Goal: Transaction & Acquisition: Subscribe to service/newsletter

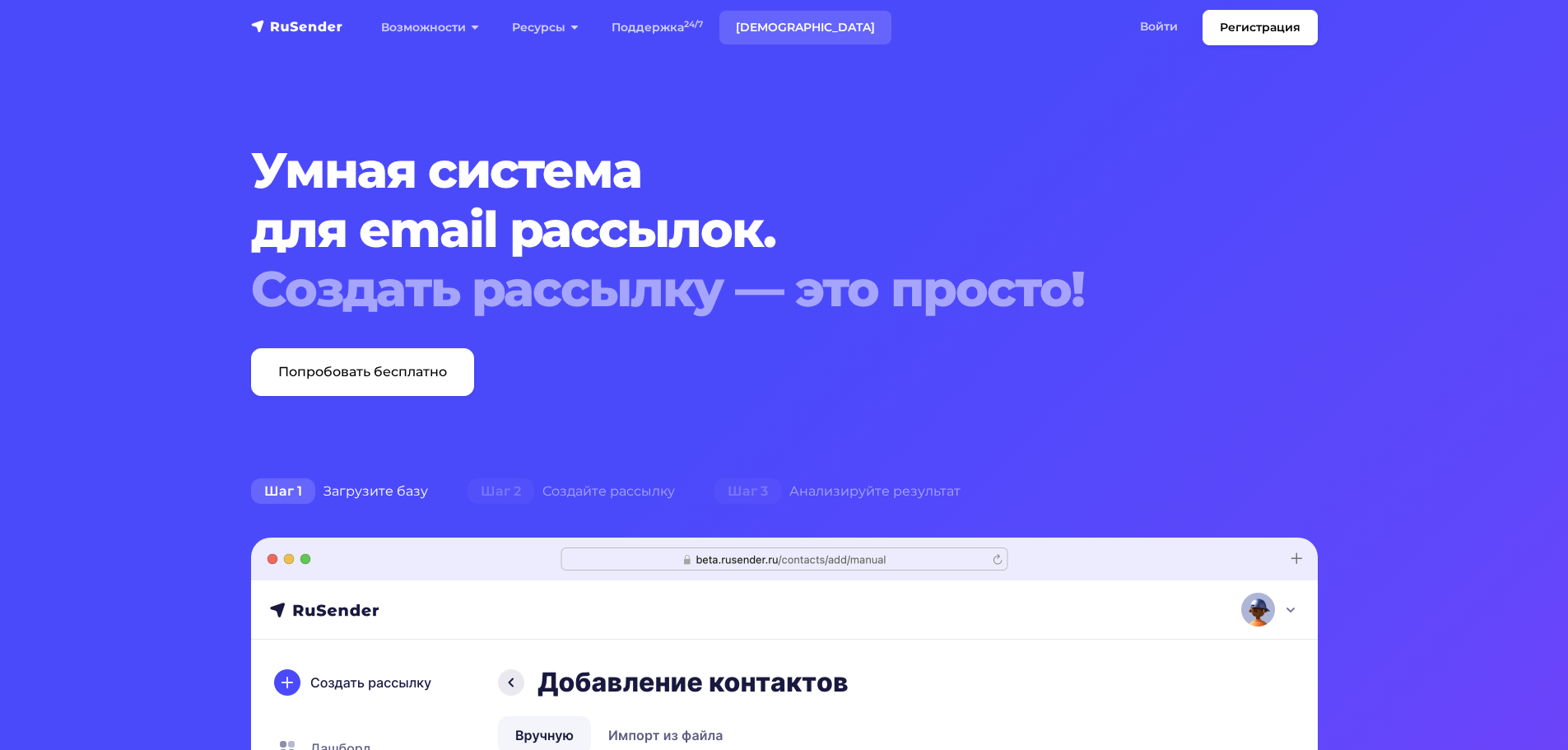
click at [784, 24] on link "[DEMOGRAPHIC_DATA]" at bounding box center [805, 27] width 172 height 34
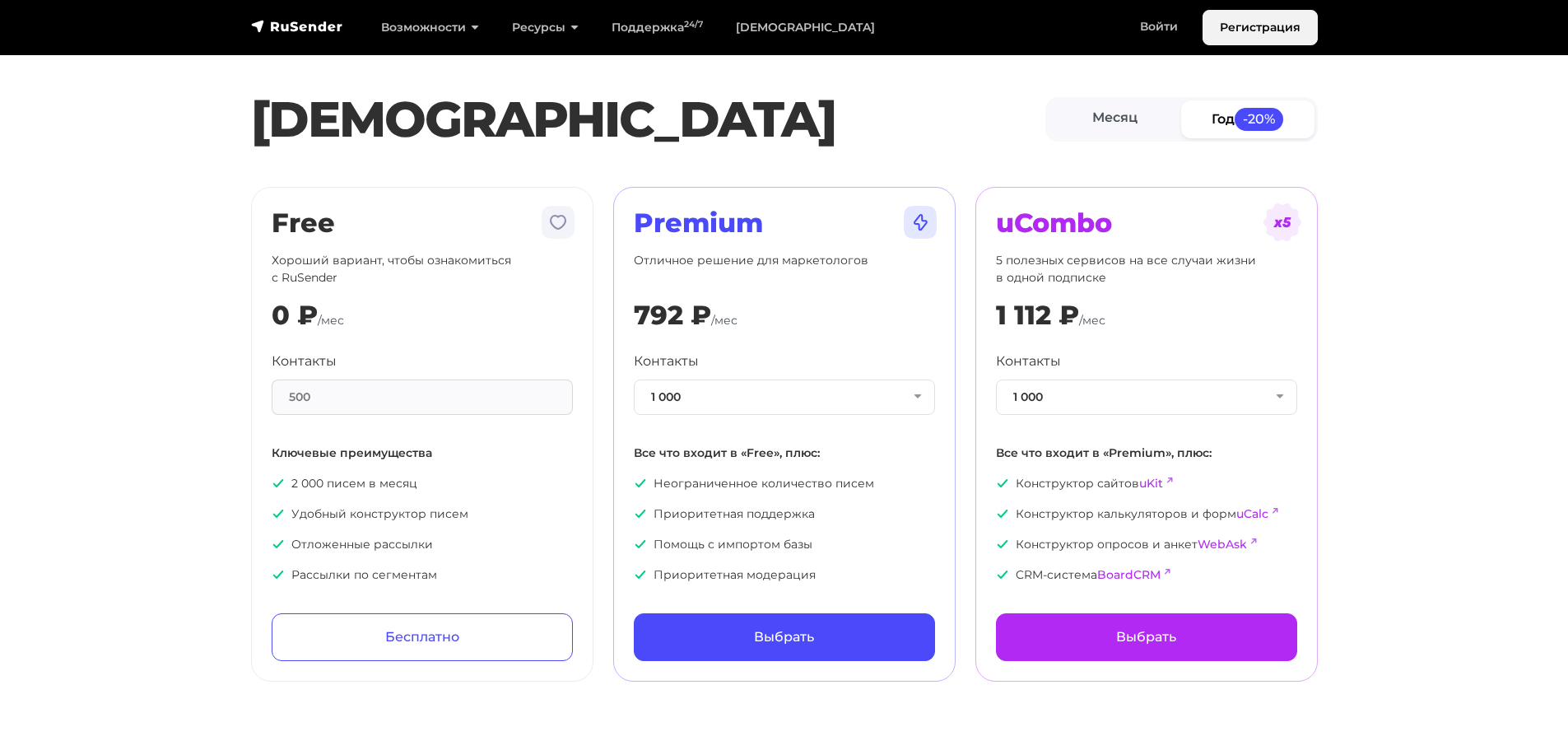
click at [1247, 30] on link "Регистрация" at bounding box center [1260, 27] width 116 height 36
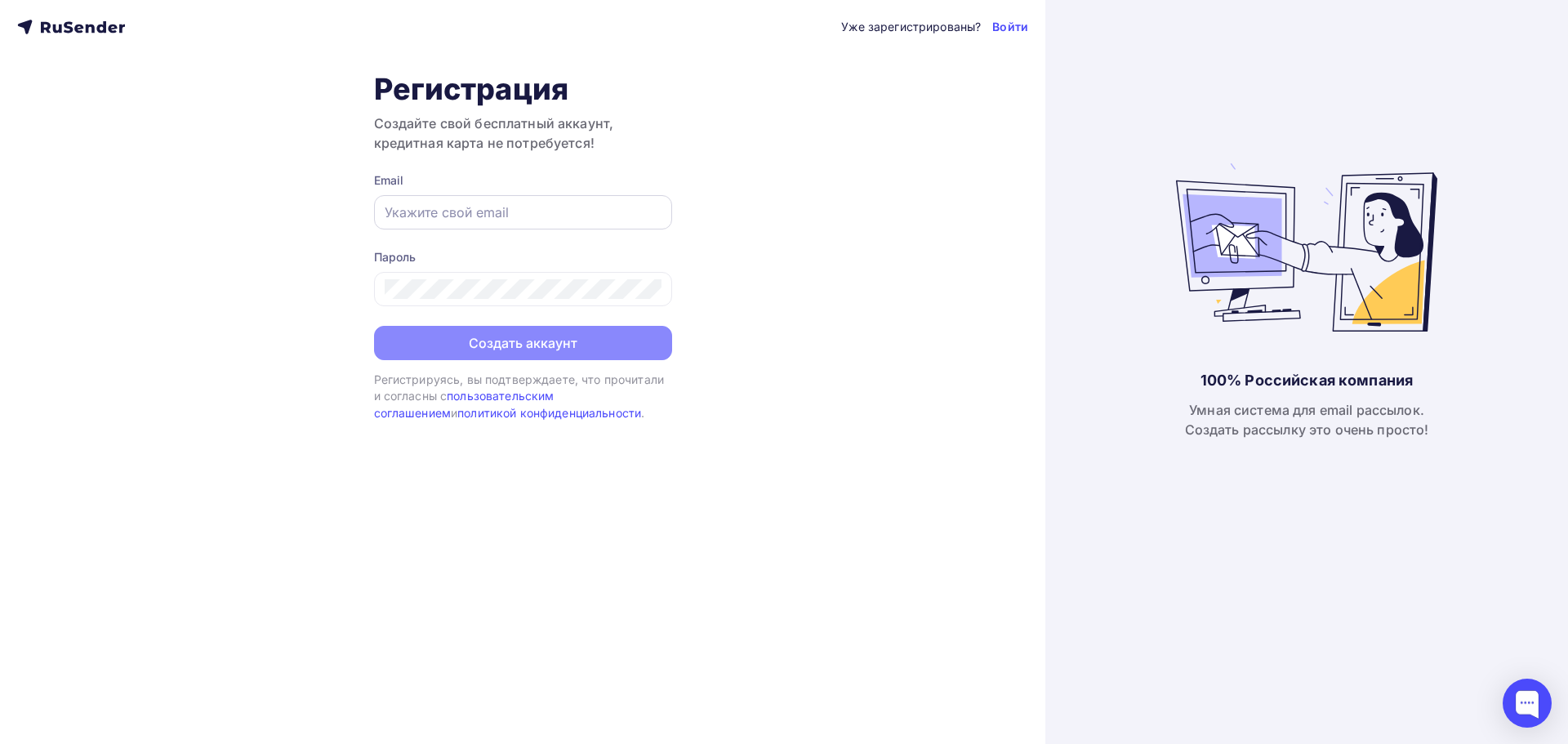
click at [461, 211] on input "text" at bounding box center [522, 212] width 277 height 20
type input "[EMAIL_ADDRESS][DOMAIN_NAME]"
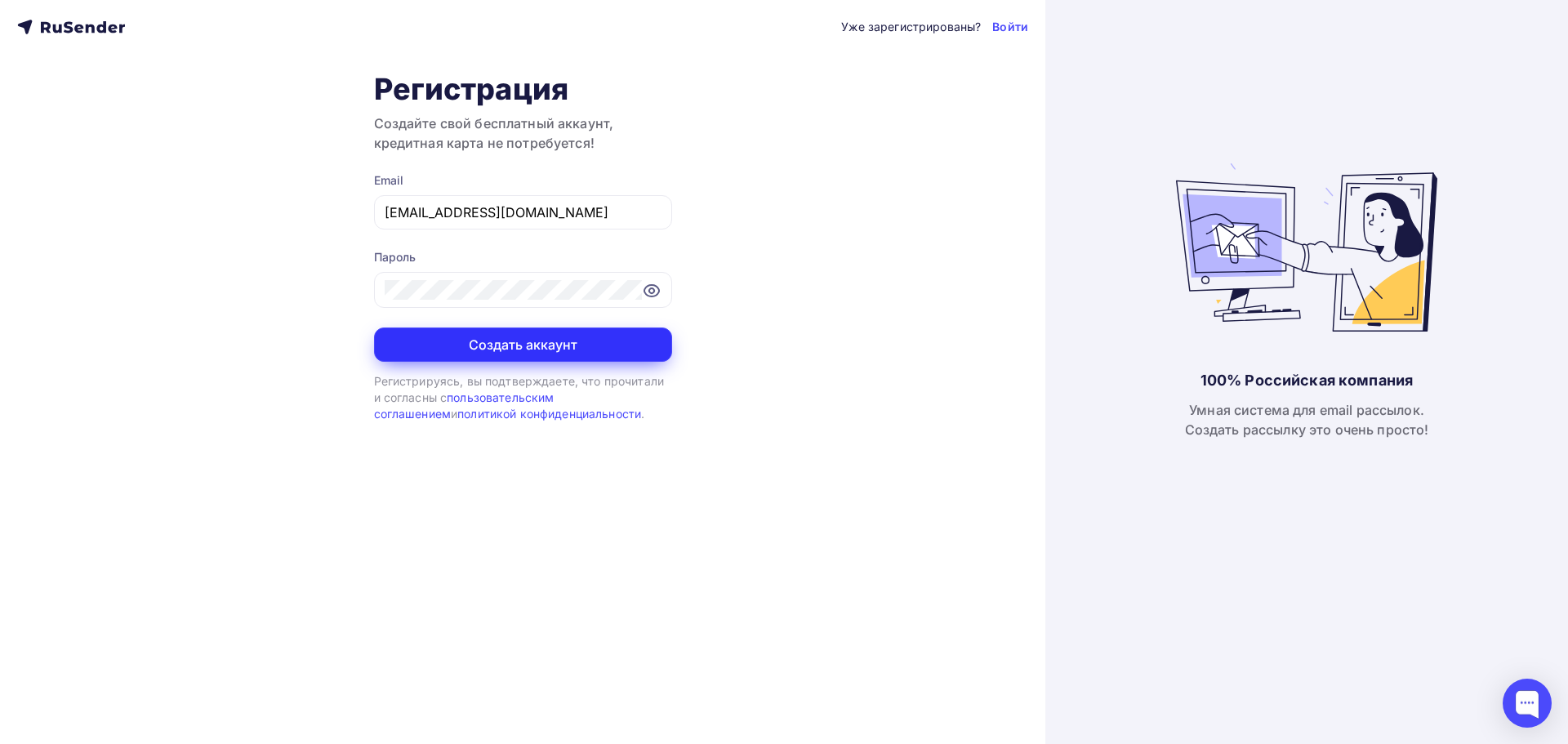
click at [588, 344] on button "Создать аккаунт" at bounding box center [523, 345] width 298 height 34
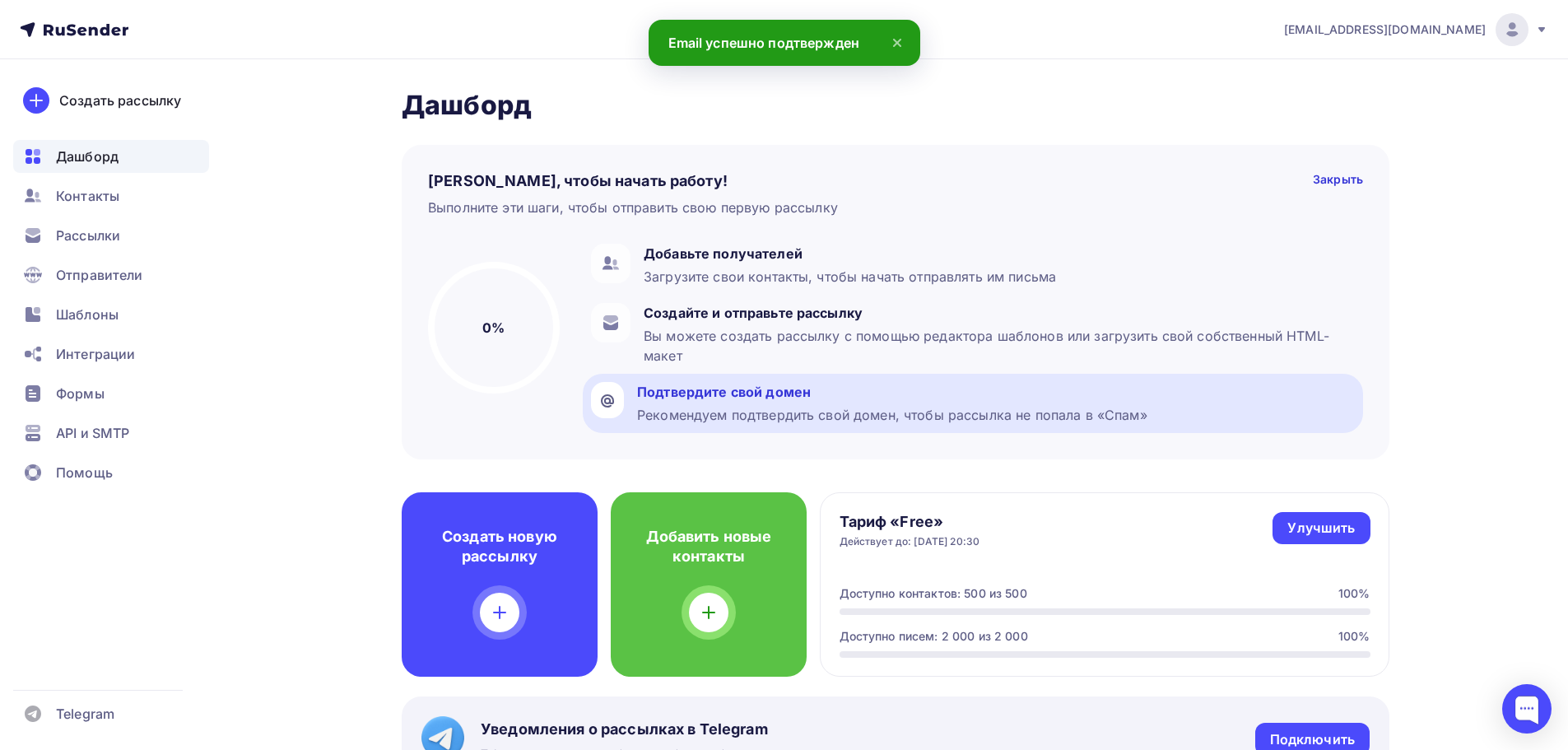
click at [877, 396] on div "Подтвердите свой домен" at bounding box center [893, 392] width 511 height 20
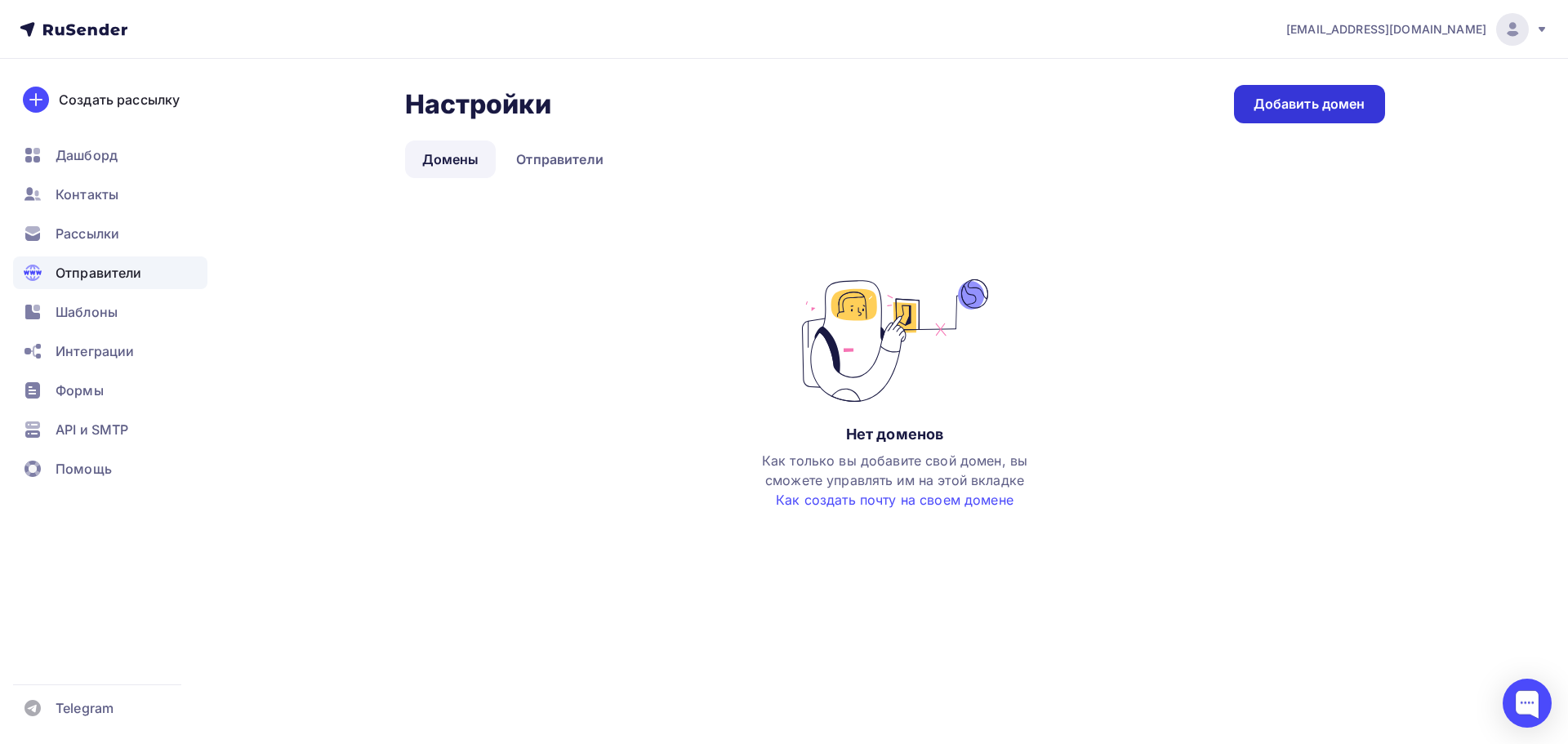
click at [1280, 103] on div "Добавить домен" at bounding box center [1310, 104] width 112 height 19
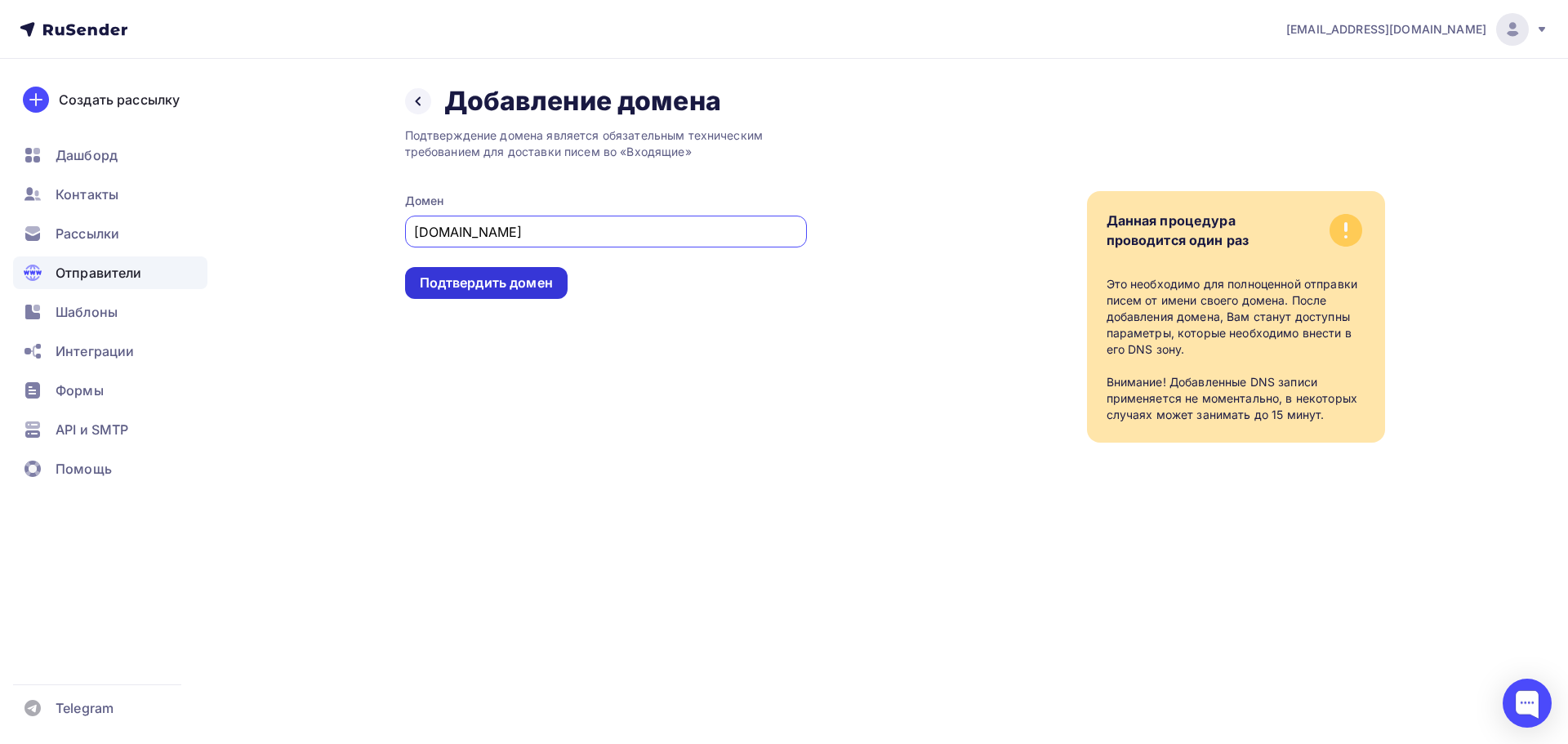
type input "everon-pro.ru"
click at [530, 286] on div "Подтвердить домен" at bounding box center [486, 283] width 133 height 19
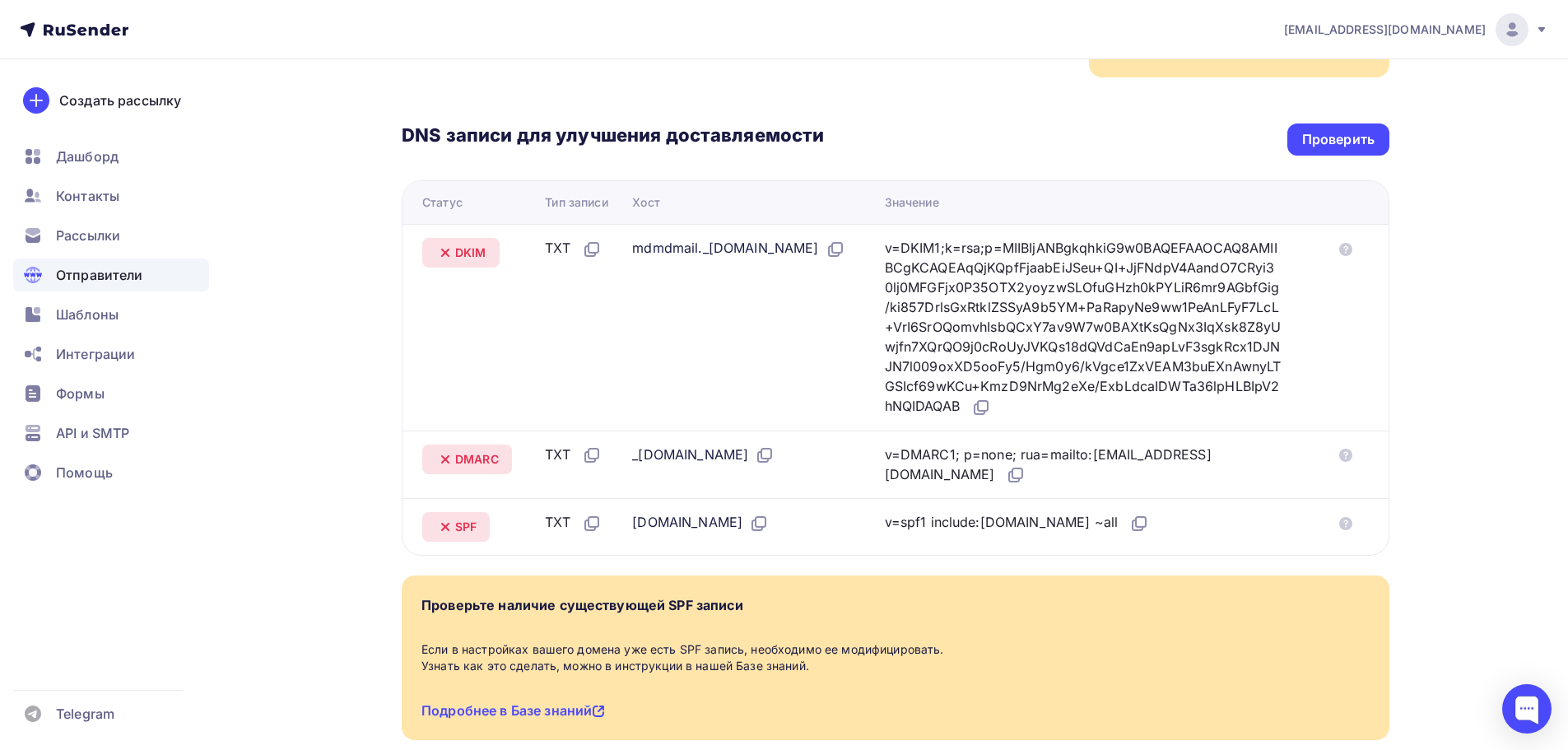
scroll to position [329, 0]
drag, startPoint x: 769, startPoint y: 229, endPoint x: 628, endPoint y: 225, distance: 141.1
click at [625, 225] on td "mdmdmail._domainkey.everon-pro.ru" at bounding box center [751, 326] width 252 height 207
copy div "mdmdmail._domainkey"
click at [988, 400] on icon at bounding box center [982, 404] width 10 height 10
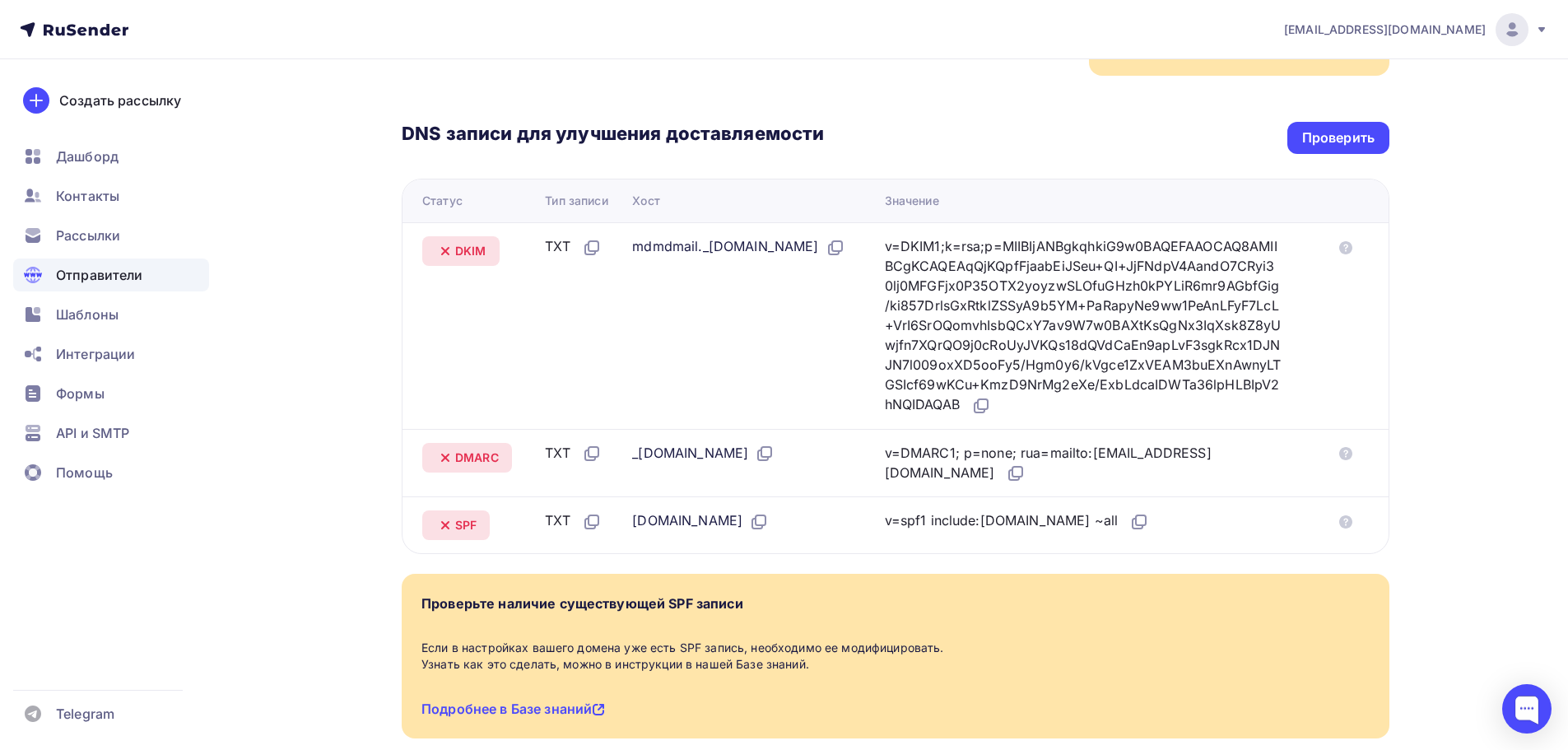
drag, startPoint x: 671, startPoint y: 435, endPoint x: 625, endPoint y: 435, distance: 46.0
click at [625, 435] on td "_dmarc.everon-pro.ru" at bounding box center [751, 463] width 252 height 69
copy div "_dmarc"
click at [1009, 470] on icon at bounding box center [1014, 475] width 10 height 10
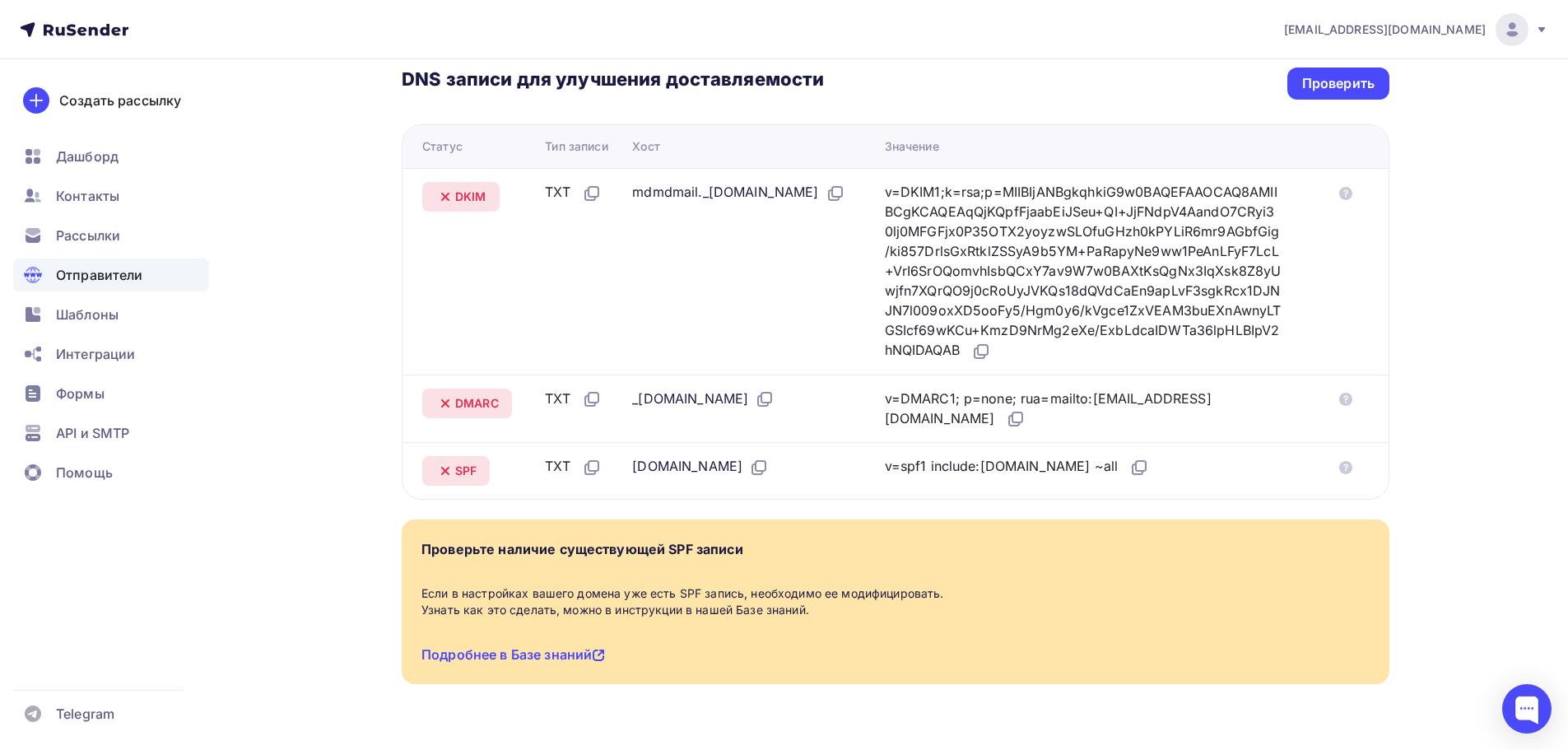
scroll to position [408, 0]
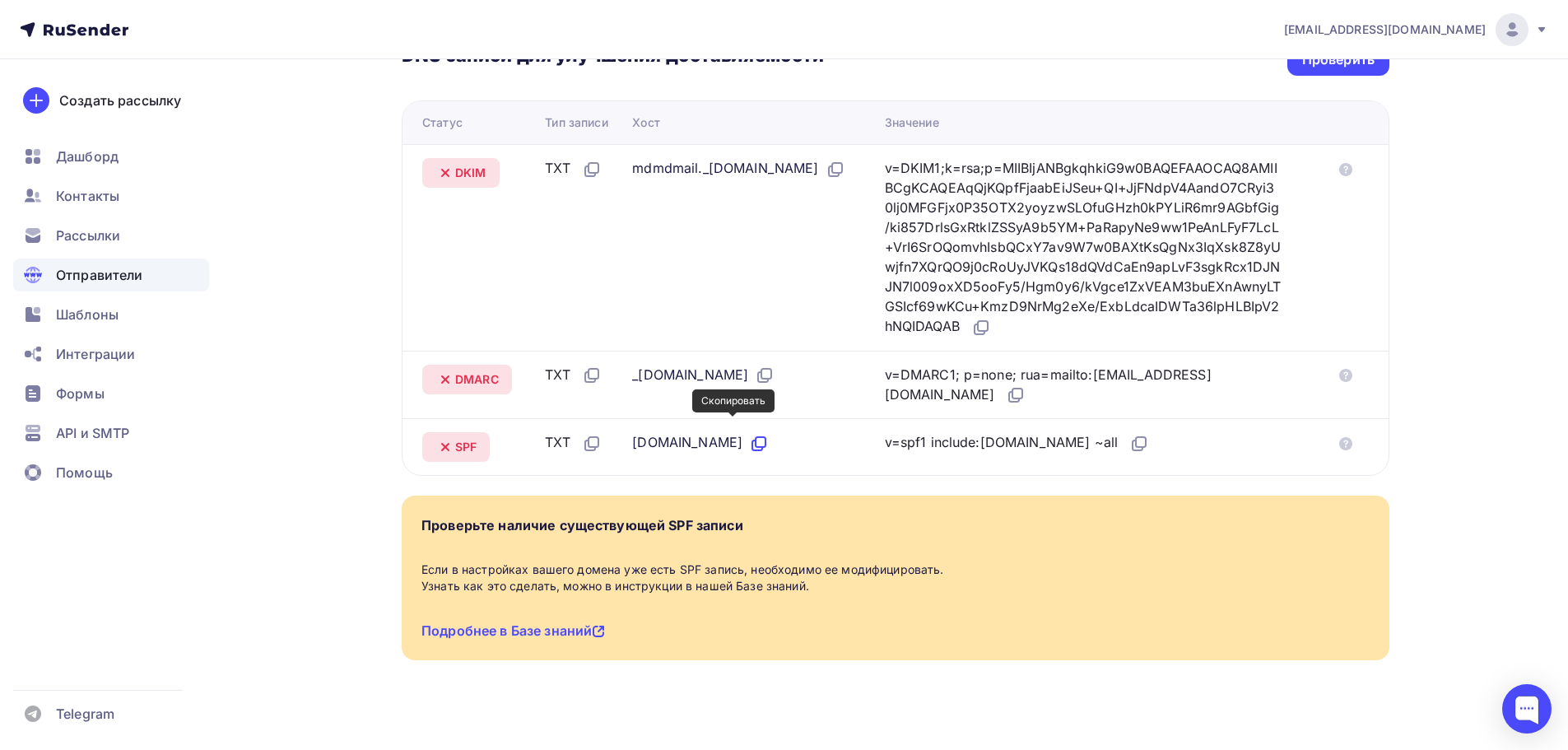
click at [749, 434] on icon at bounding box center [758, 443] width 20 height 20
click at [1129, 434] on icon at bounding box center [1139, 443] width 20 height 20
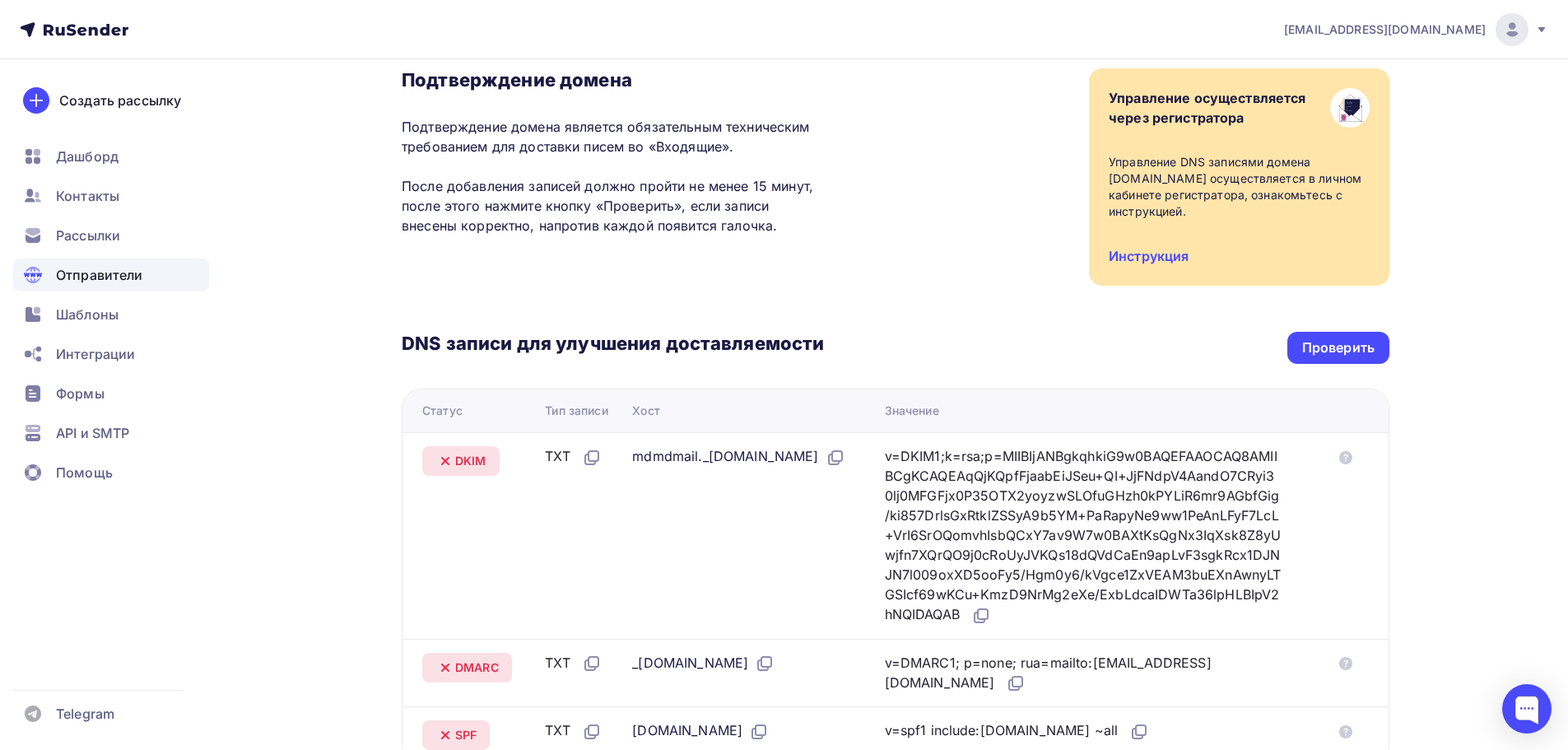
scroll to position [0, 0]
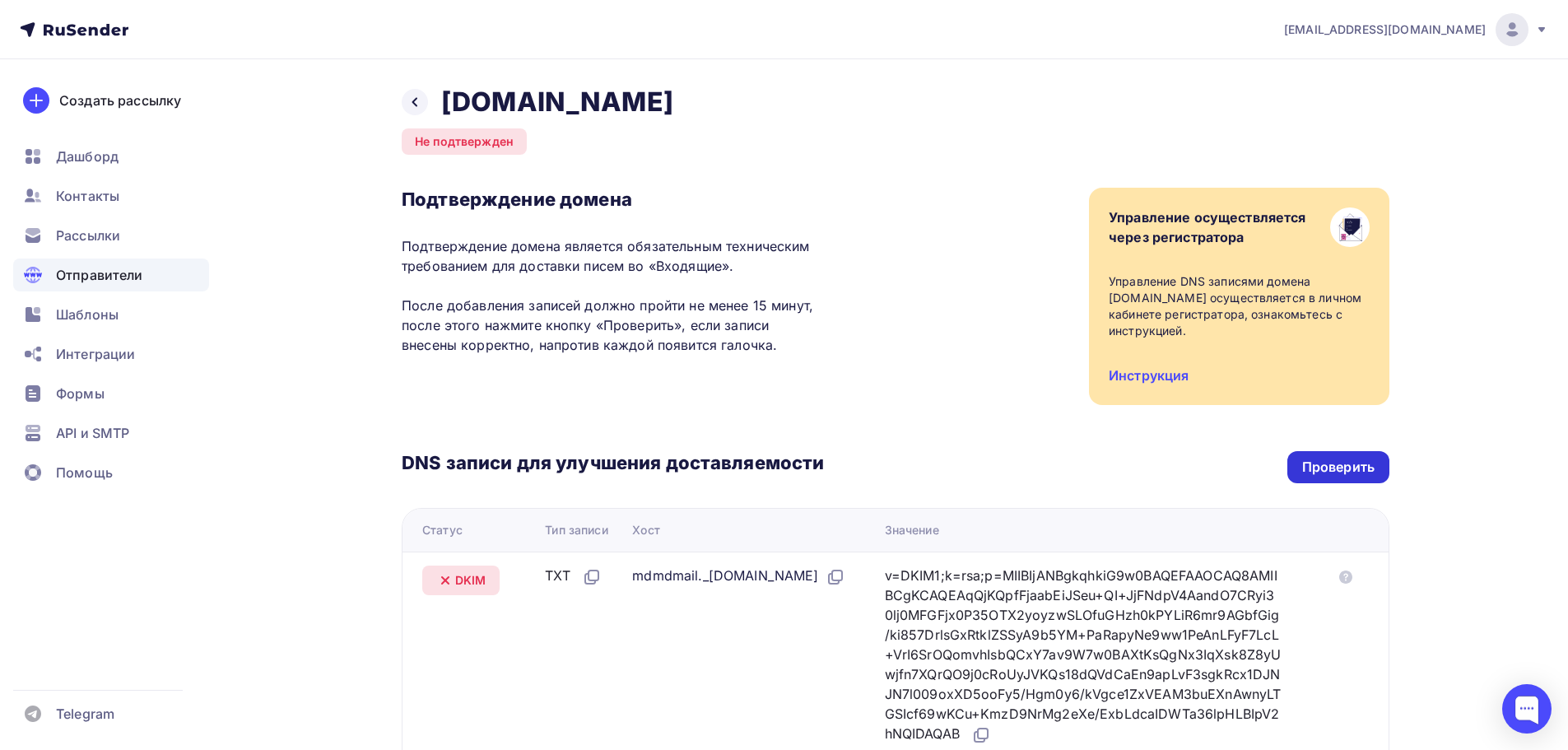
click at [1307, 451] on div "Проверить" at bounding box center [1339, 467] width 103 height 32
click at [1339, 458] on div "Проверить" at bounding box center [1338, 468] width 72 height 19
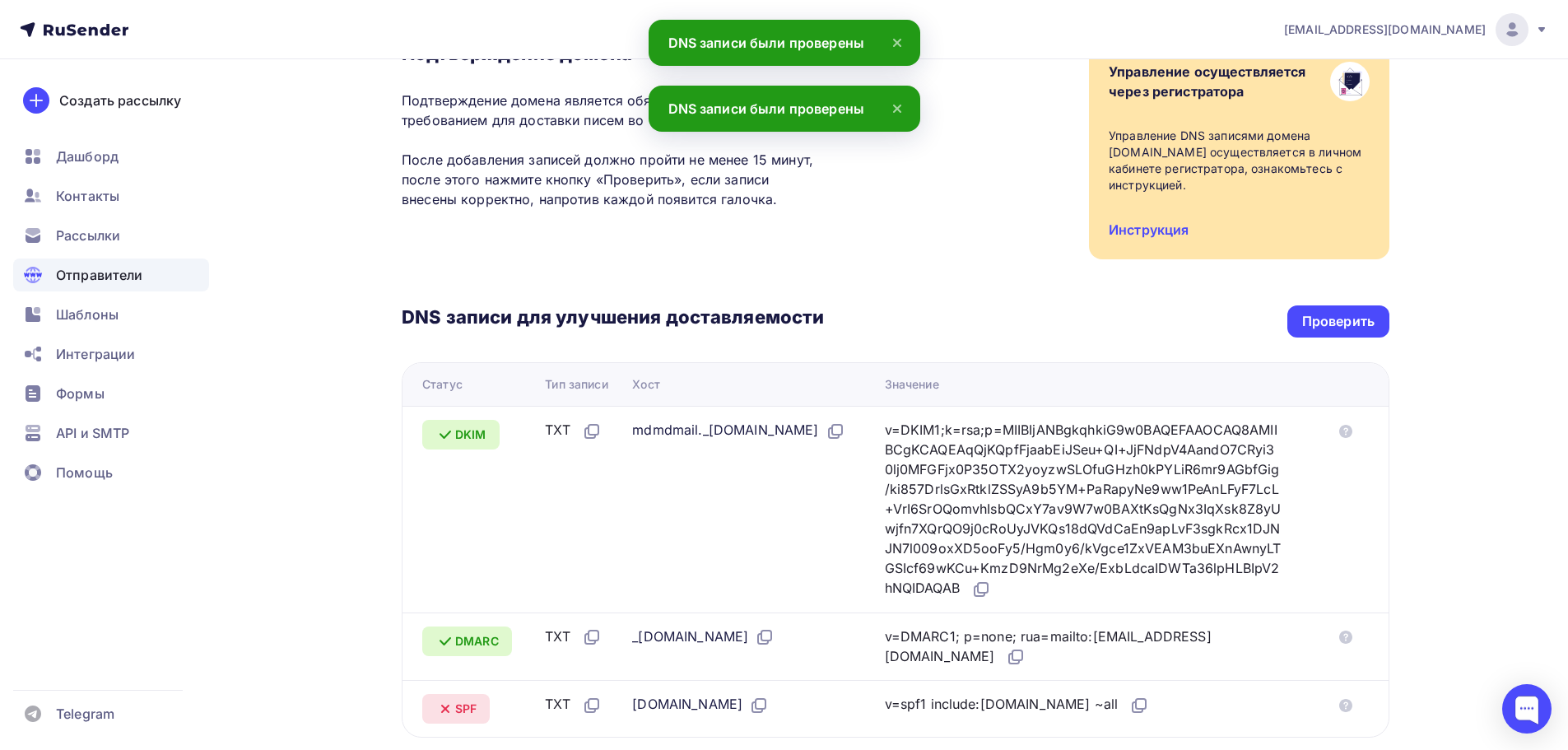
scroll to position [329, 0]
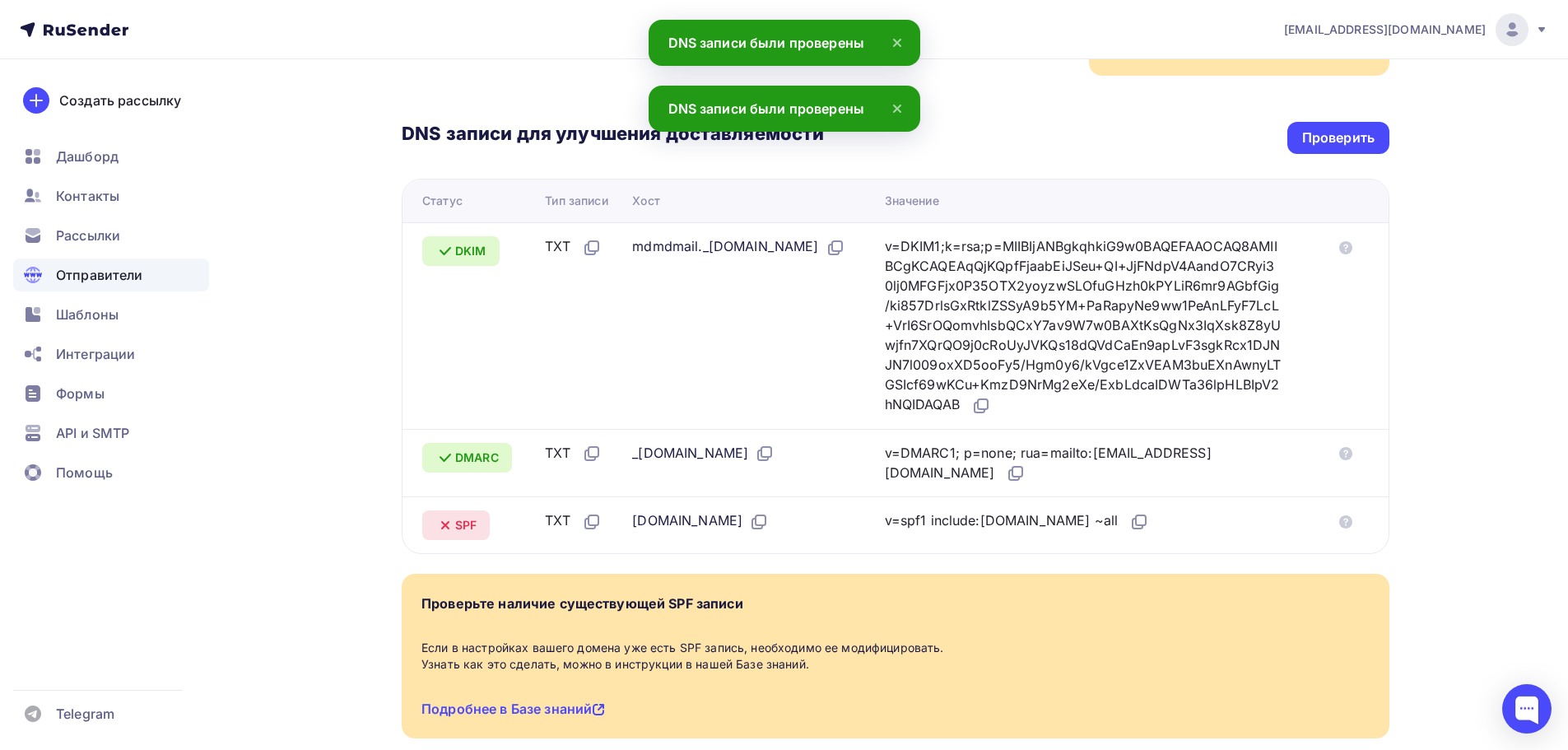
click at [901, 103] on icon at bounding box center [897, 109] width 20 height 20
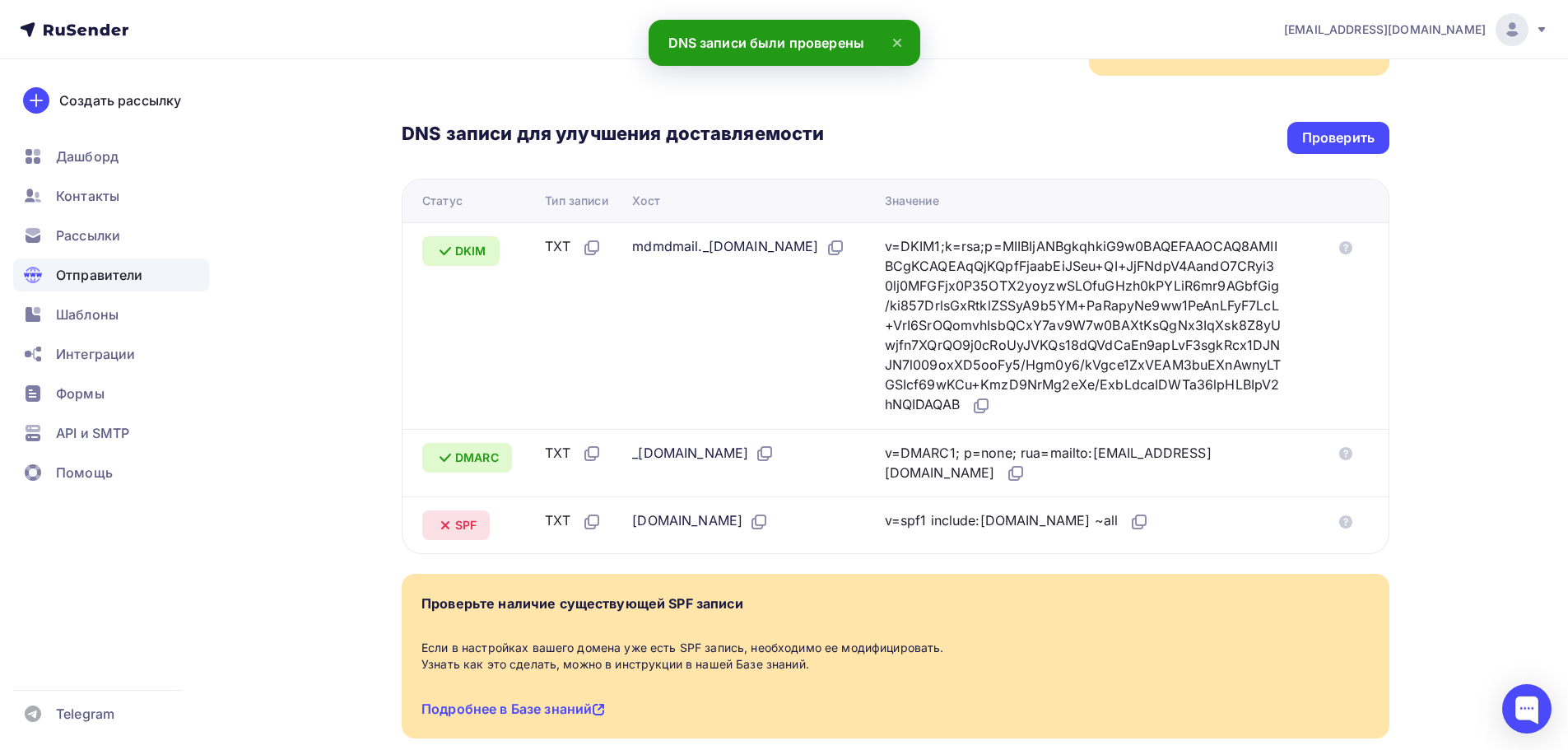
click at [898, 38] on icon at bounding box center [897, 43] width 20 height 20
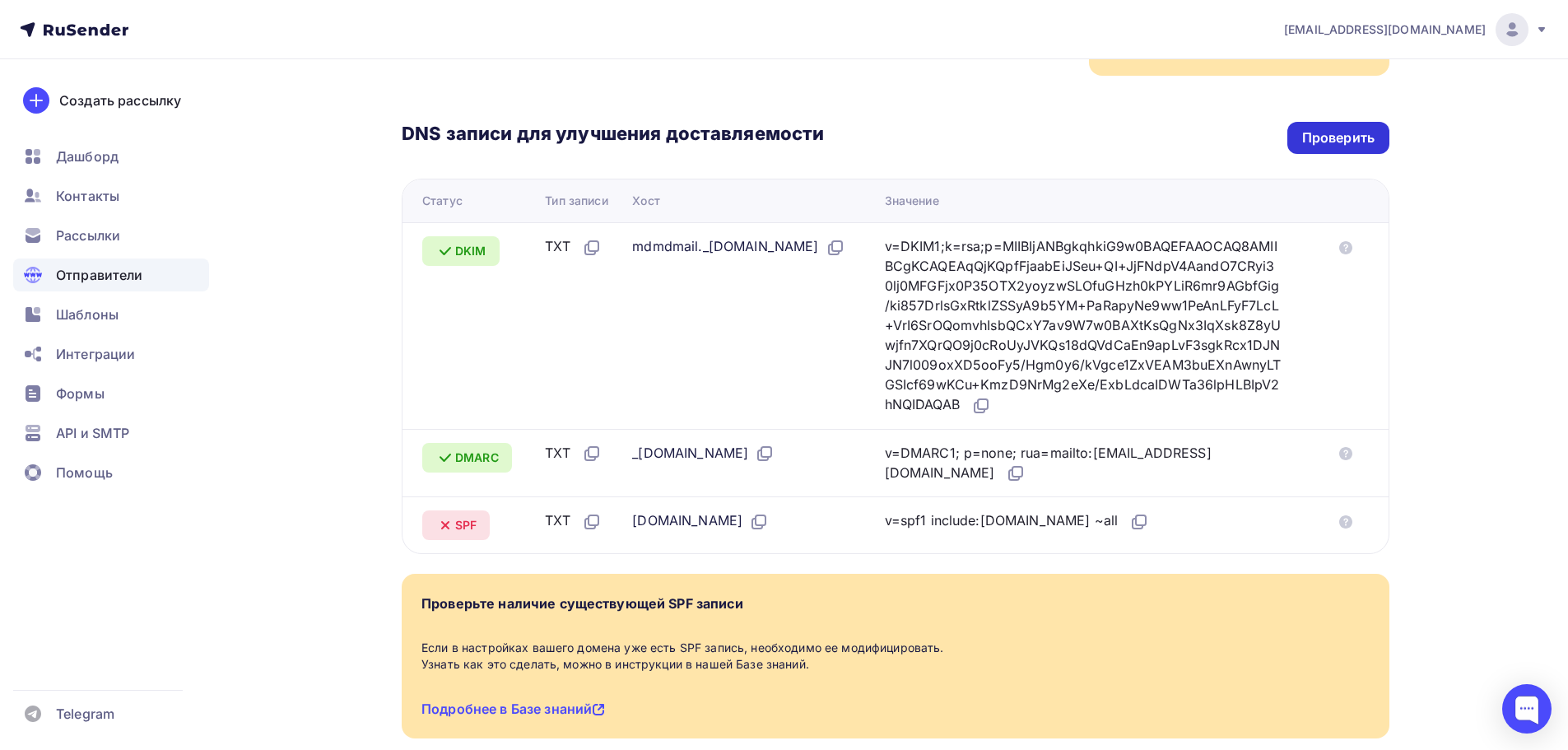
click at [1358, 129] on div "Проверить" at bounding box center [1338, 138] width 72 height 19
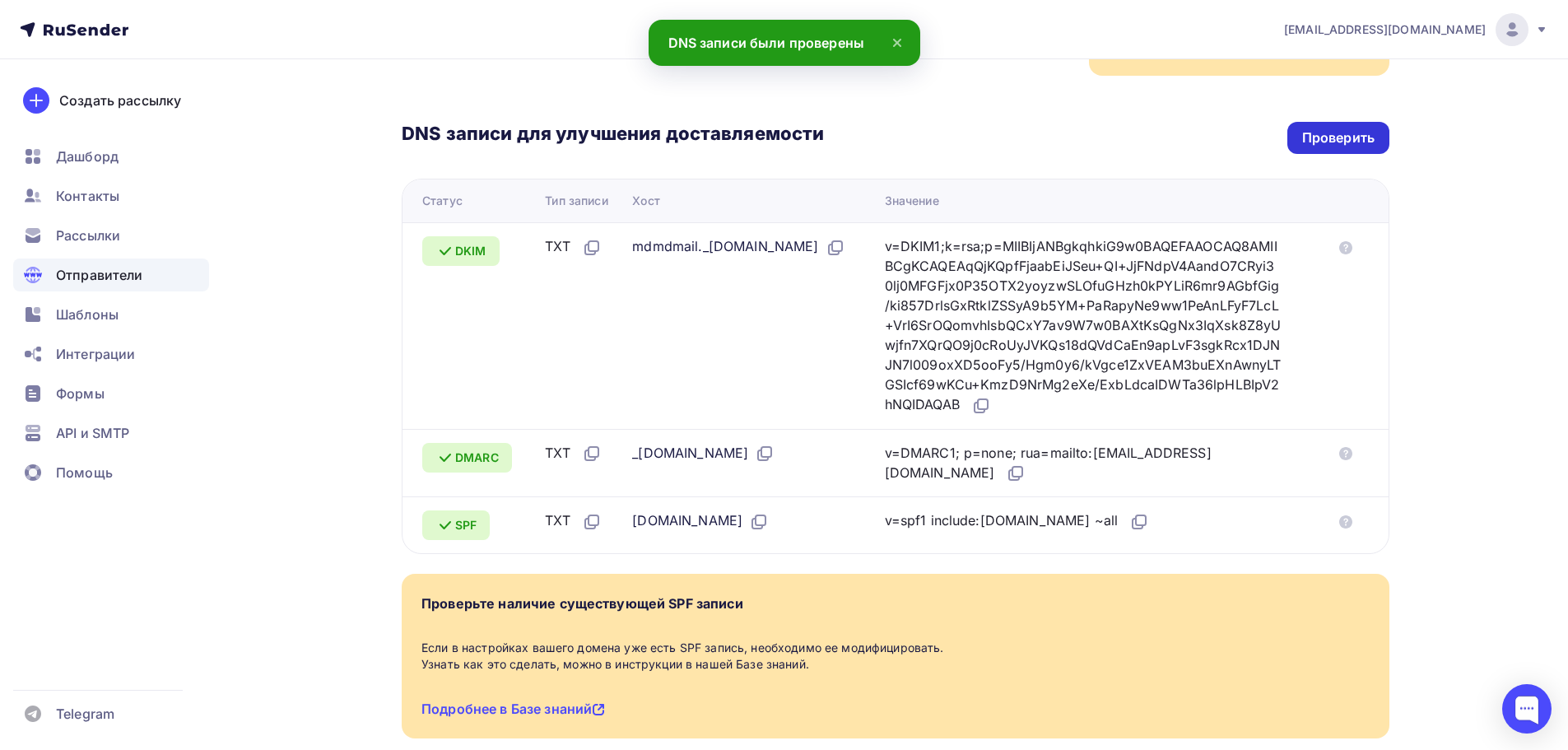
click at [1352, 129] on div "Проверить" at bounding box center [1338, 138] width 72 height 19
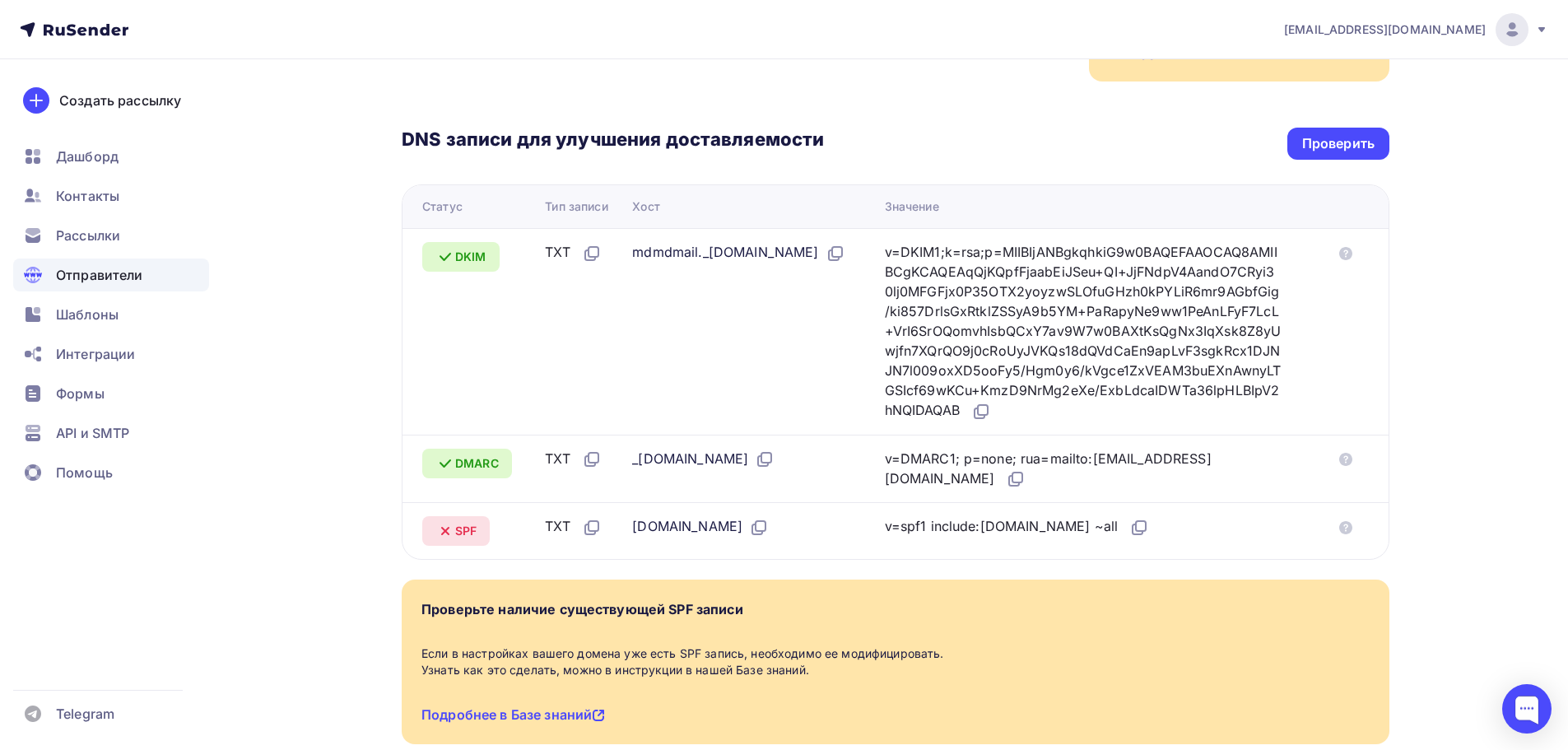
scroll to position [243, 0]
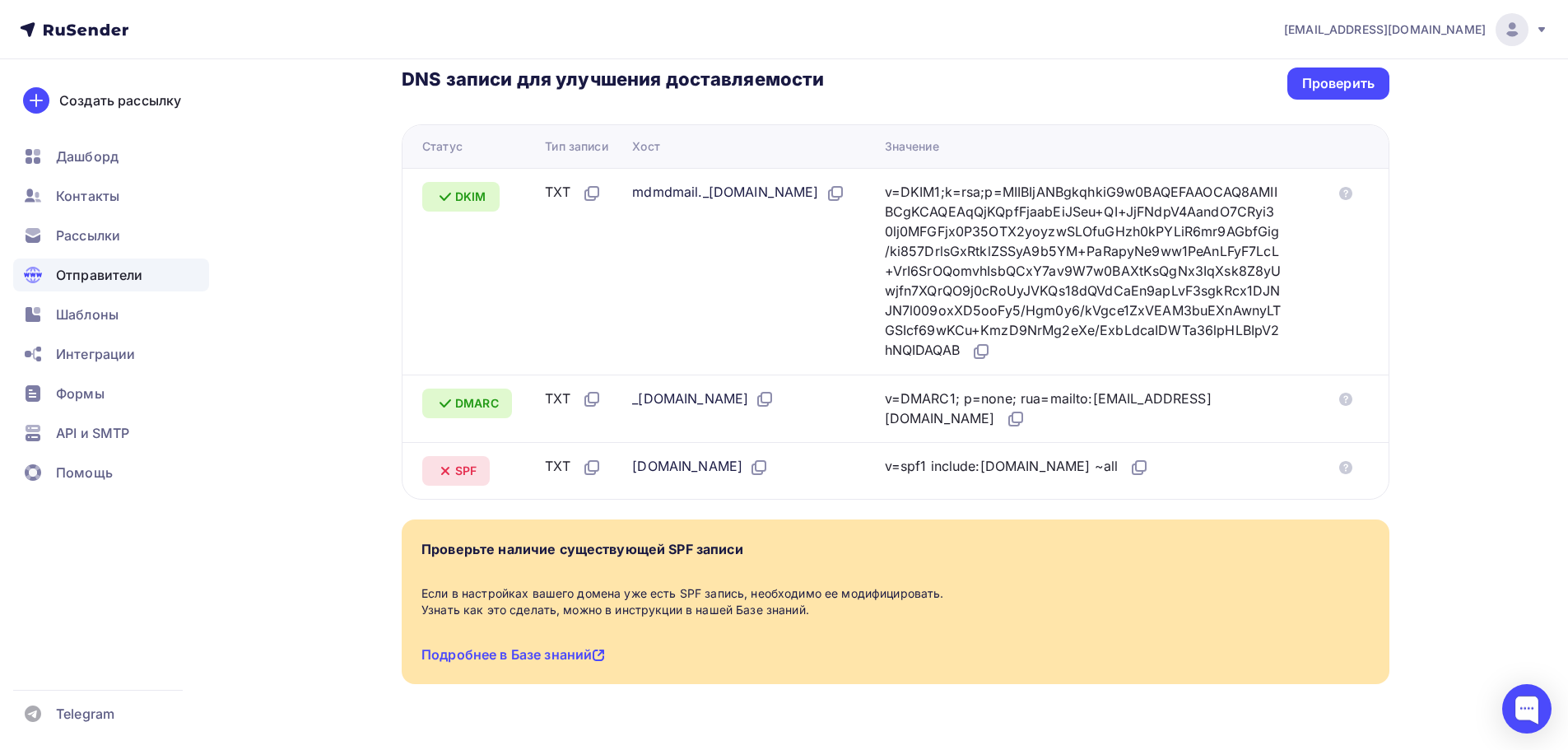
scroll to position [408, 0]
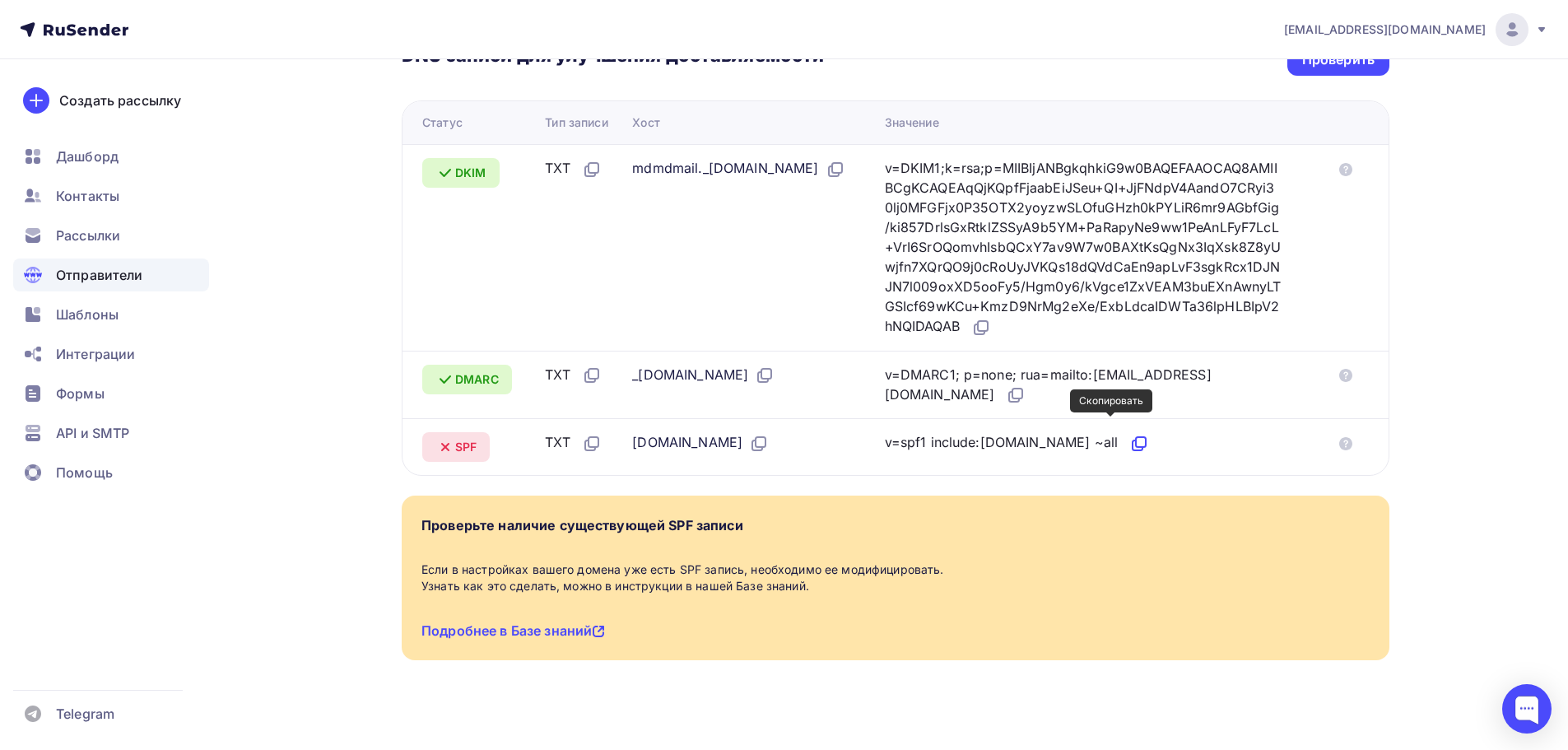
click at [1129, 434] on icon at bounding box center [1139, 443] width 20 height 20
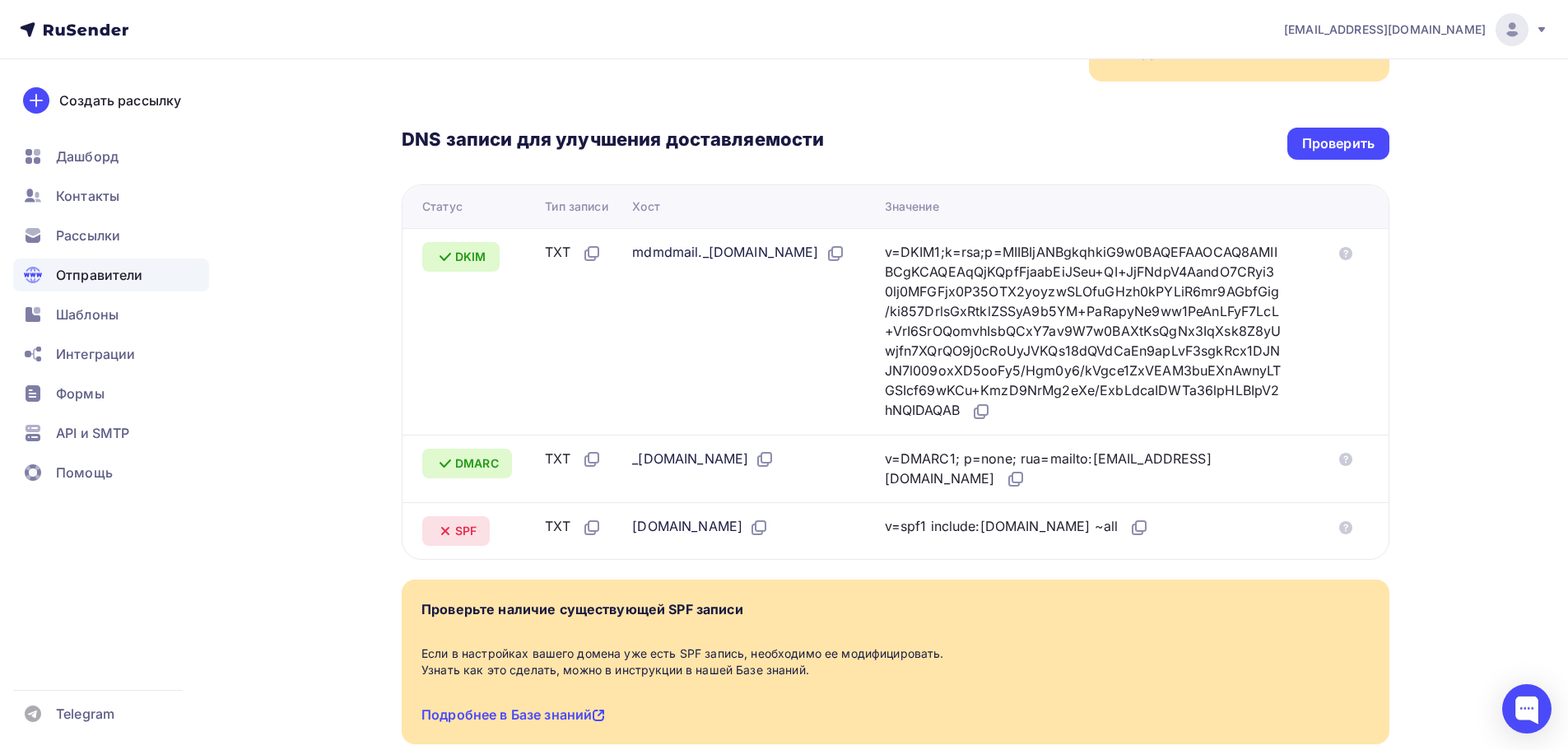
scroll to position [243, 0]
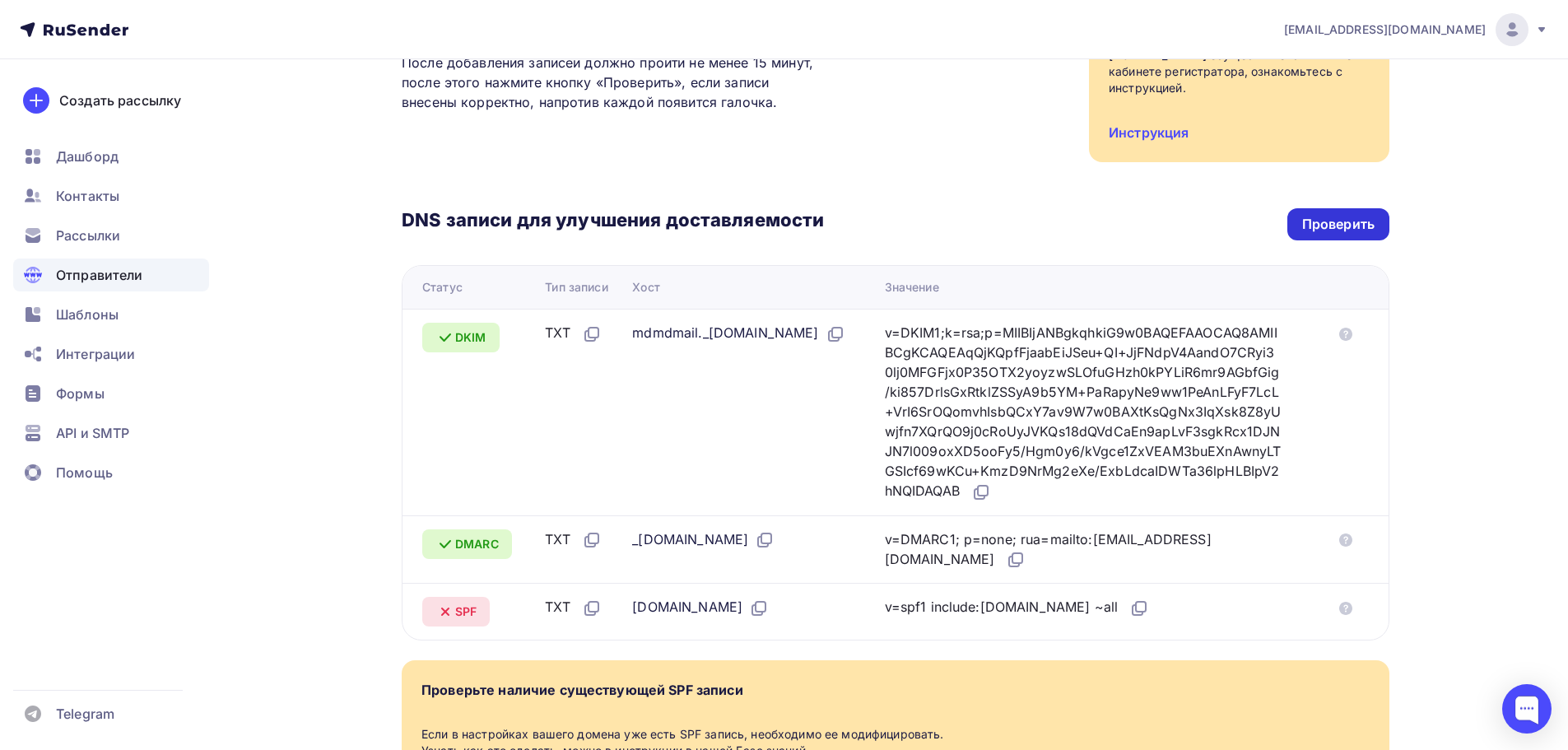
click at [1332, 209] on div "Проверить" at bounding box center [1339, 224] width 103 height 32
click at [1335, 215] on div "Проверить" at bounding box center [1338, 224] width 72 height 19
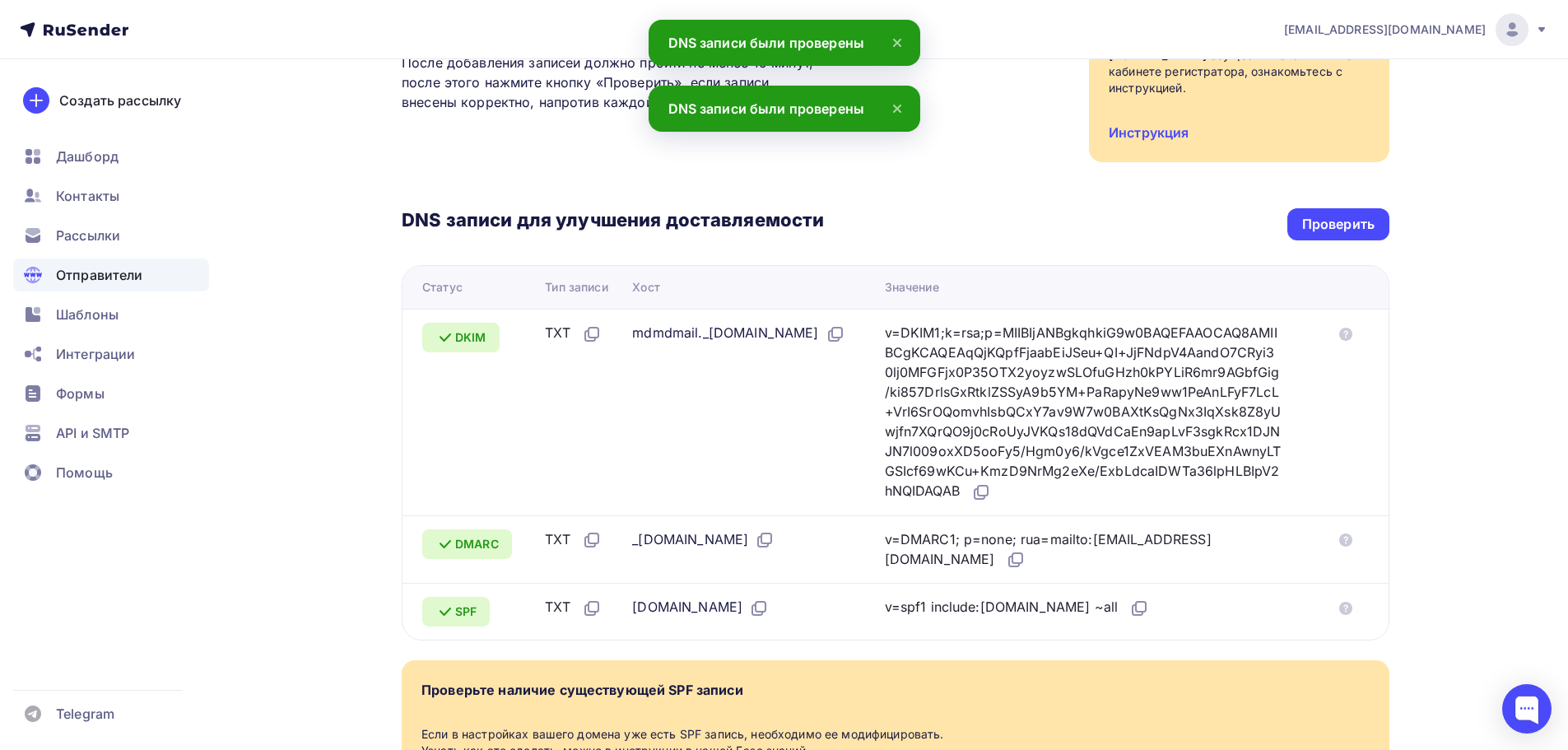
click at [1470, 308] on div "mypc45@yandex.ru Аккаунт Тарифы Выйти Создать рассылку Дашборд Контакты Рассылк…" at bounding box center [784, 343] width 1568 height 1174
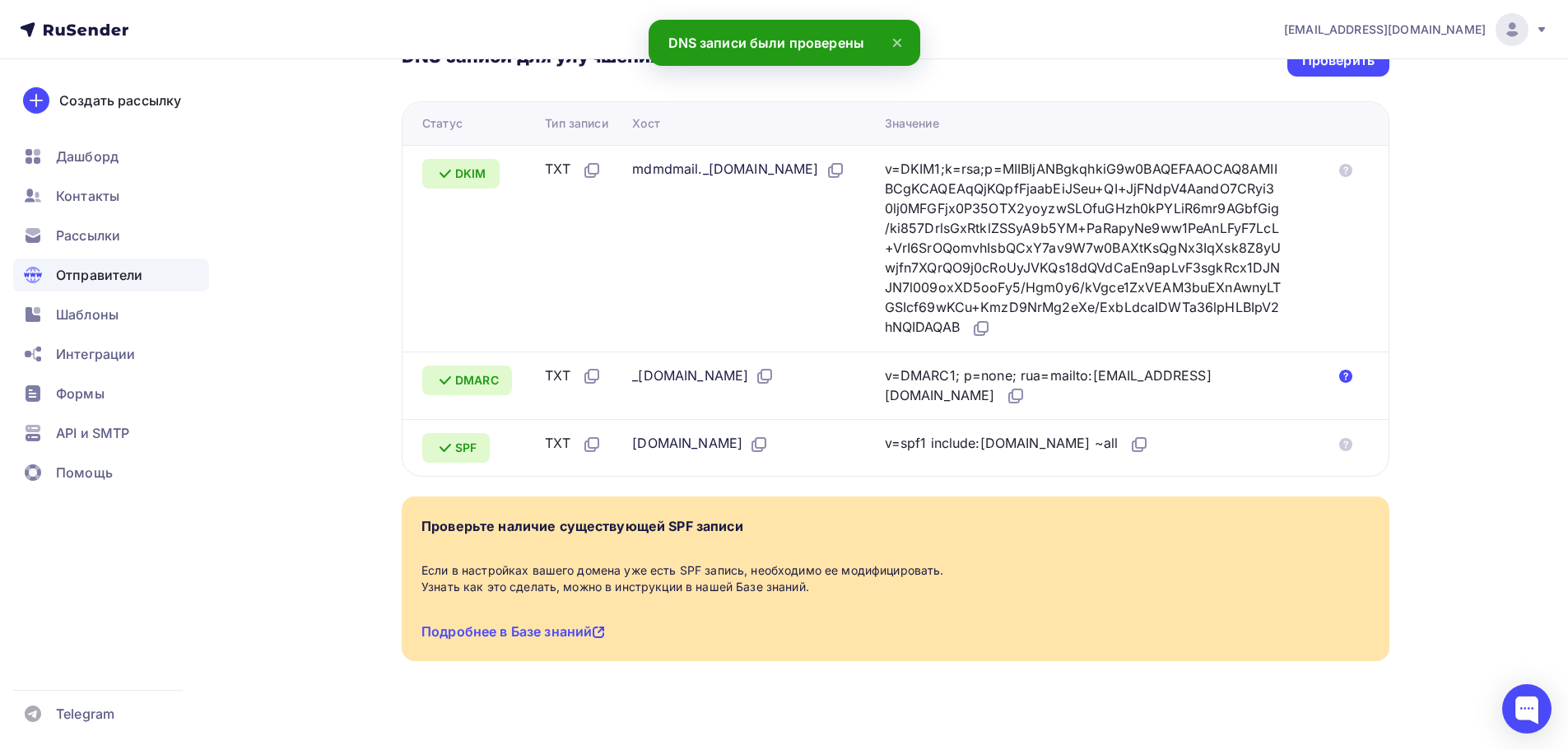
scroll to position [408, 0]
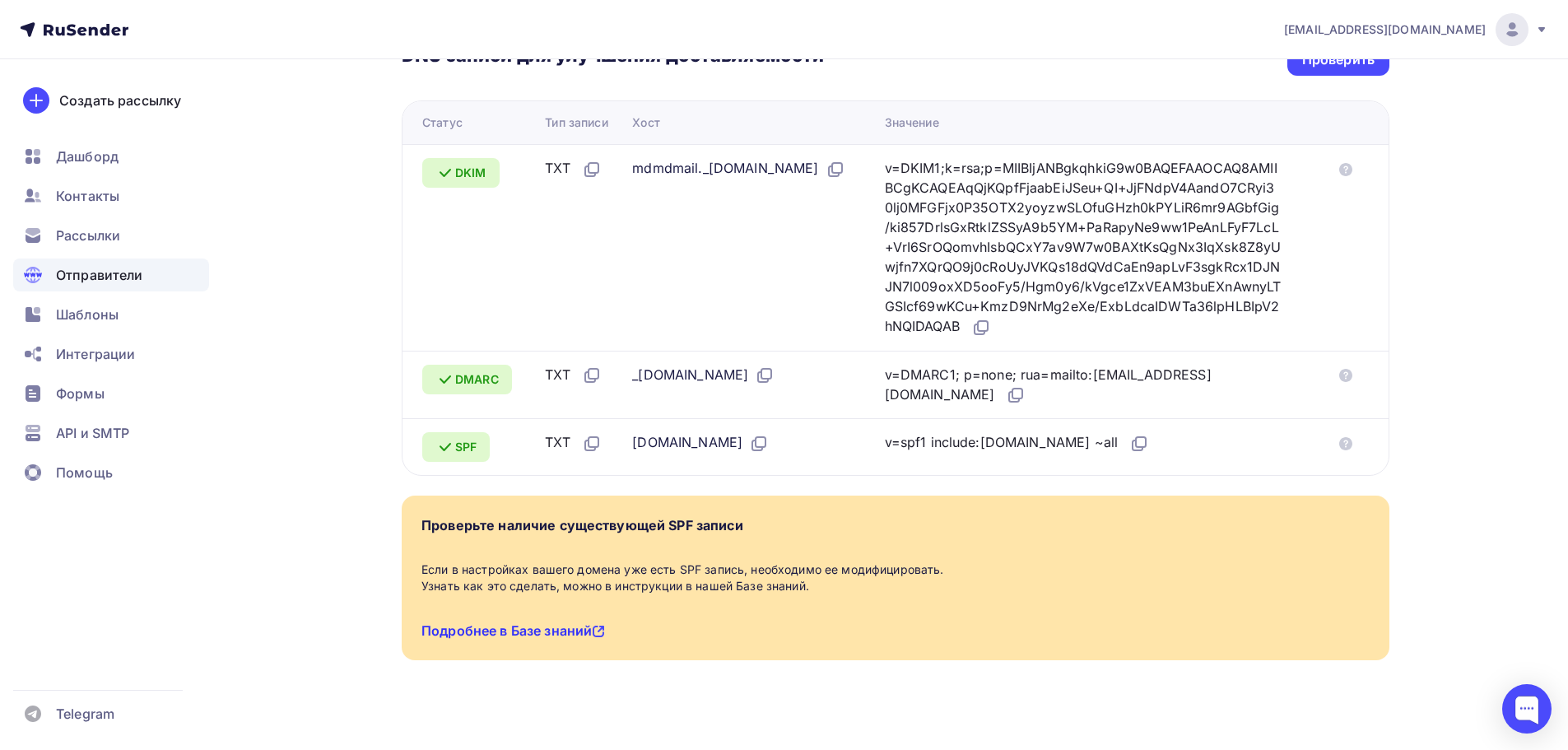
click at [554, 622] on link "Подробнее в Базе знаний" at bounding box center [513, 630] width 183 height 17
click at [1129, 434] on icon at bounding box center [1139, 443] width 20 height 20
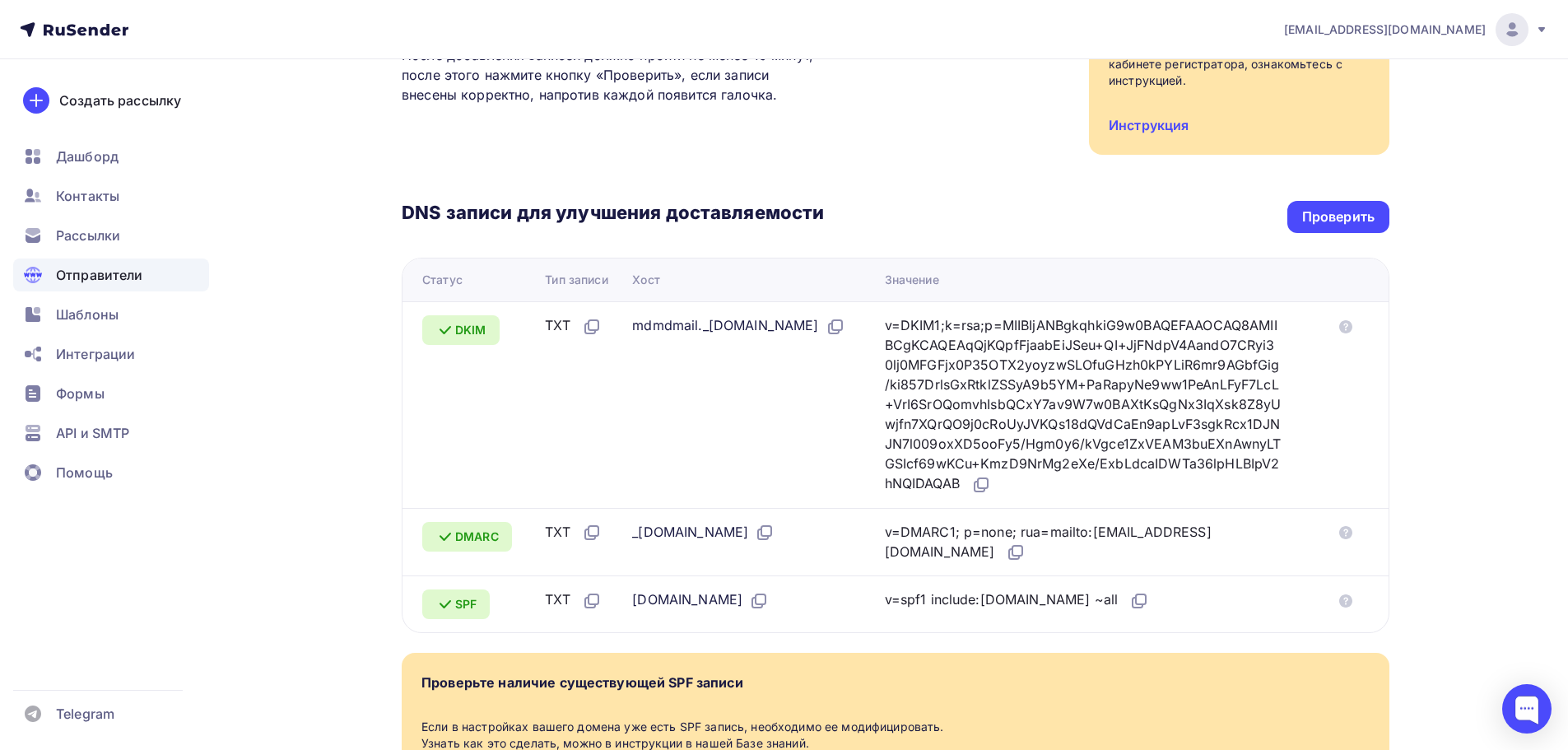
scroll to position [78, 0]
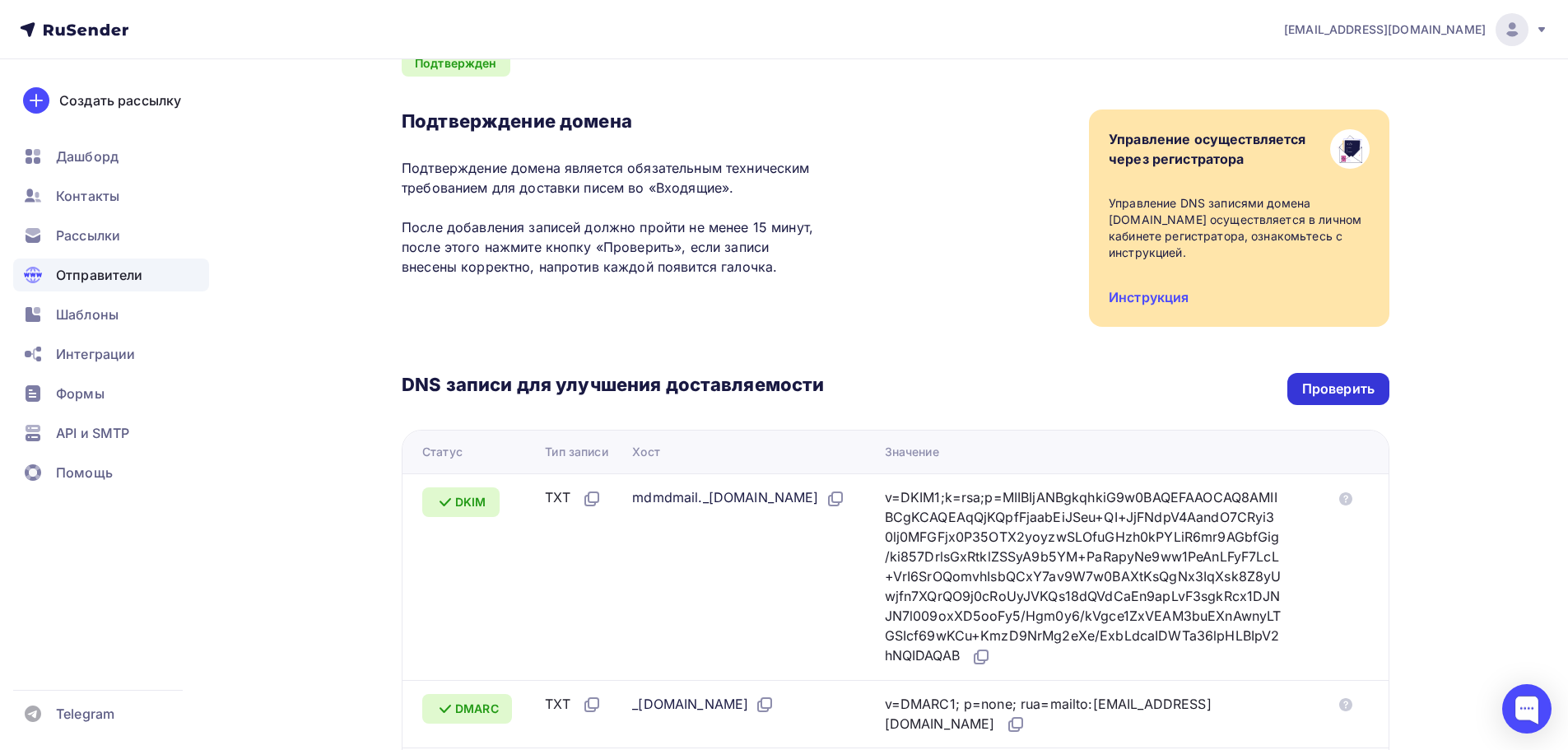
click at [1317, 380] on div "Проверить" at bounding box center [1338, 389] width 72 height 19
click at [1343, 380] on div "Проверить" at bounding box center [1338, 389] width 72 height 19
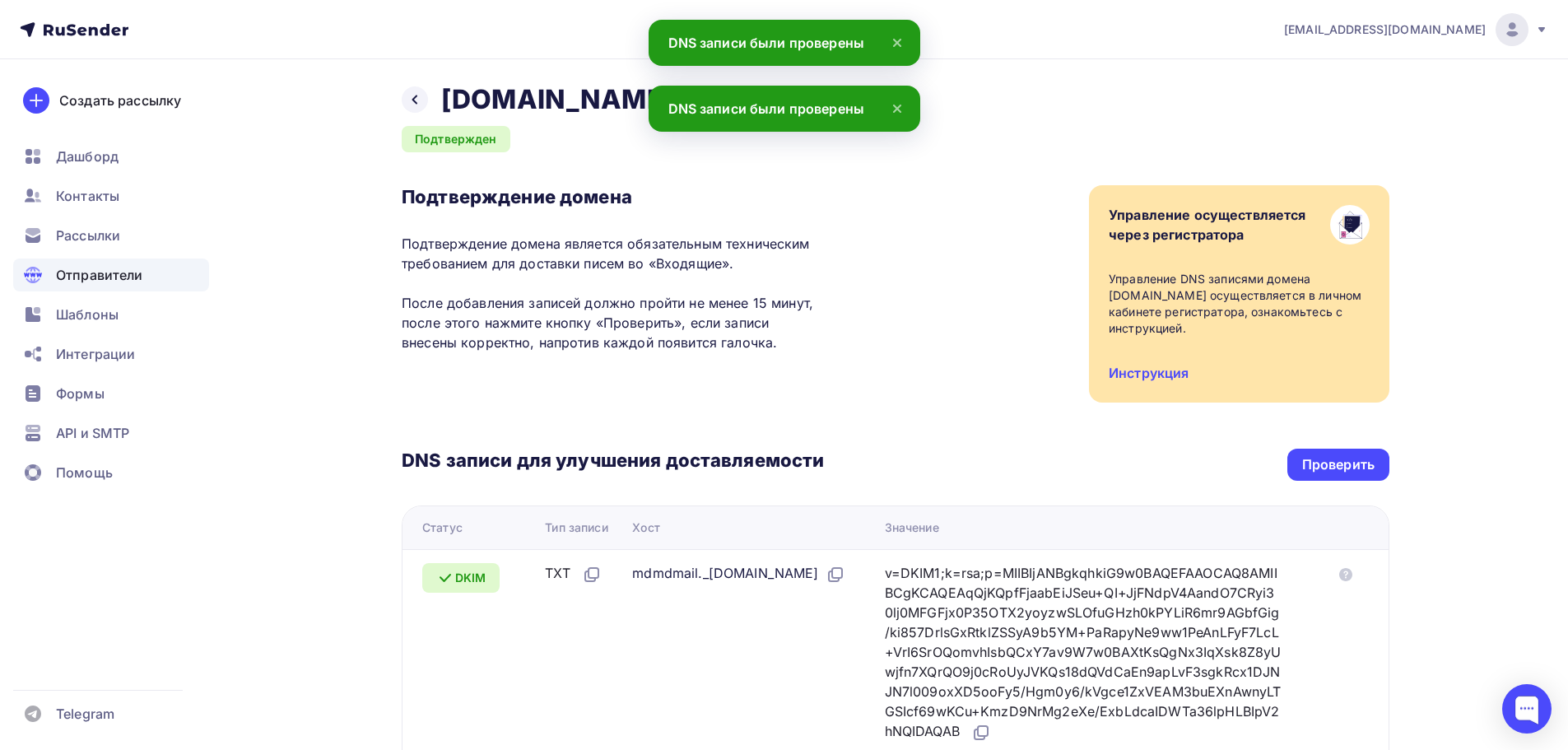
scroll to position [0, 0]
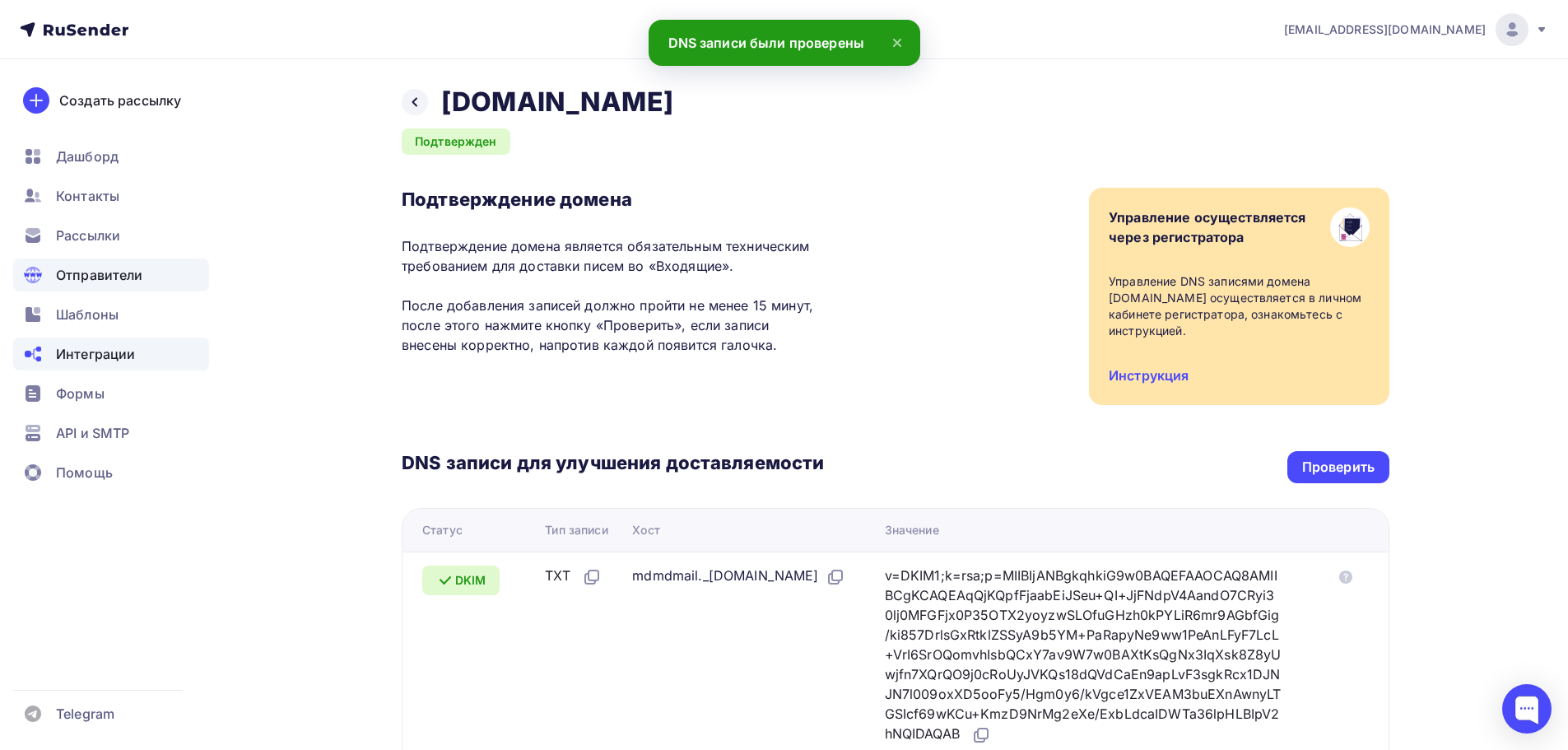
click at [113, 350] on span "Интеграции" at bounding box center [95, 354] width 79 height 20
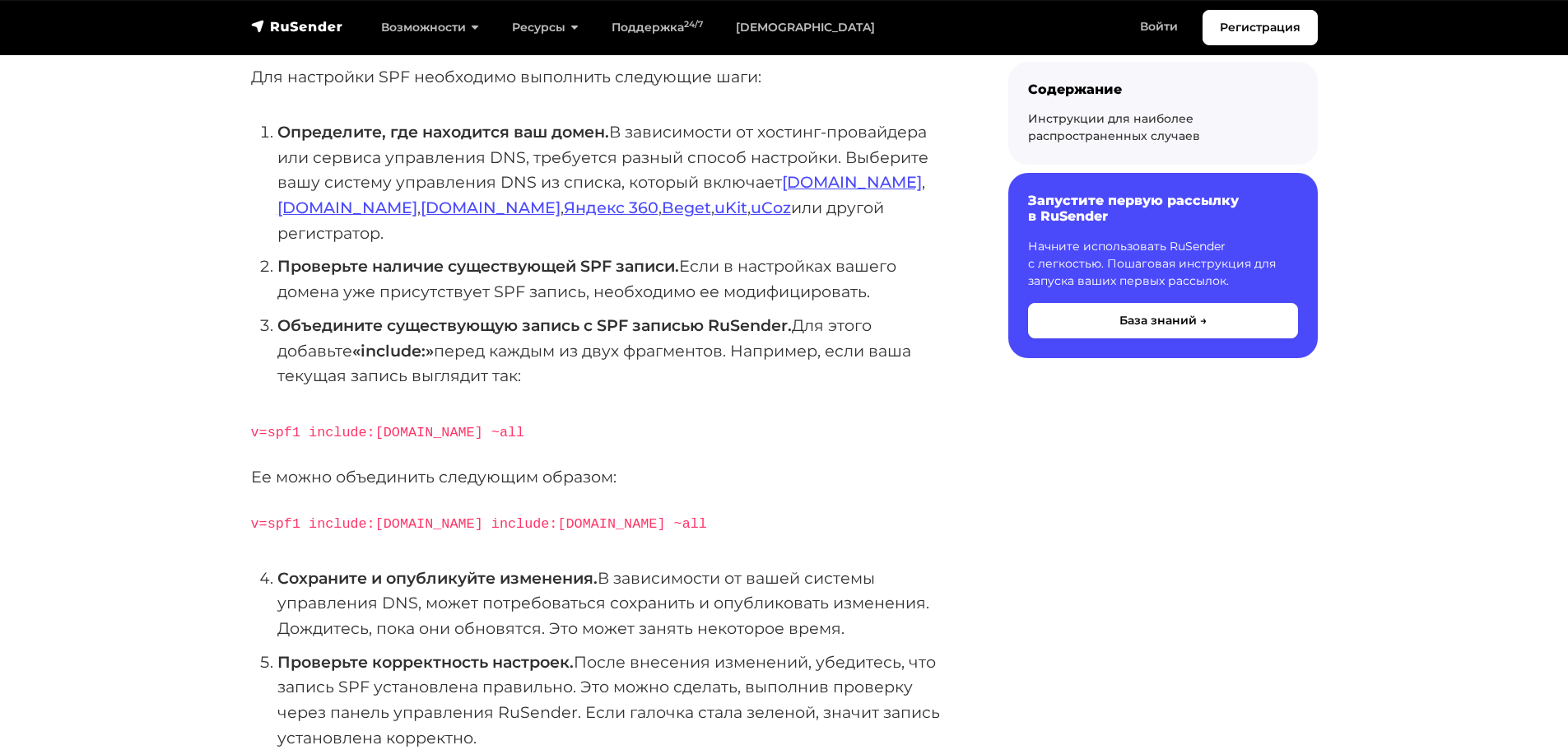
scroll to position [329, 0]
drag, startPoint x: 434, startPoint y: 494, endPoint x: 559, endPoint y: 496, distance: 125.0
click at [559, 514] on code "v=spf1 include:[DOMAIN_NAME] include:[DOMAIN_NAME] ~all" at bounding box center [479, 522] width 456 height 16
copy code "include:[DOMAIN_NAME]"
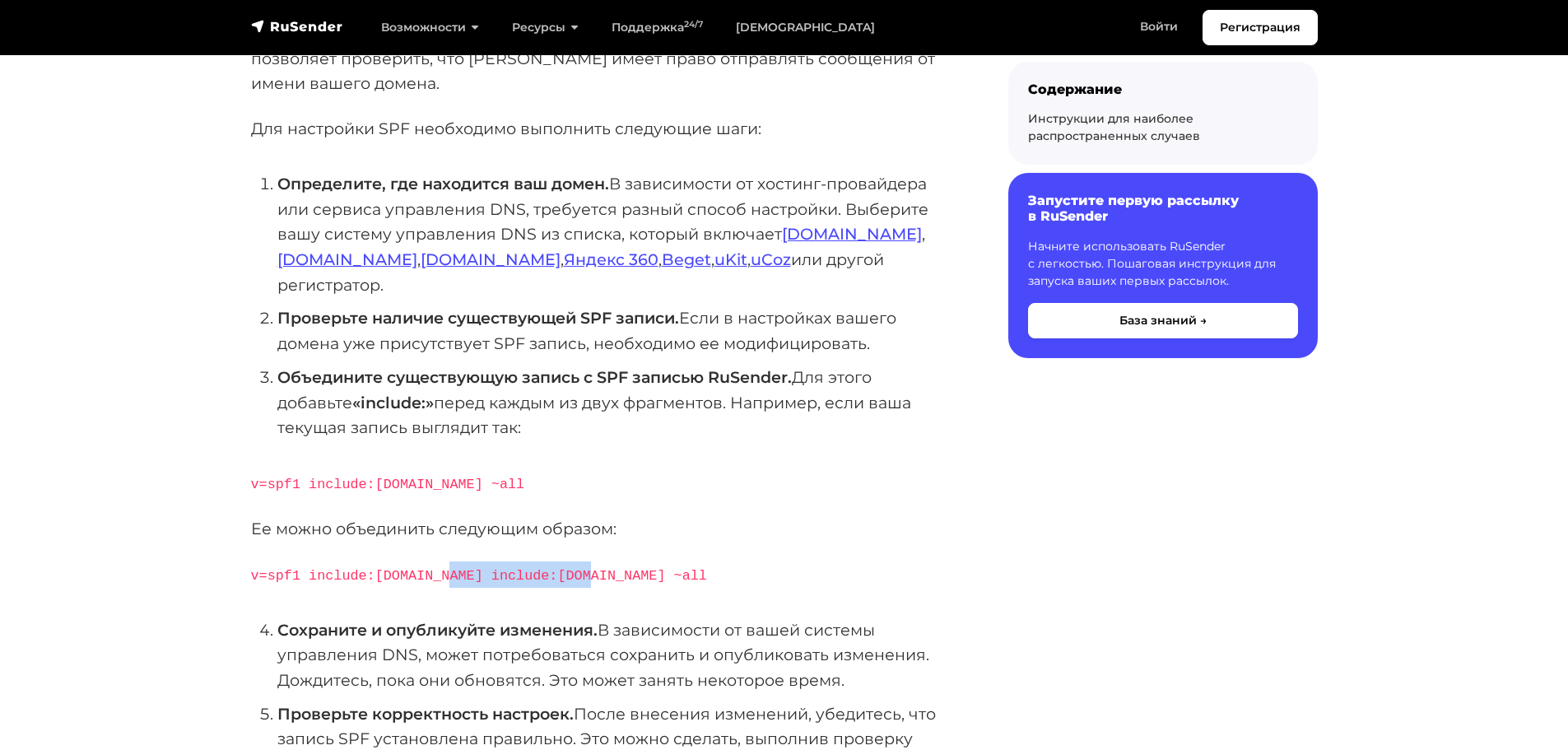
scroll to position [0, 0]
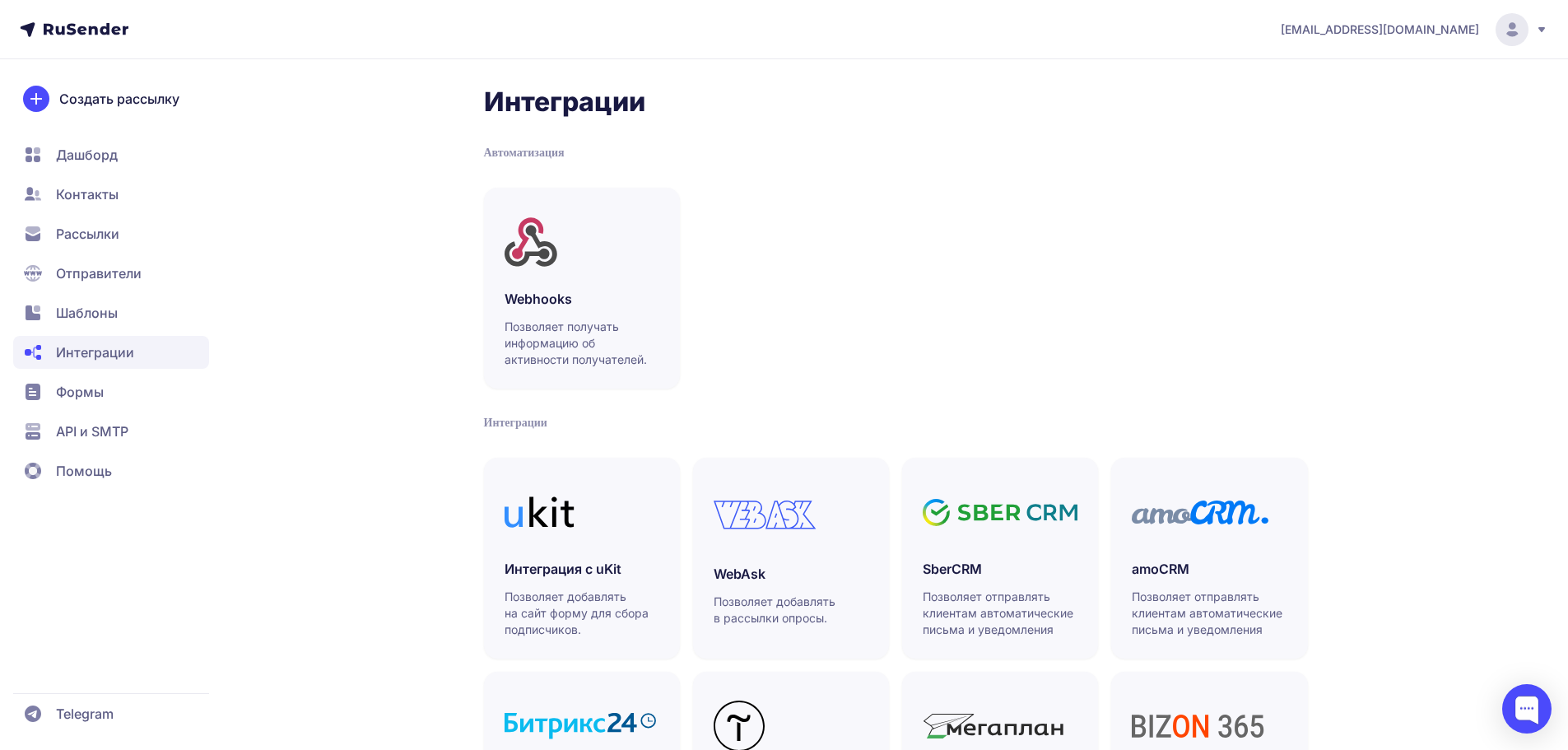
click at [103, 190] on span "Контакты" at bounding box center [87, 194] width 63 height 20
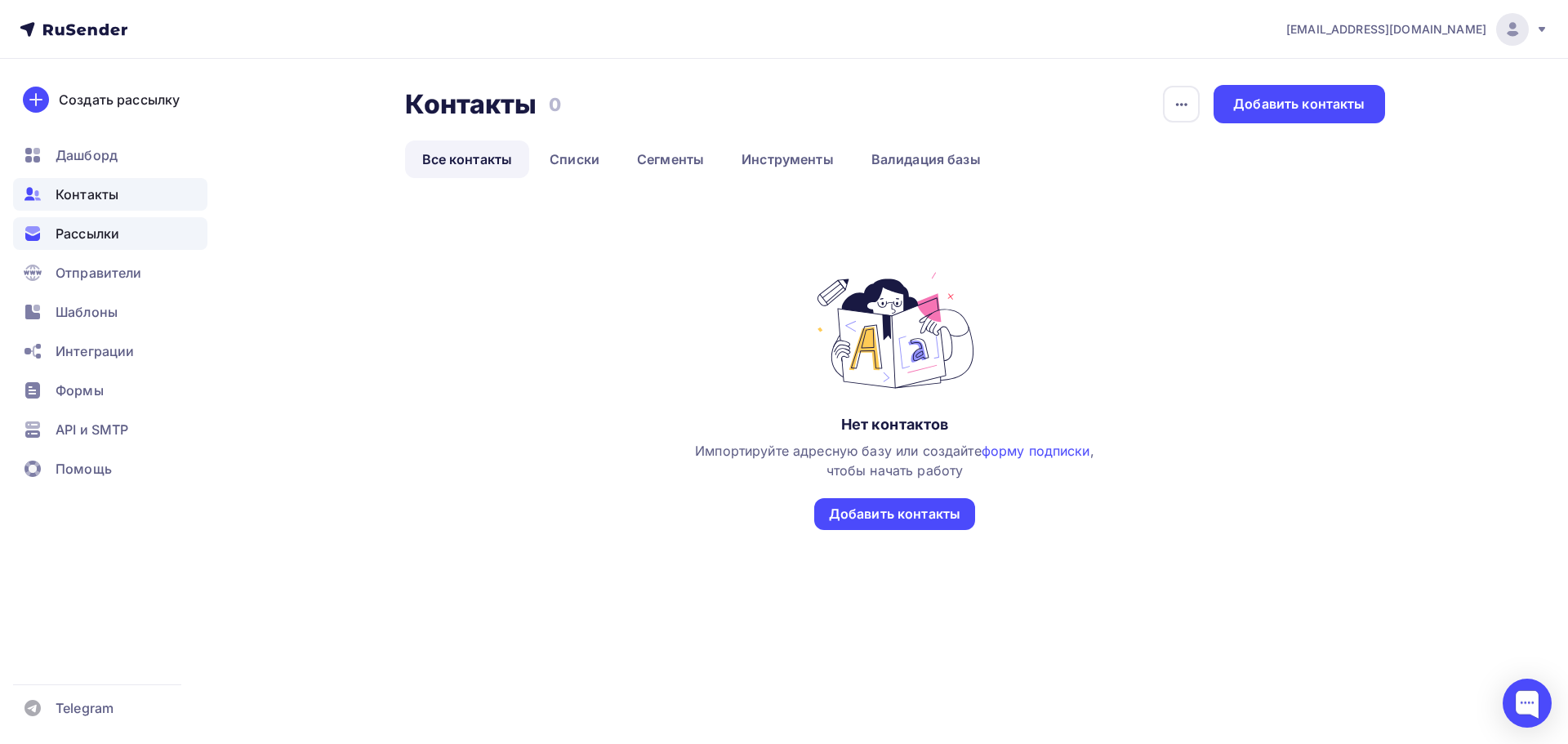
click at [98, 236] on span "Рассылки" at bounding box center [87, 234] width 64 height 20
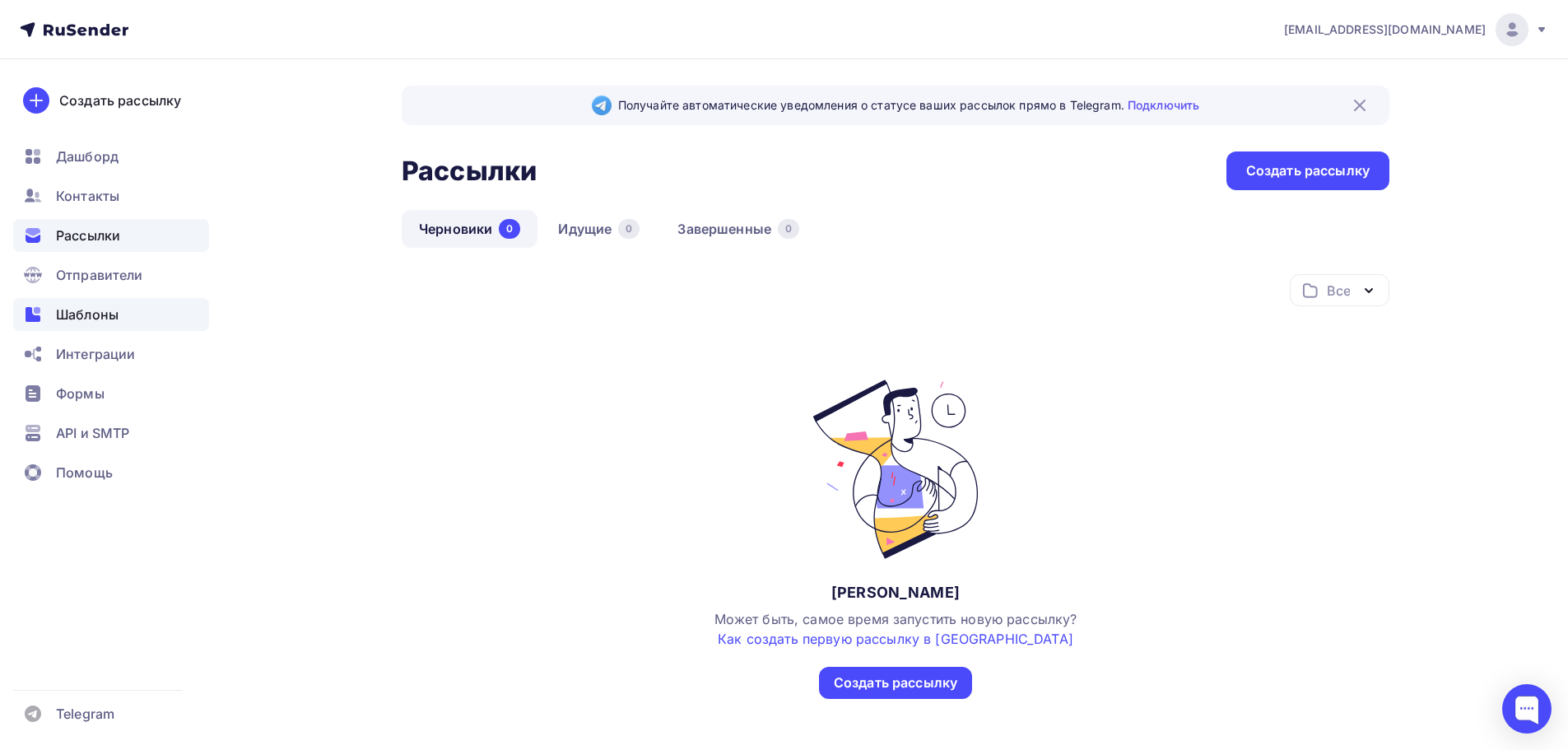
click at [80, 310] on span "Шаблоны" at bounding box center [87, 315] width 63 height 20
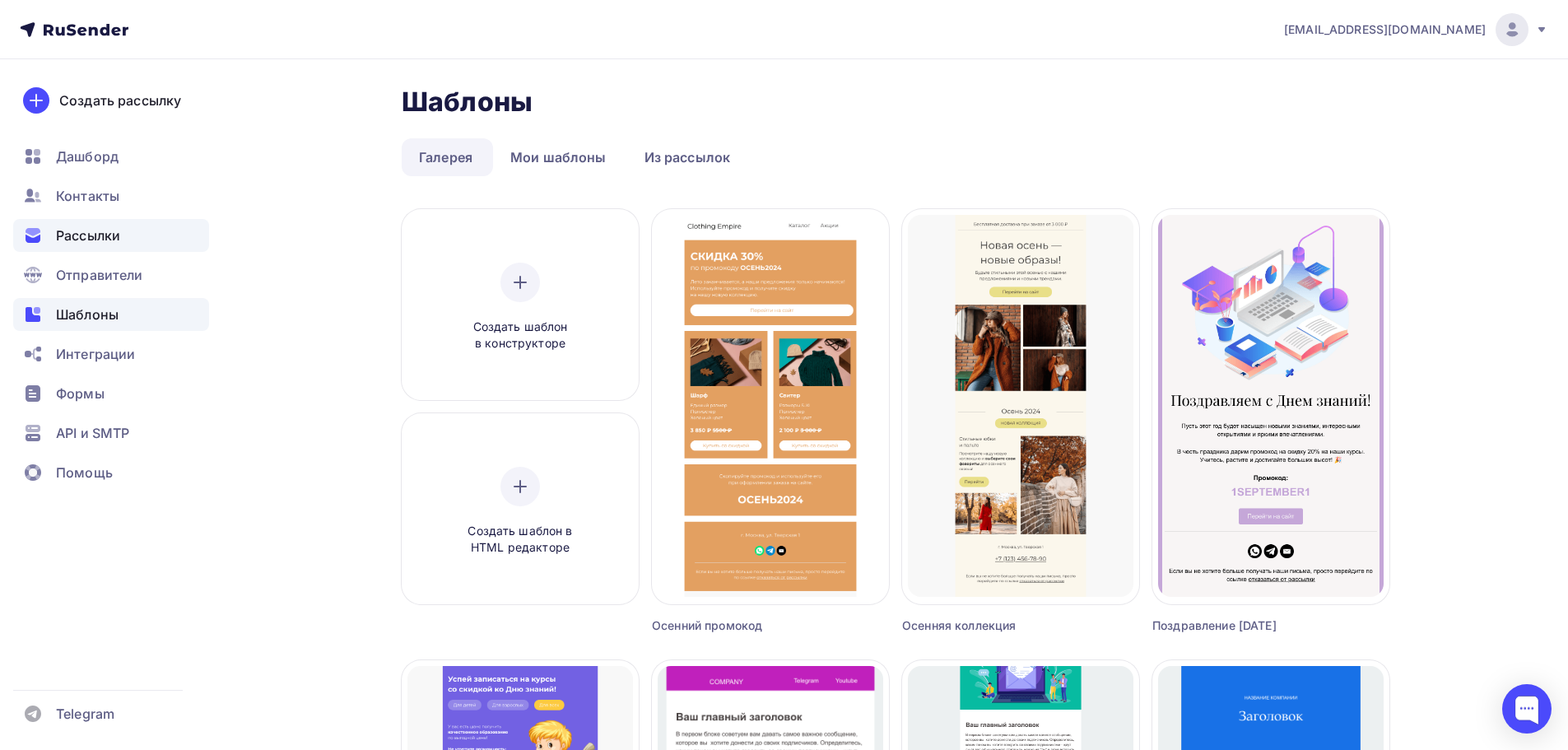
click at [109, 232] on span "Рассылки" at bounding box center [88, 236] width 64 height 20
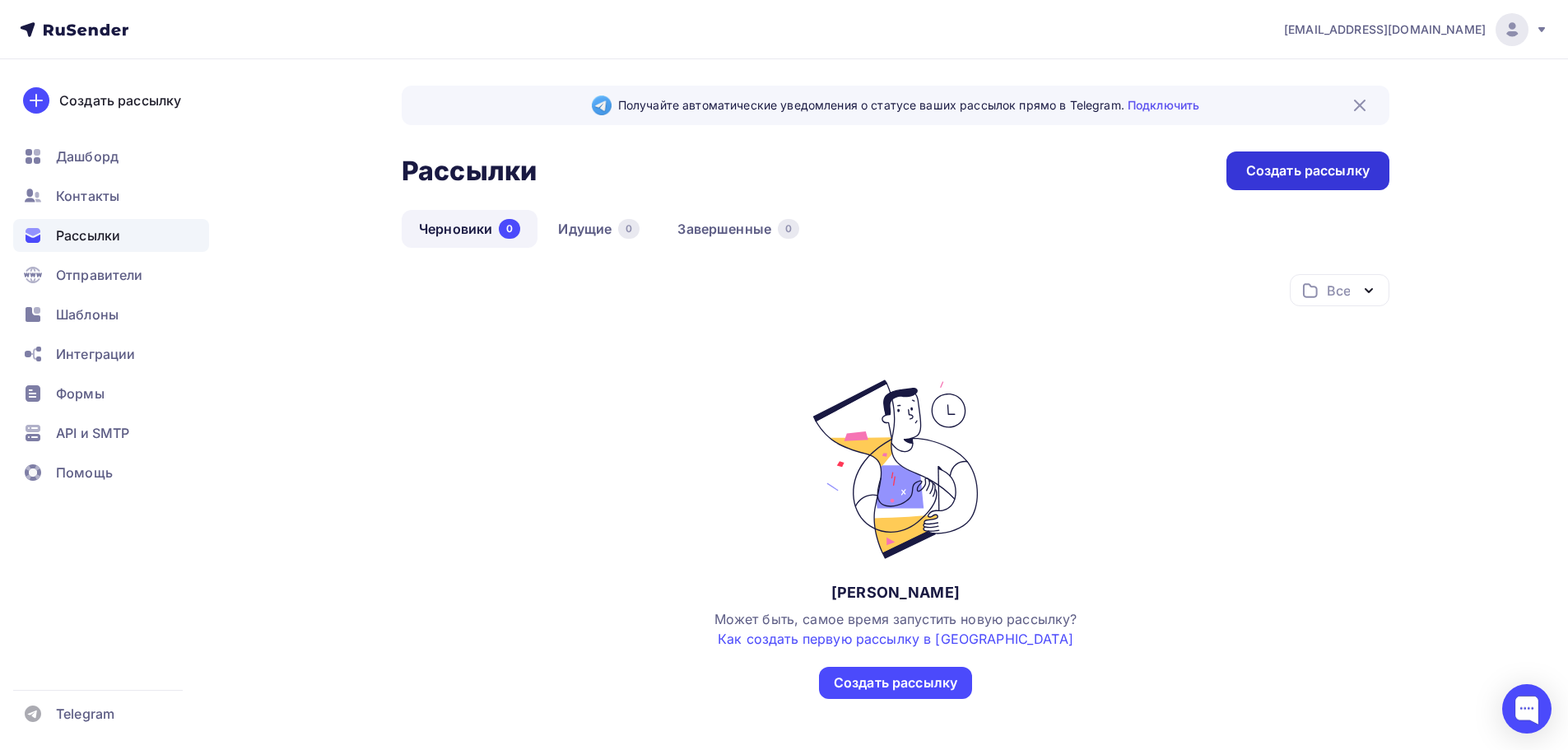
click at [1287, 176] on div "Создать рассылку" at bounding box center [1308, 171] width 123 height 19
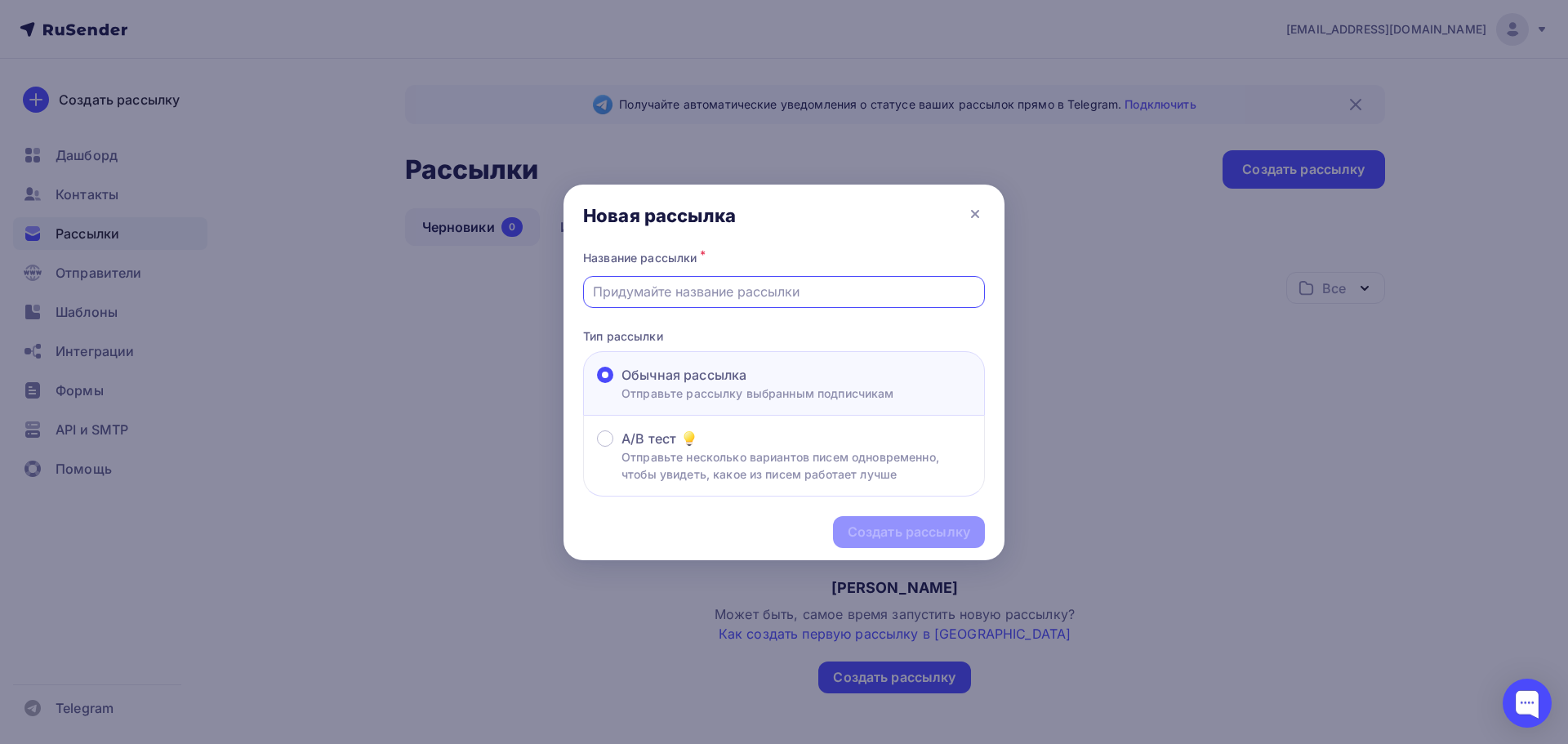
click at [738, 291] on input "text" at bounding box center [784, 291] width 383 height 20
type input "G"
type input "Ежемесячный прайс"
click at [899, 535] on div "Создать рассылку" at bounding box center [909, 533] width 122 height 19
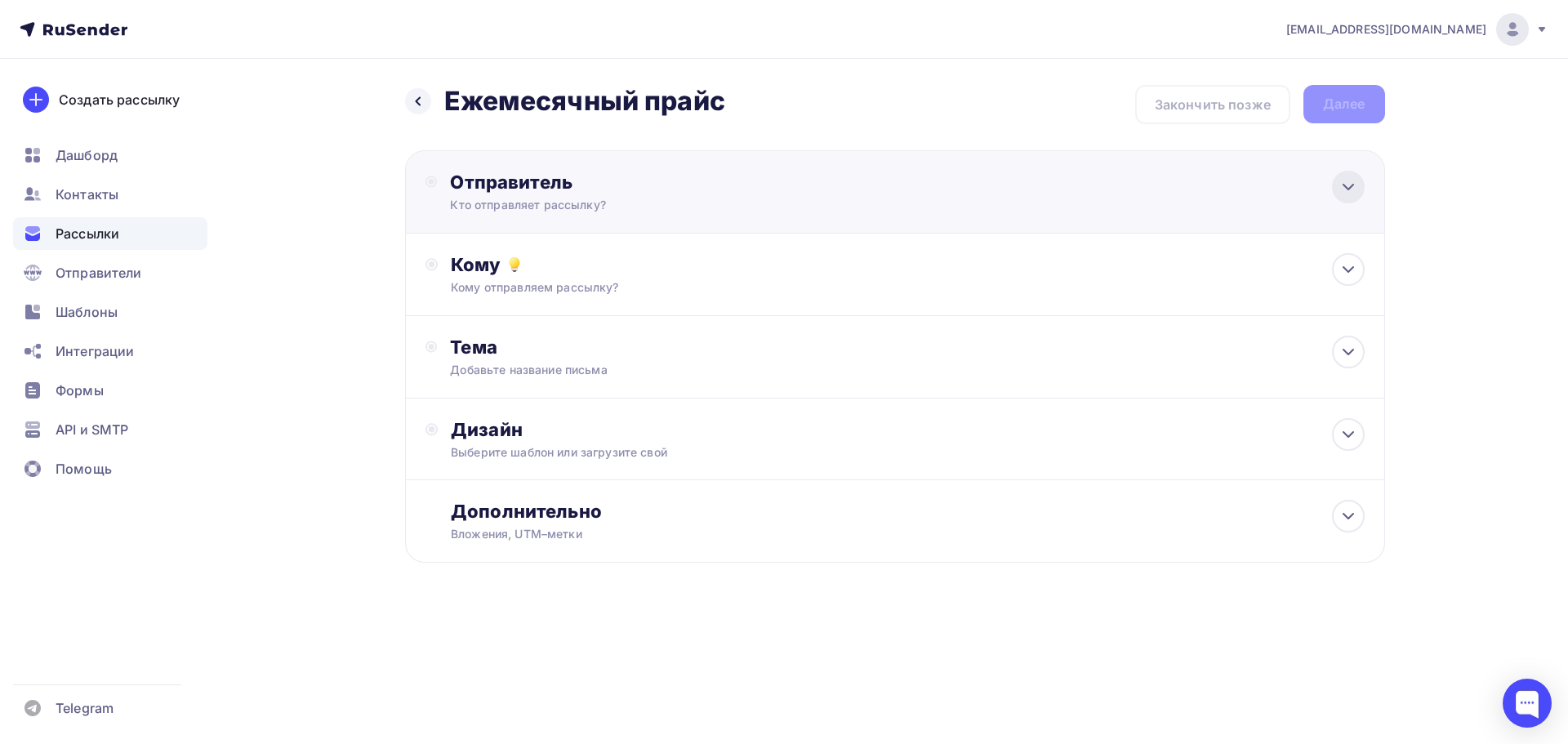
click at [1338, 191] on icon at bounding box center [1347, 187] width 20 height 20
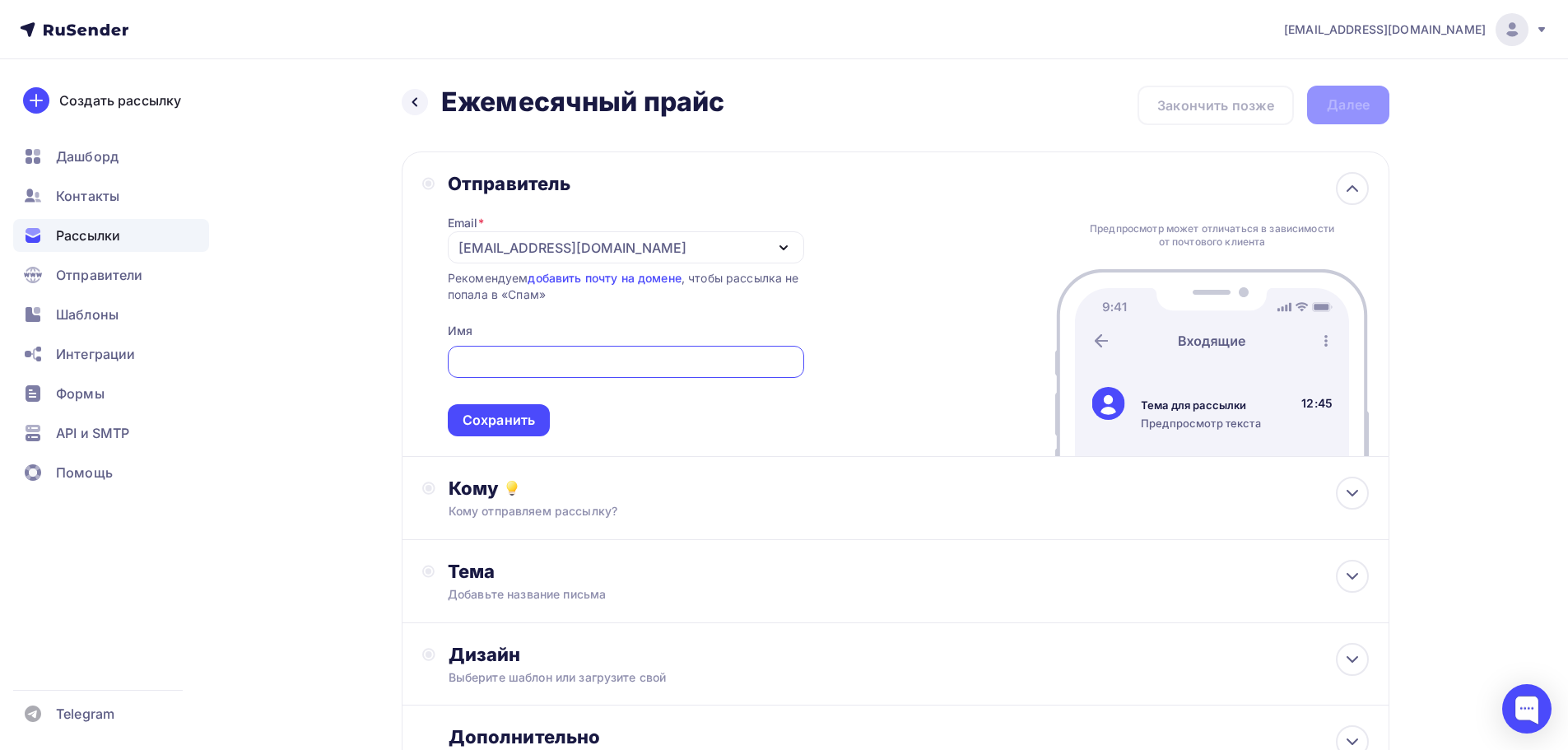
click at [780, 244] on icon "button" at bounding box center [784, 248] width 20 height 20
click at [539, 354] on div "Добавить отправителя" at bounding box center [580, 355] width 153 height 20
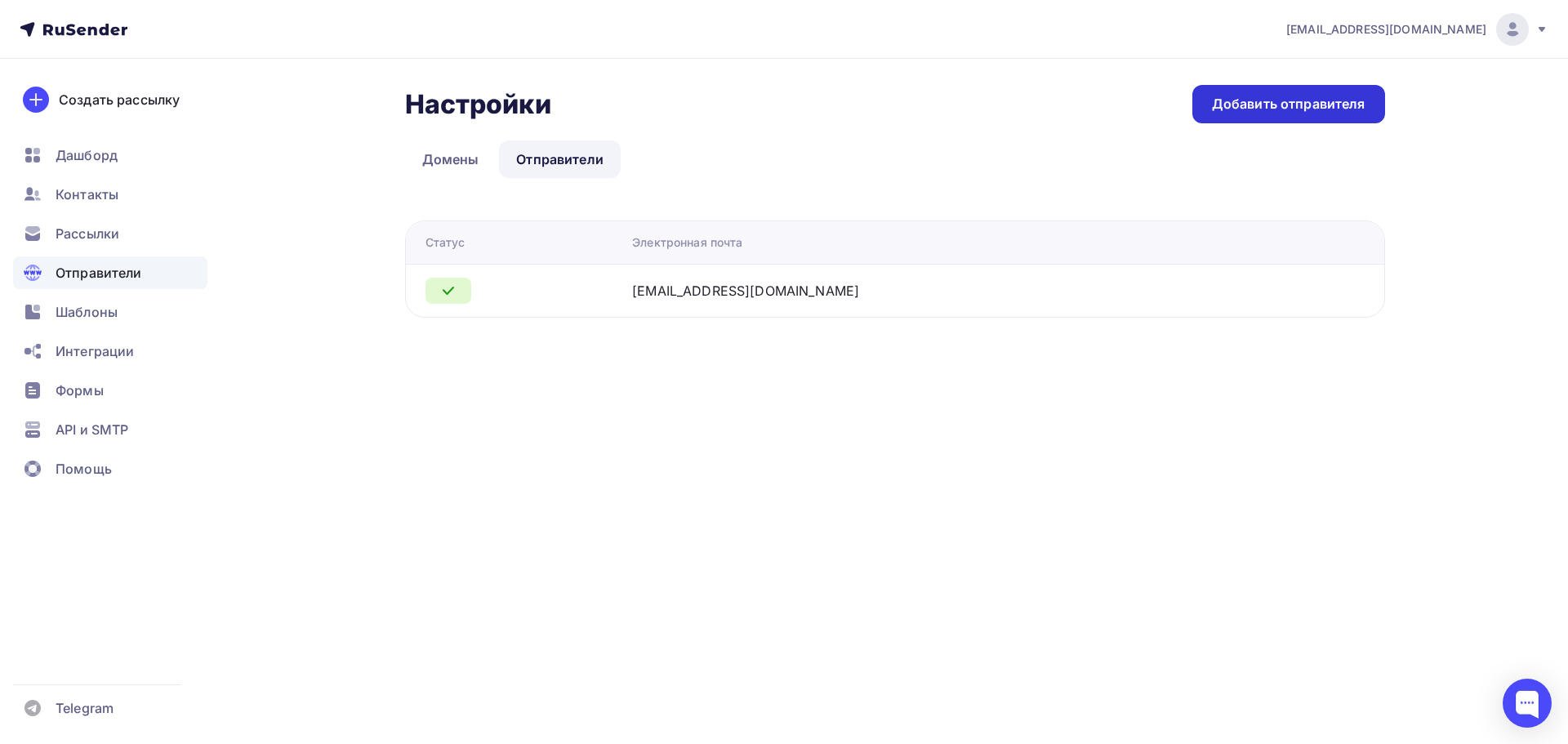
click at [1258, 103] on div "Добавить отправителя" at bounding box center [1288, 104] width 153 height 19
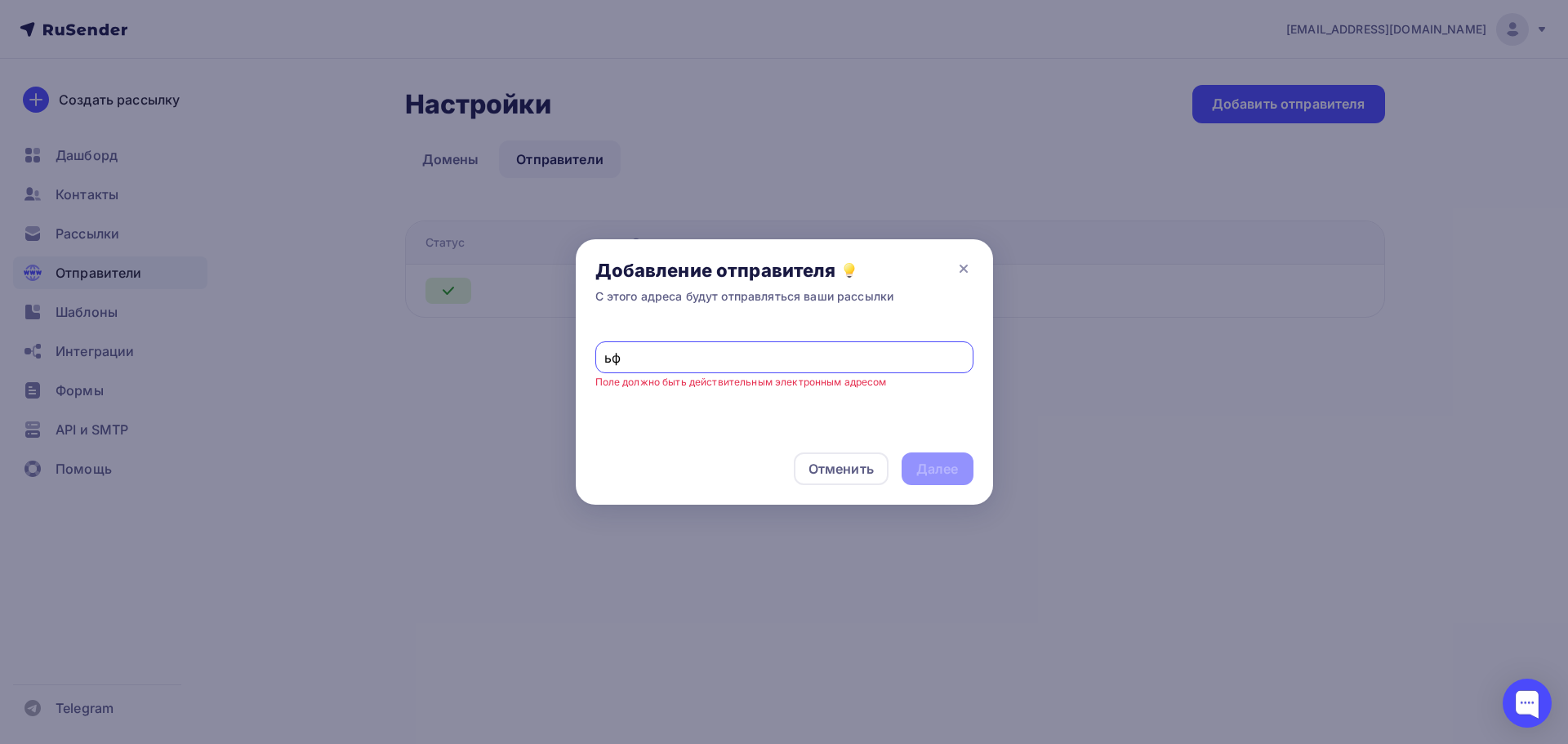
type input "ь"
type input "n"
type input "manager@everon-pro.ru"
click at [939, 475] on div "Далее" at bounding box center [936, 470] width 42 height 19
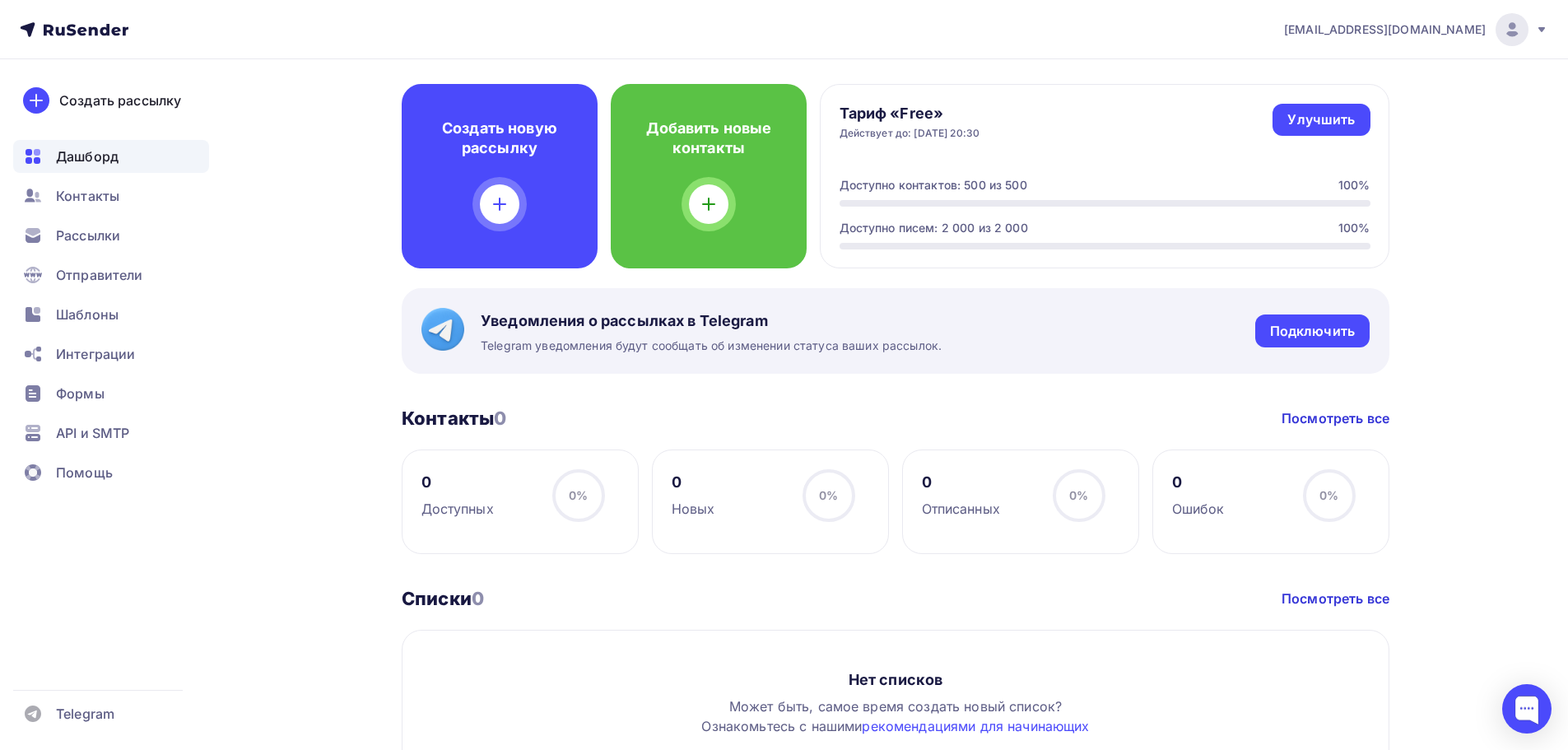
scroll to position [412, 0]
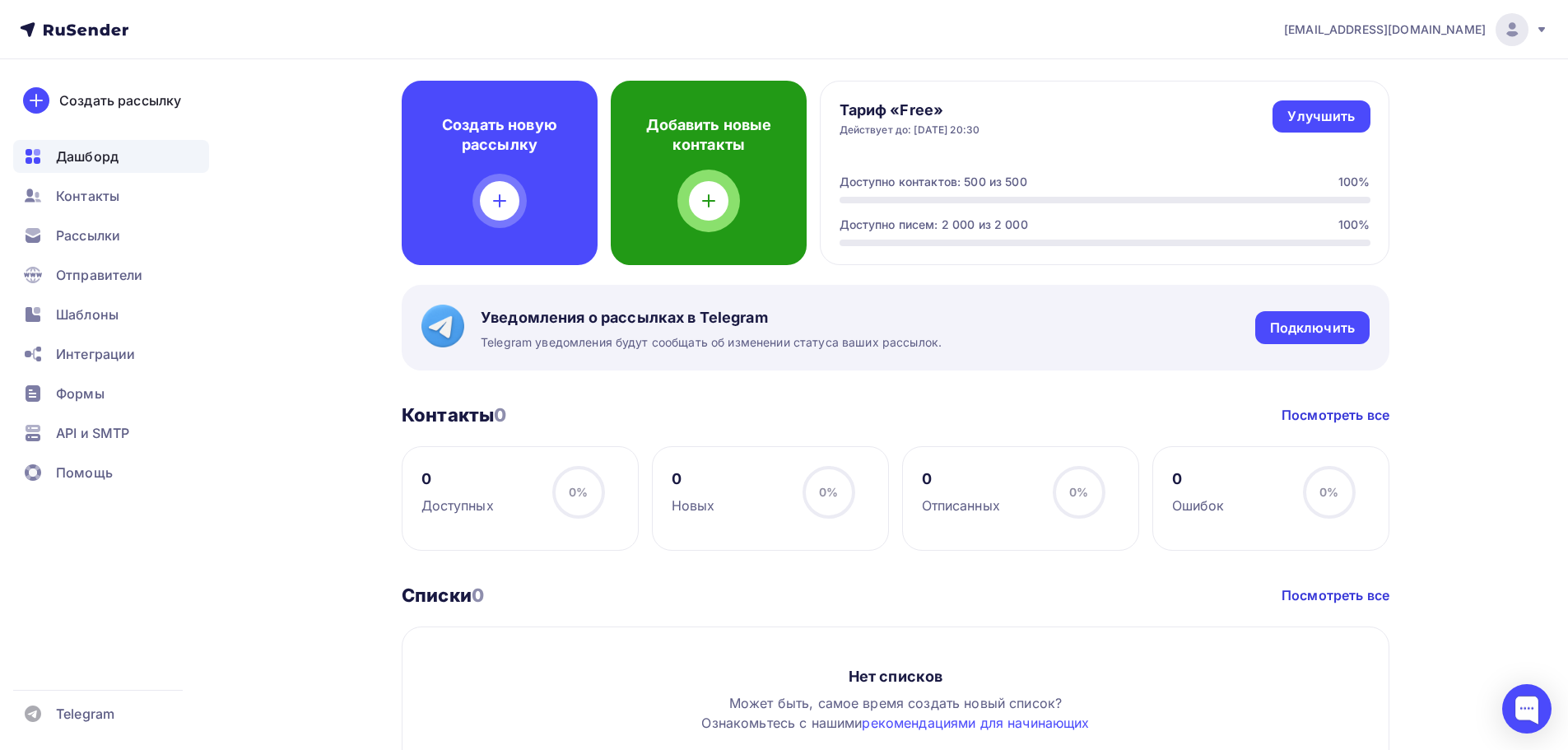
click at [711, 194] on icon at bounding box center [709, 201] width 20 height 20
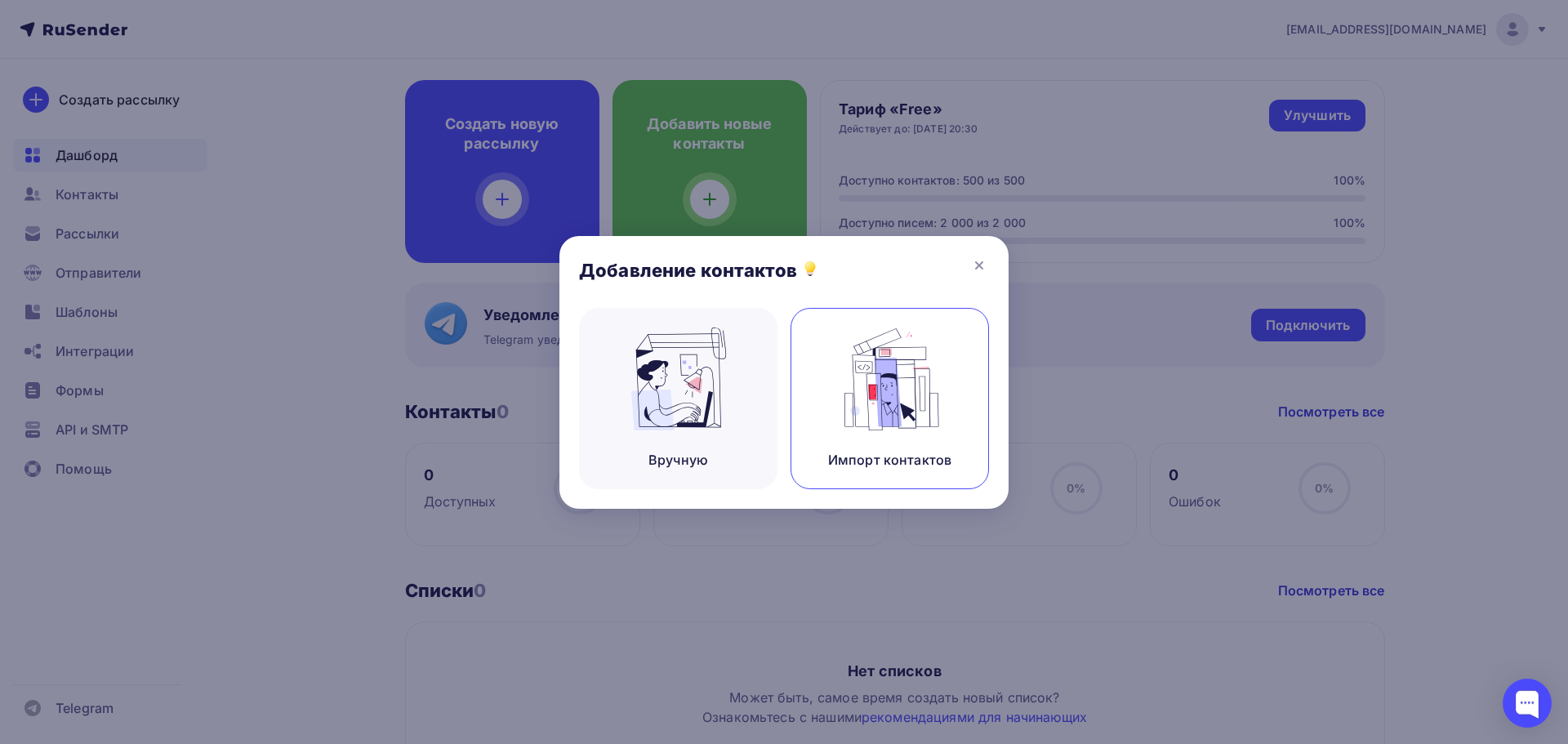
click at [883, 383] on img at bounding box center [890, 378] width 109 height 103
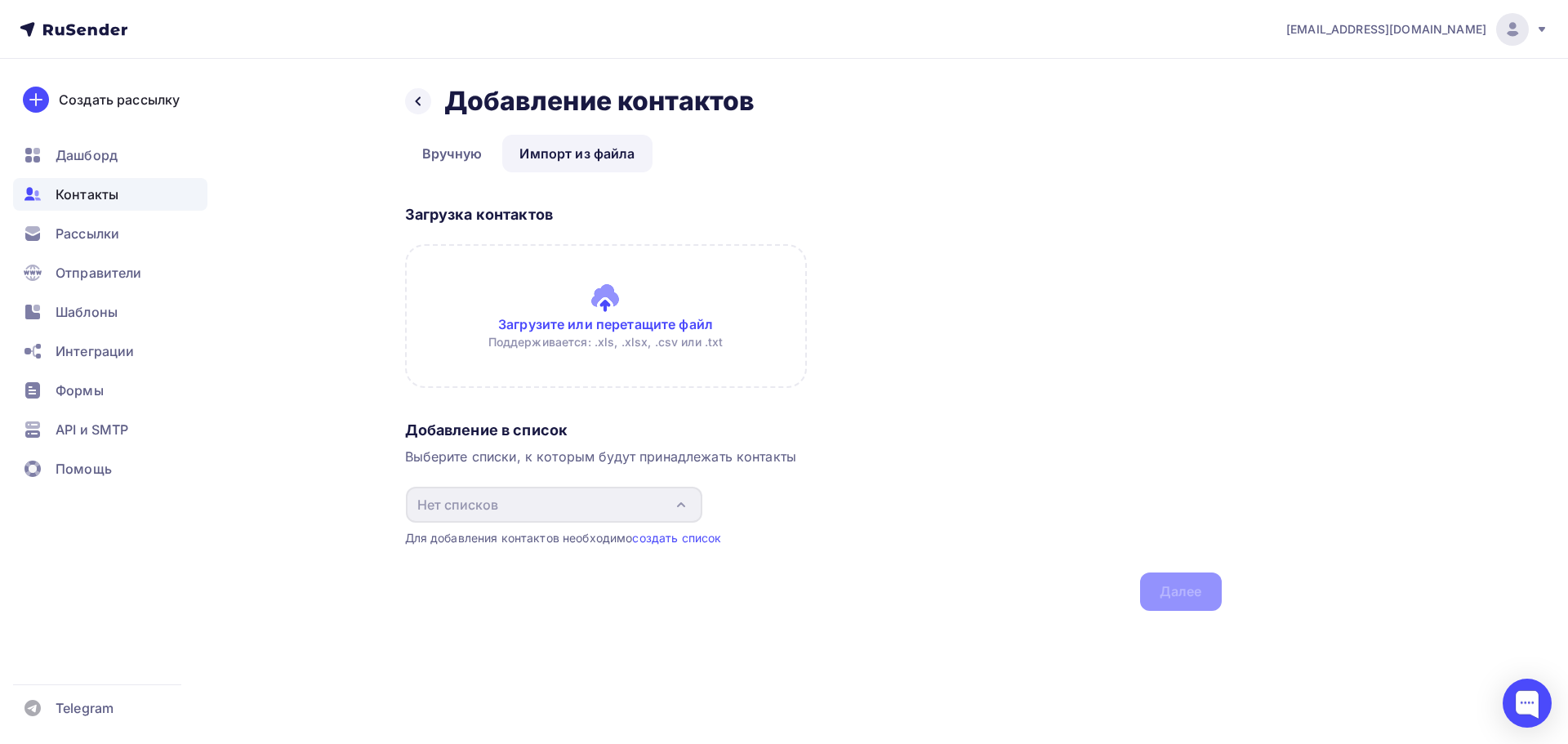
click at [619, 152] on link "Импорт из файла" at bounding box center [576, 153] width 149 height 38
click at [462, 156] on link "Вручную" at bounding box center [452, 153] width 95 height 38
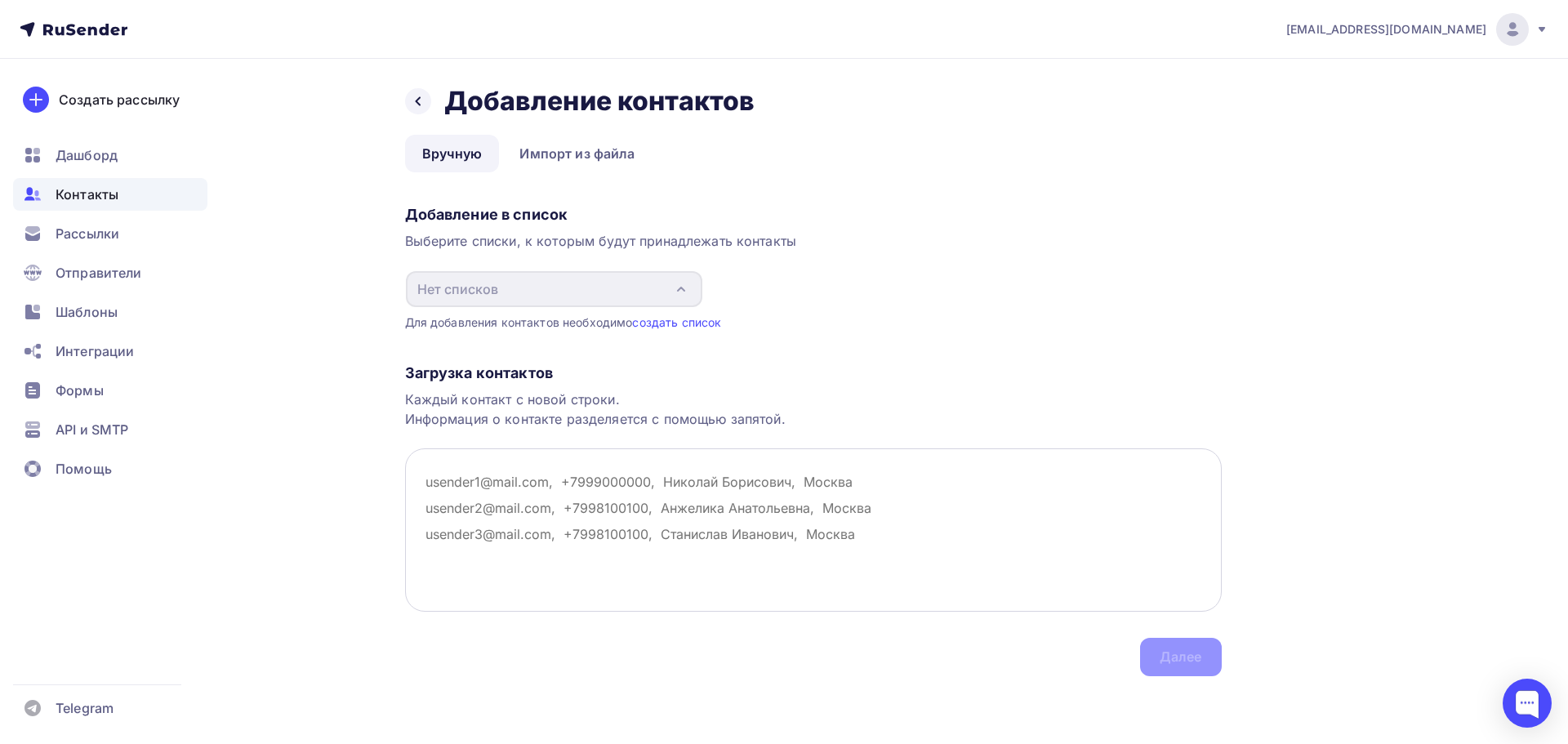
click at [519, 502] on textarea at bounding box center [813, 530] width 817 height 164
paste textarea "mail@chipsoft.pro"
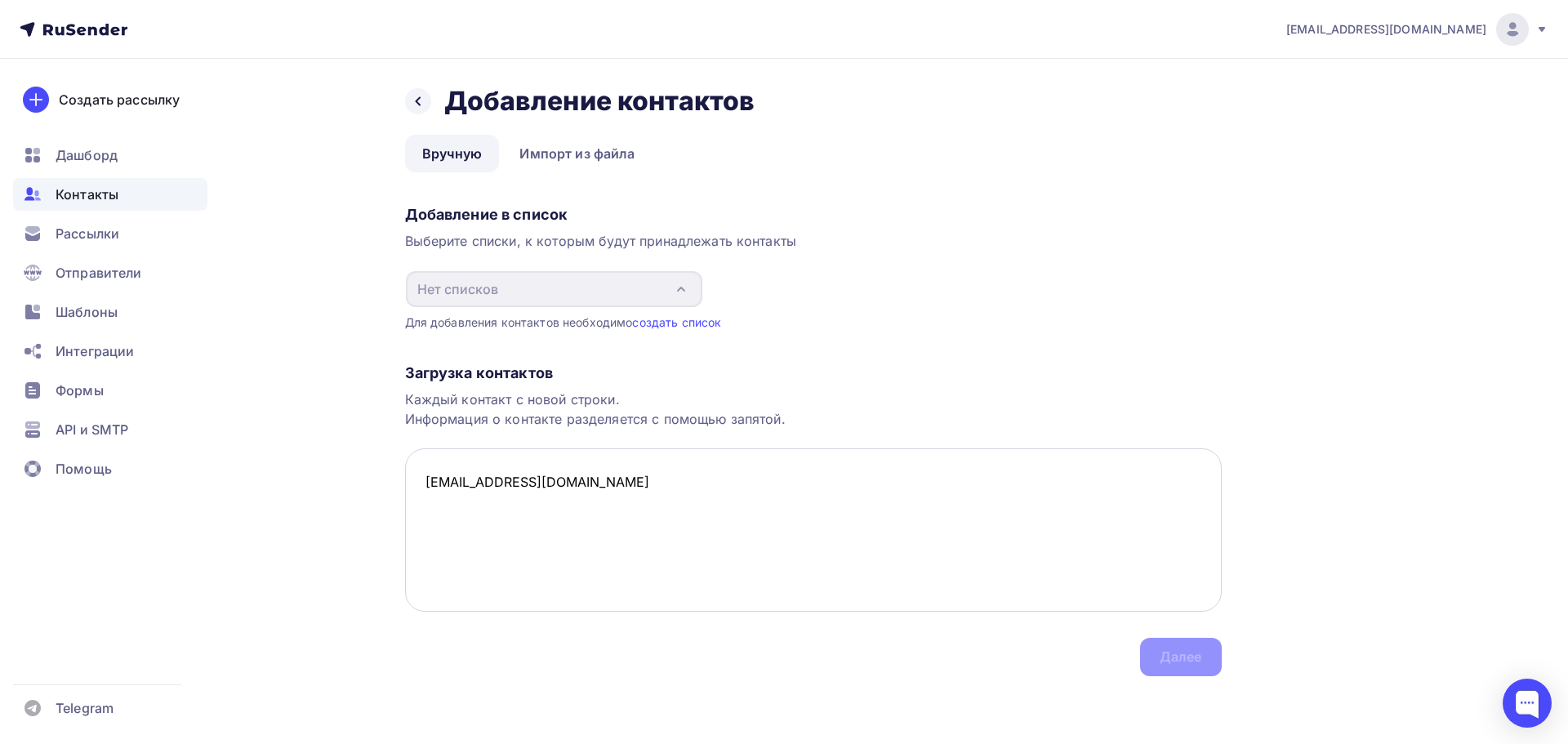
paste textarea "info@trami.ru"
click at [517, 510] on textarea "mail@chipsoft.pro info@trami.ru" at bounding box center [813, 530] width 817 height 164
click at [442, 533] on textarea "mail@chipsoft.pro info@trami.ru" at bounding box center [813, 530] width 817 height 164
paste textarea "info@unilcom.ru"
type textarea "mail@chipsoft.pro info@trami.ru info@unilcom.ru"
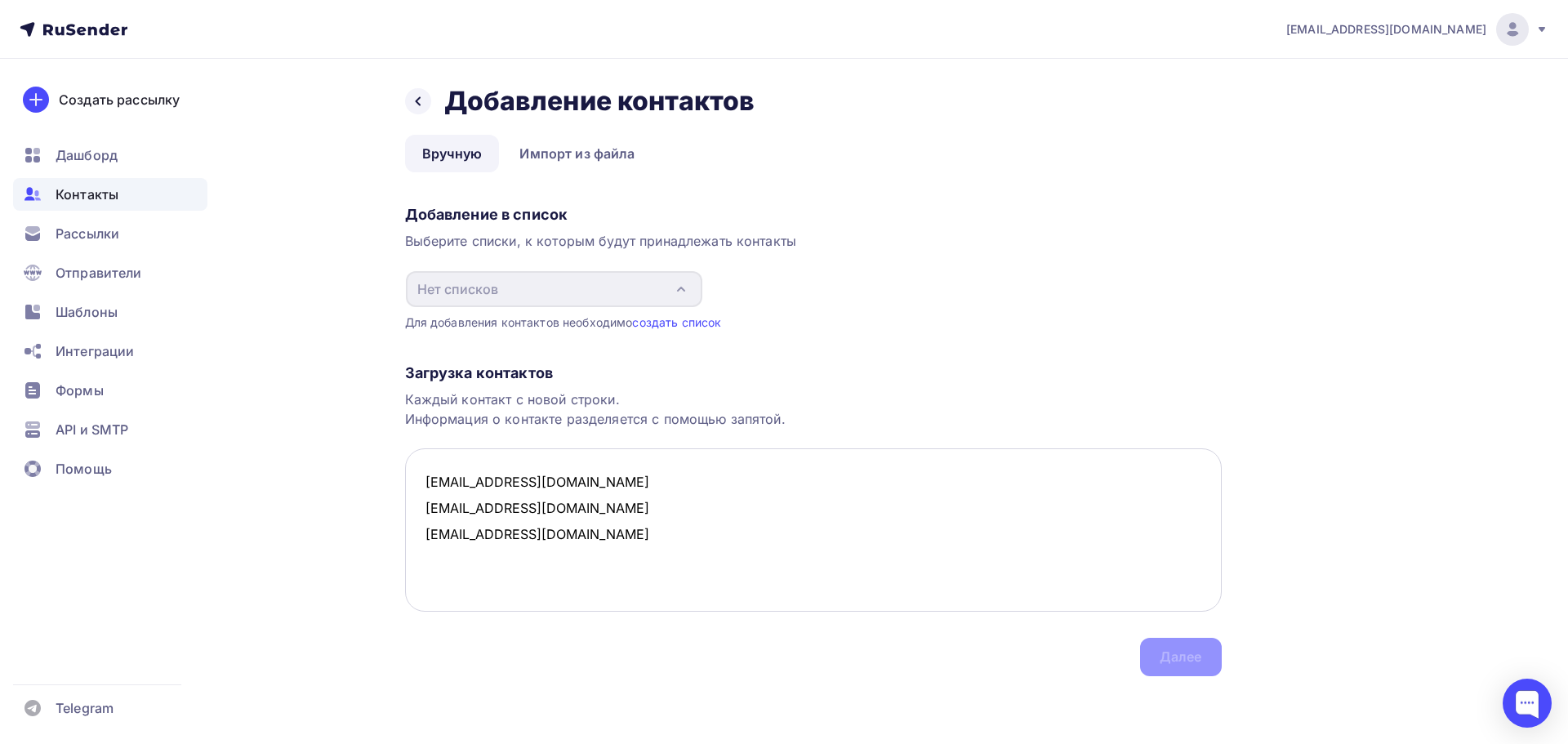
drag, startPoint x: 549, startPoint y: 542, endPoint x: 430, endPoint y: 491, distance: 129.5
click at [413, 490] on textarea "mail@chipsoft.pro info@trami.ru info@unilcom.ru" at bounding box center [813, 530] width 817 height 164
click at [681, 320] on link "создать список" at bounding box center [676, 322] width 89 height 14
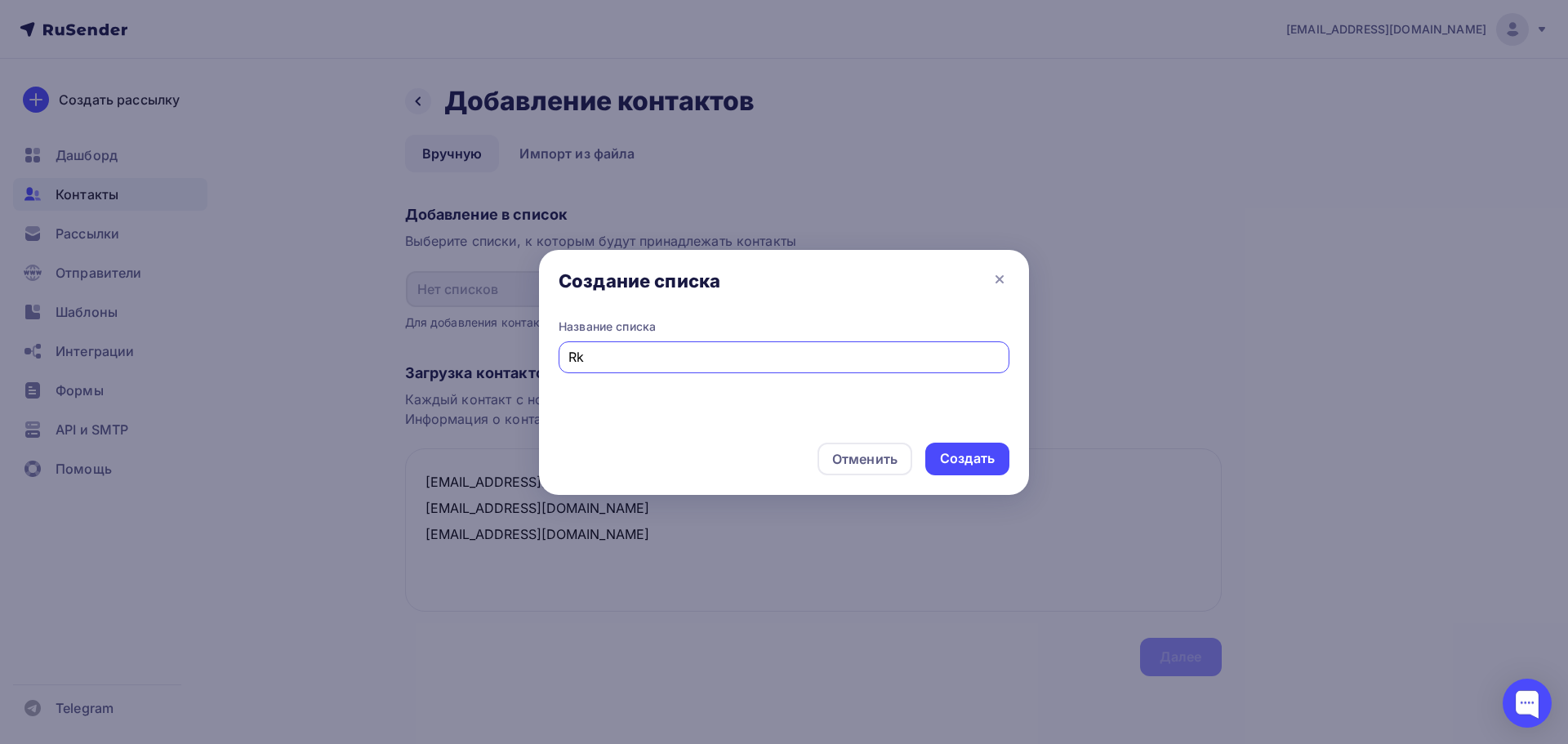
type input "R"
type input "Дилеры"
click at [960, 459] on div "Создать" at bounding box center [967, 459] width 54 height 19
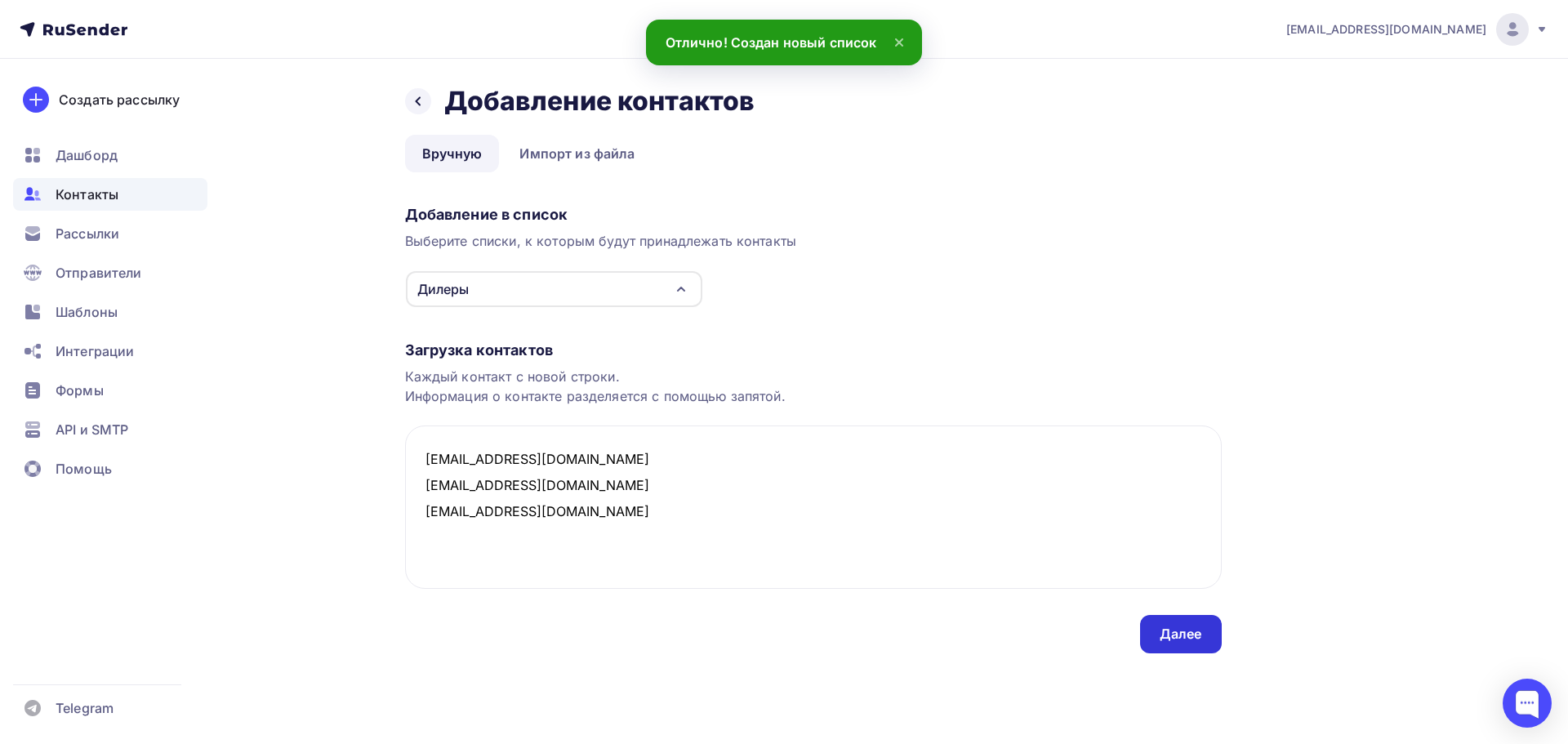
click at [1192, 637] on div "Далее" at bounding box center [1180, 635] width 42 height 19
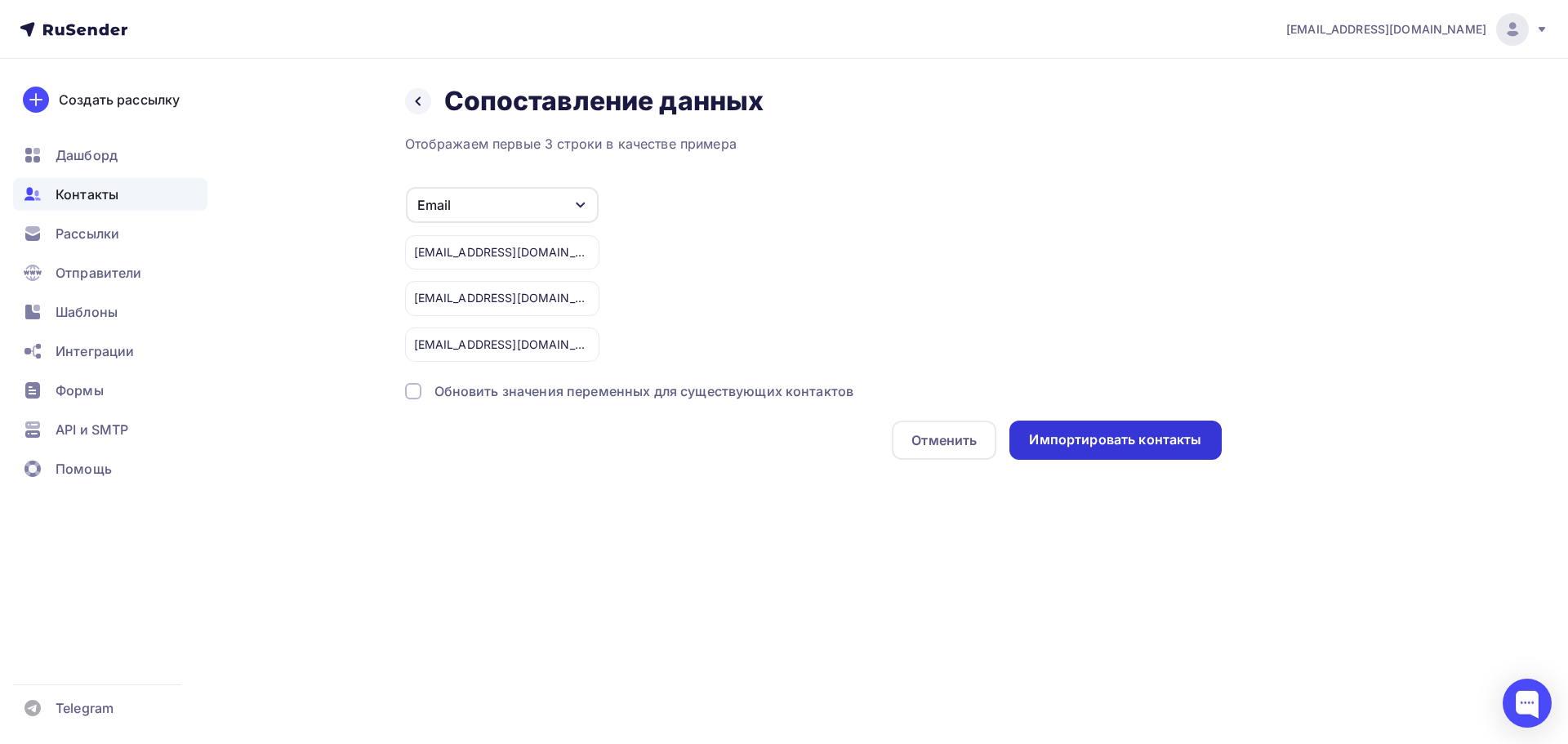
click at [1160, 445] on div "Импортировать контакты" at bounding box center [1115, 440] width 172 height 19
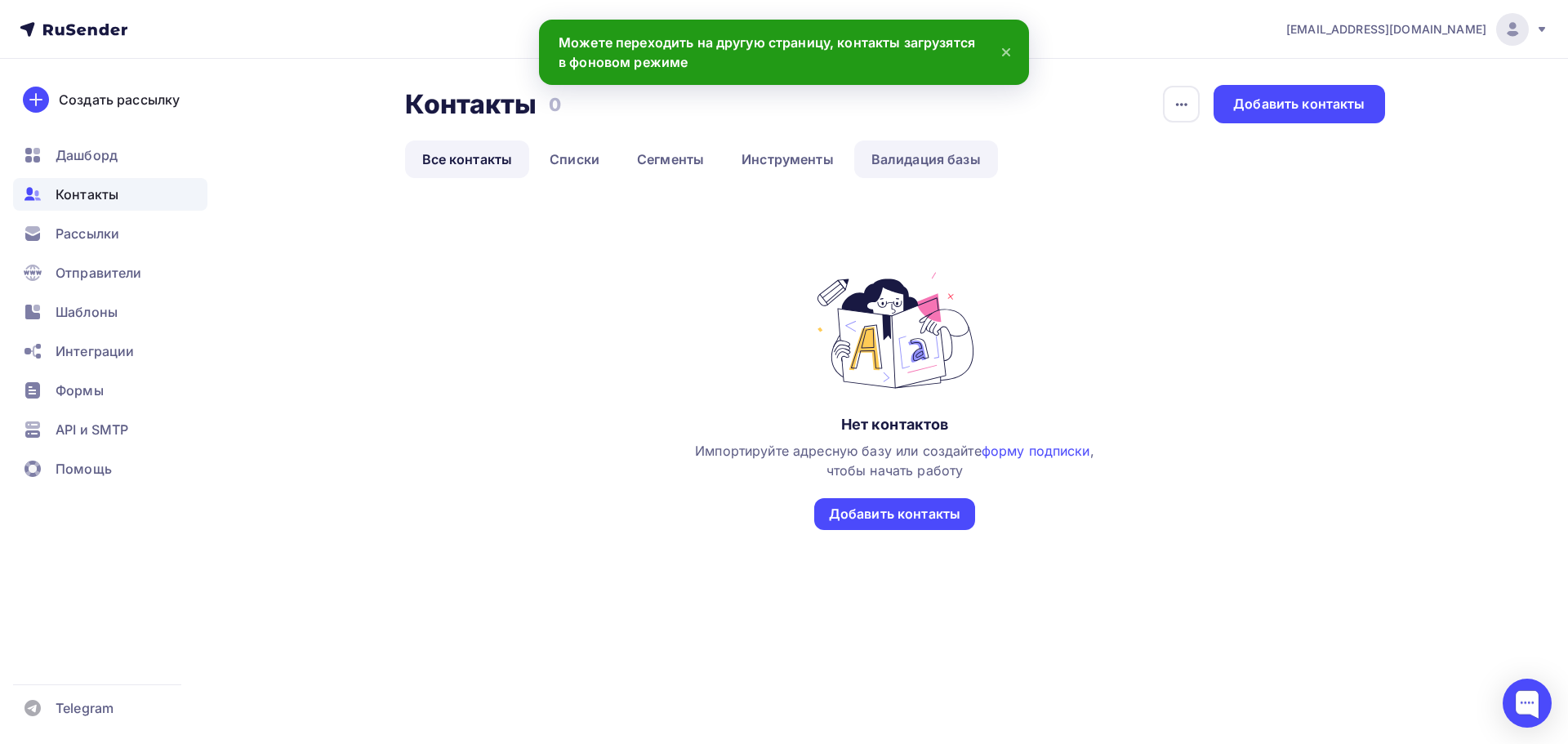
click at [896, 164] on link "Валидация базы" at bounding box center [925, 159] width 144 height 38
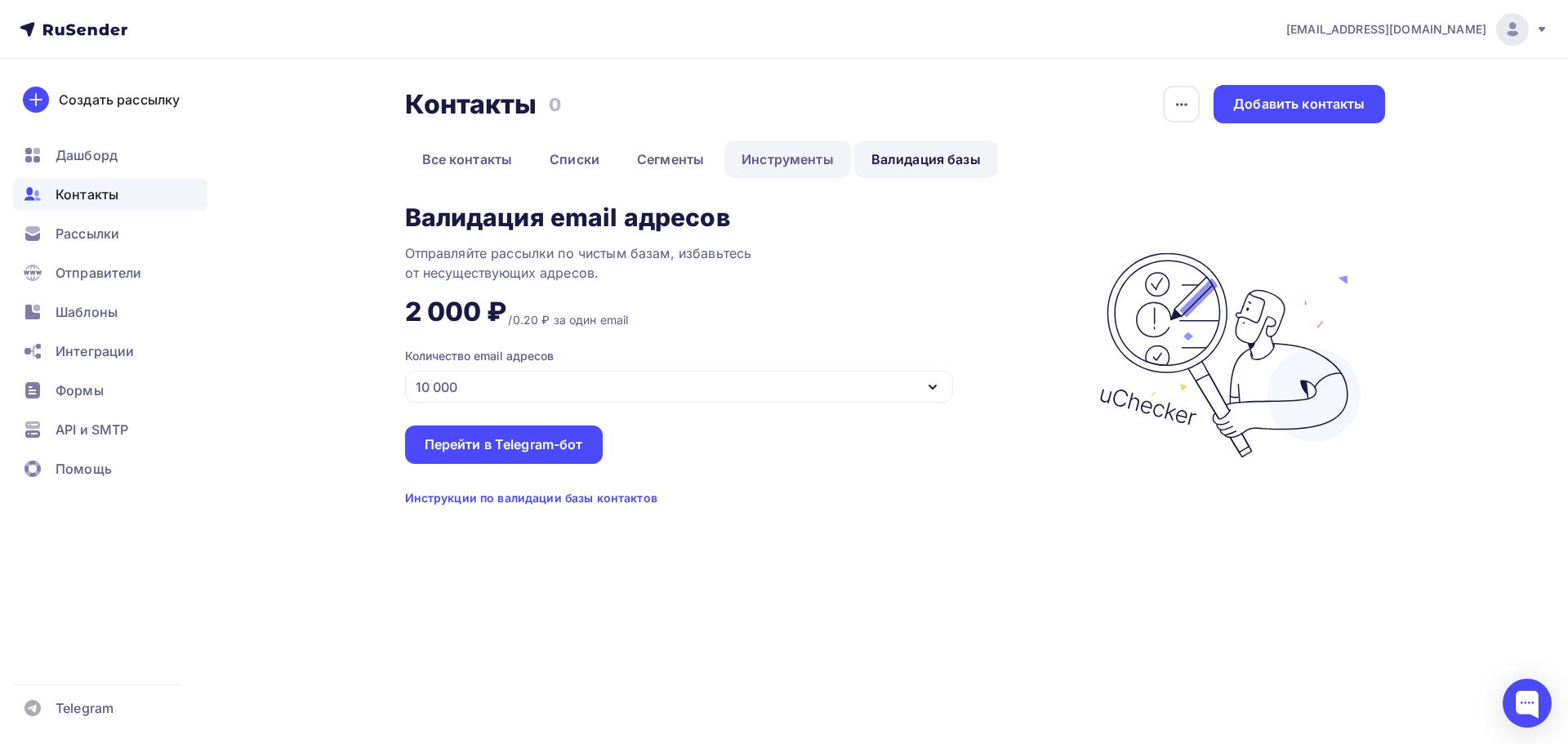
click at [773, 163] on link "Инструменты" at bounding box center [787, 159] width 127 height 38
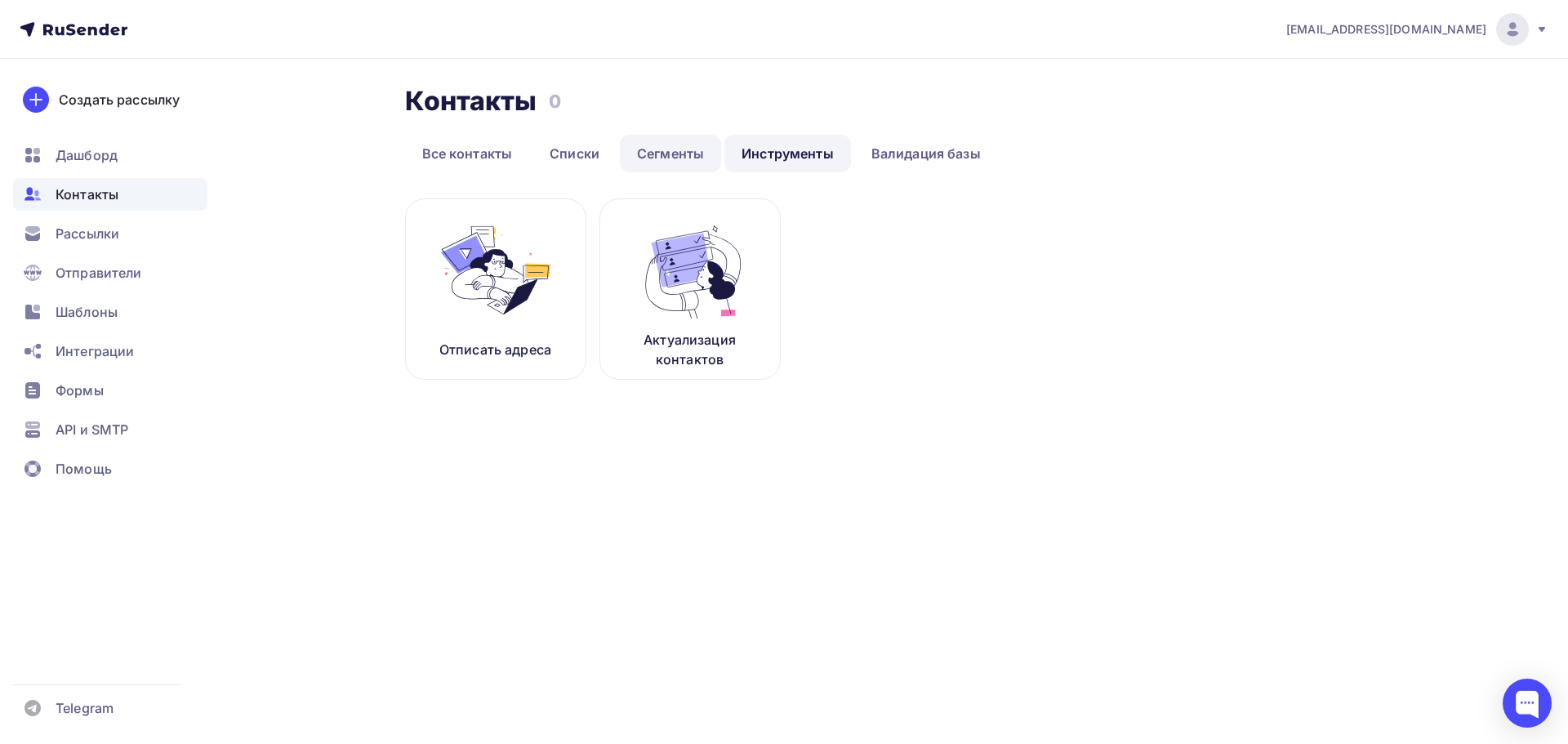
drag, startPoint x: 673, startPoint y: 157, endPoint x: 672, endPoint y: 171, distance: 14.0
click at [673, 158] on link "Сегменты" at bounding box center [670, 153] width 102 height 38
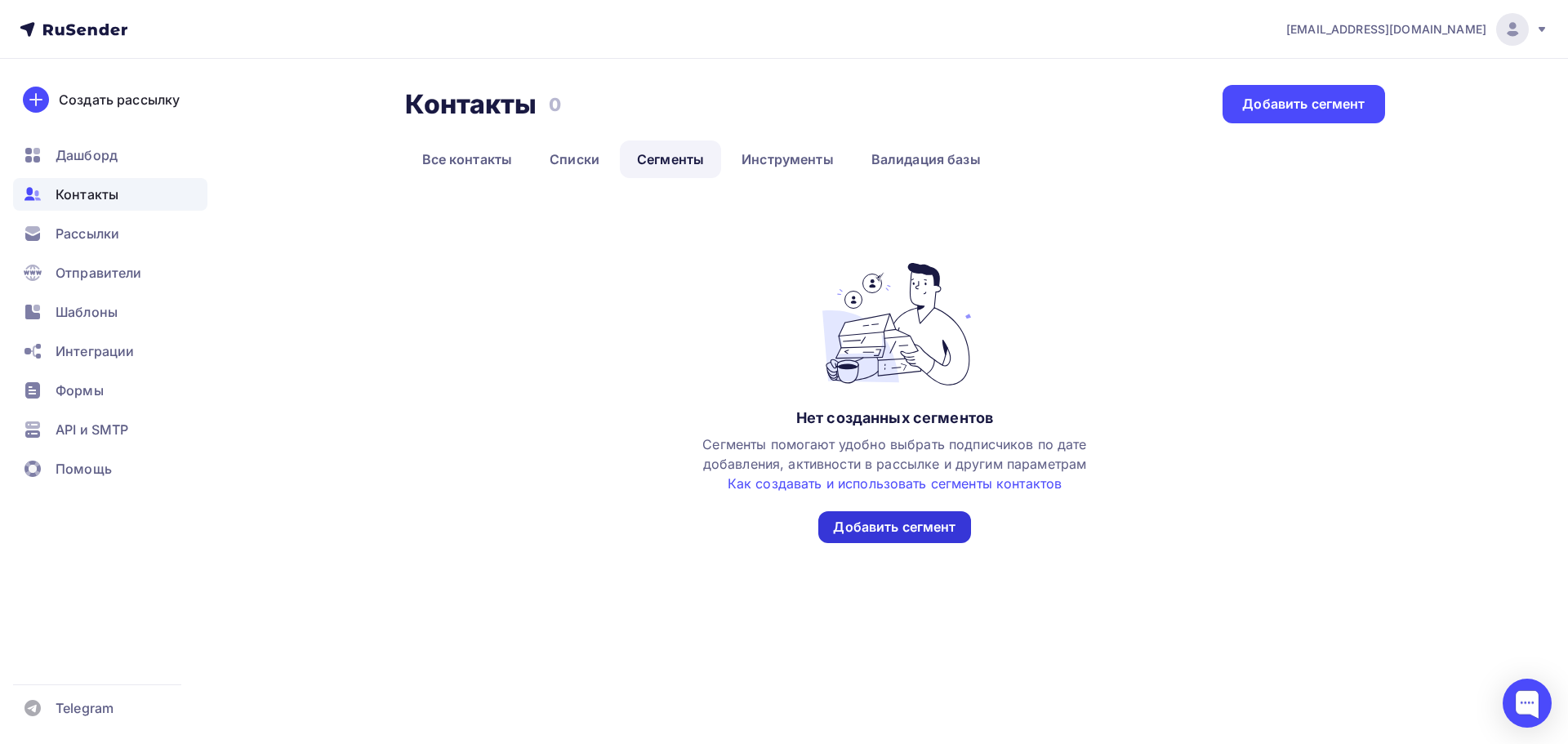
click at [882, 530] on div "Добавить сегмент" at bounding box center [894, 528] width 122 height 19
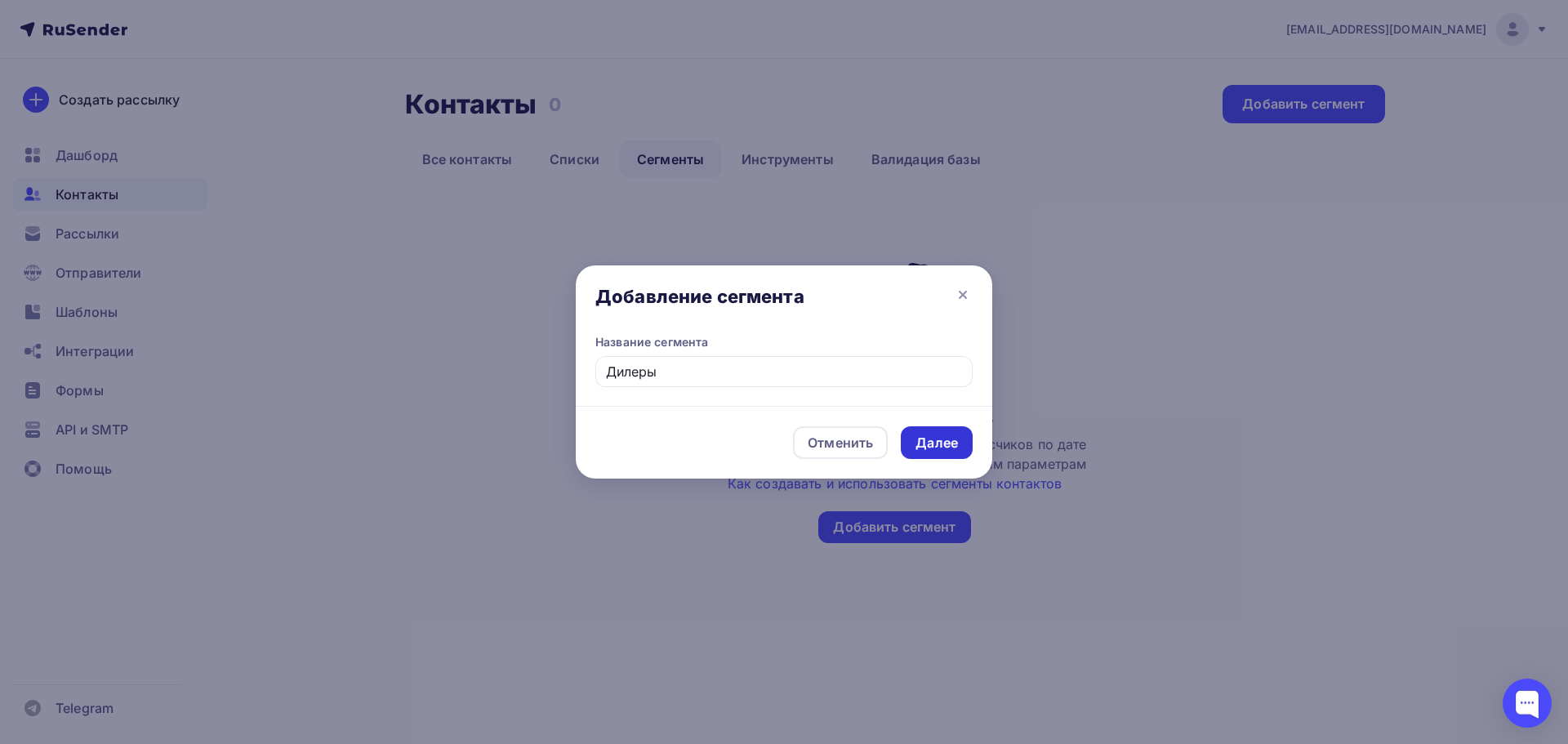
type input "Дилеры"
click at [931, 441] on div "Далее" at bounding box center [936, 443] width 42 height 19
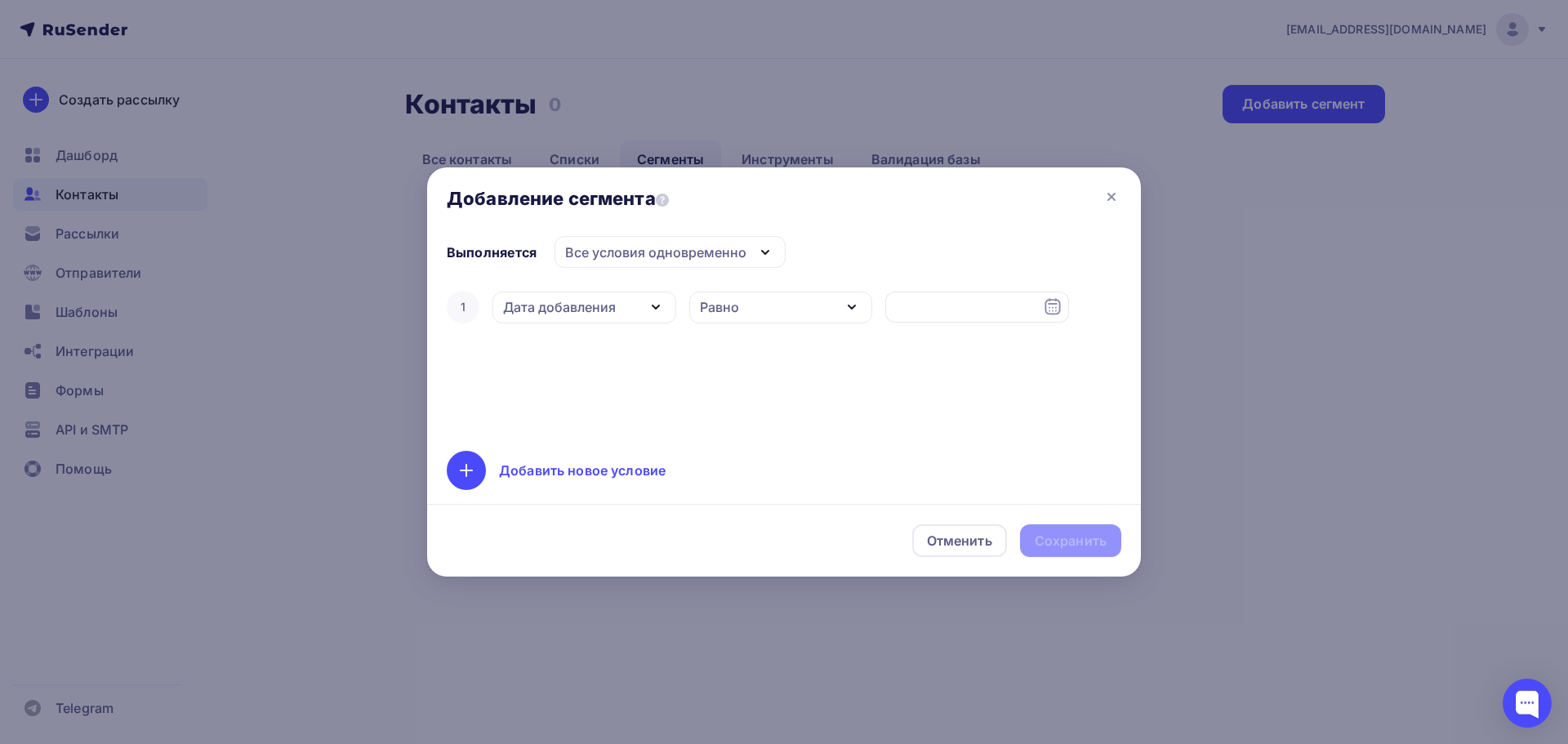
click at [661, 304] on icon "button" at bounding box center [656, 307] width 20 height 20
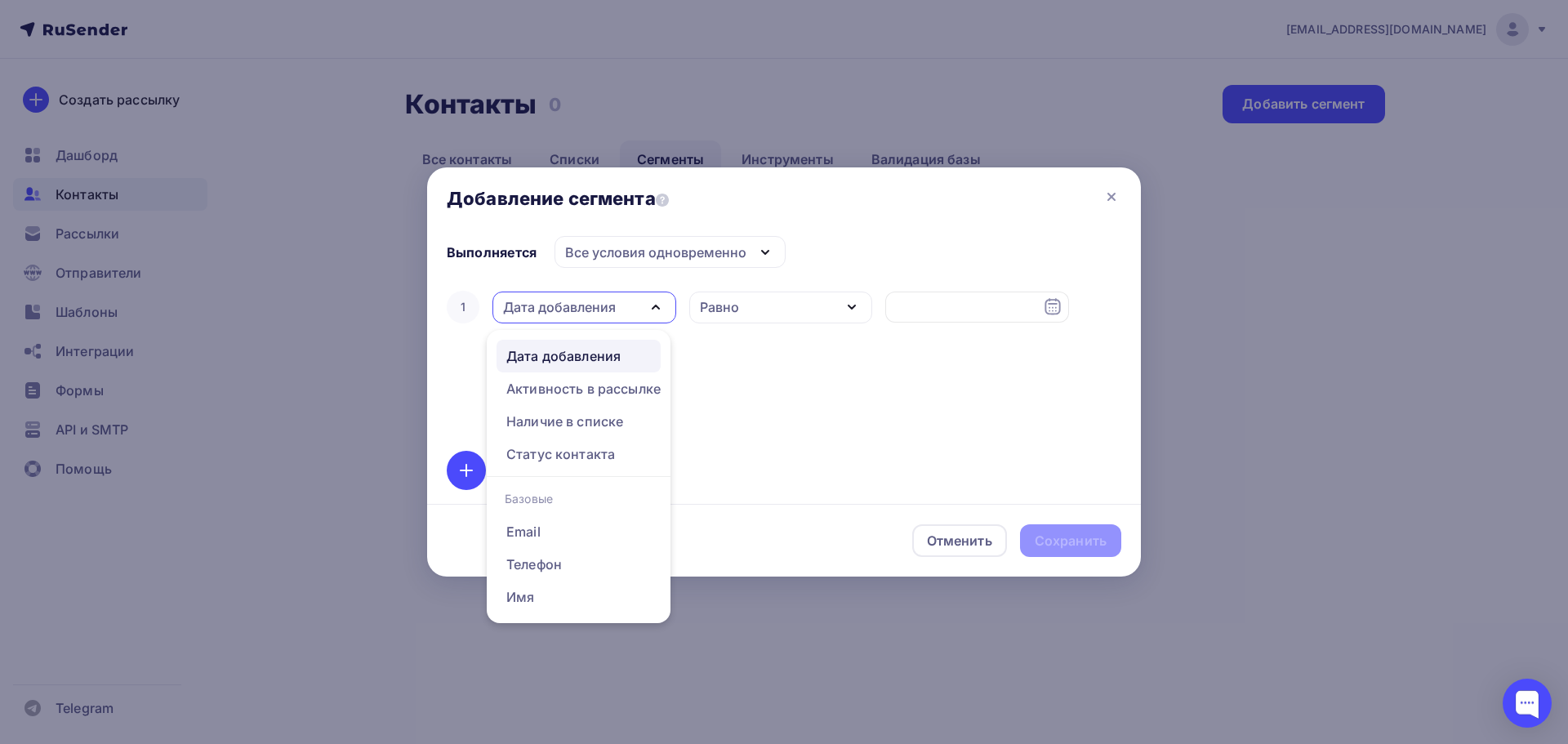
click at [658, 303] on icon "button" at bounding box center [656, 307] width 20 height 20
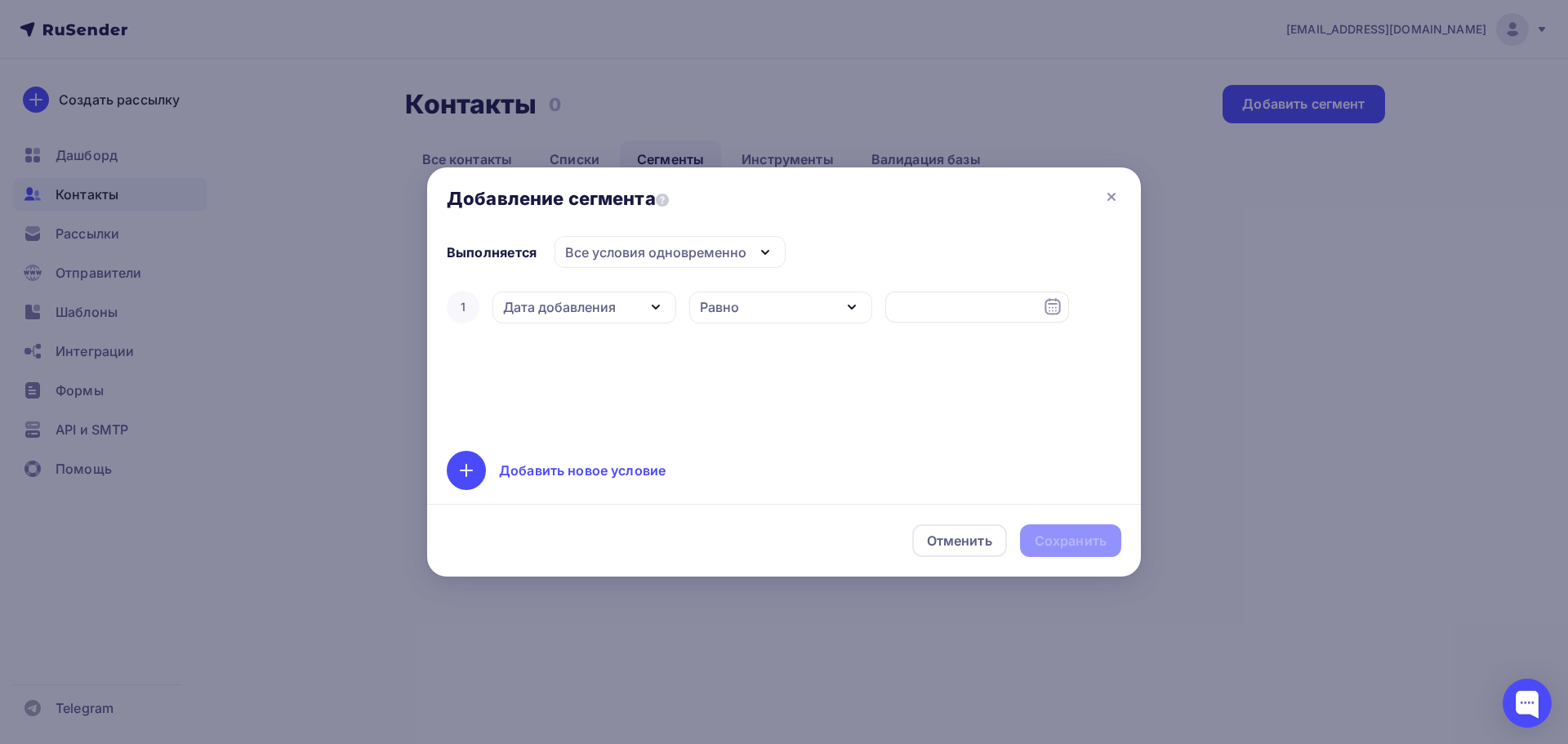
click at [737, 250] on div "Все условия одновременно" at bounding box center [656, 252] width 181 height 20
click at [961, 541] on div "Отменить" at bounding box center [960, 541] width 65 height 20
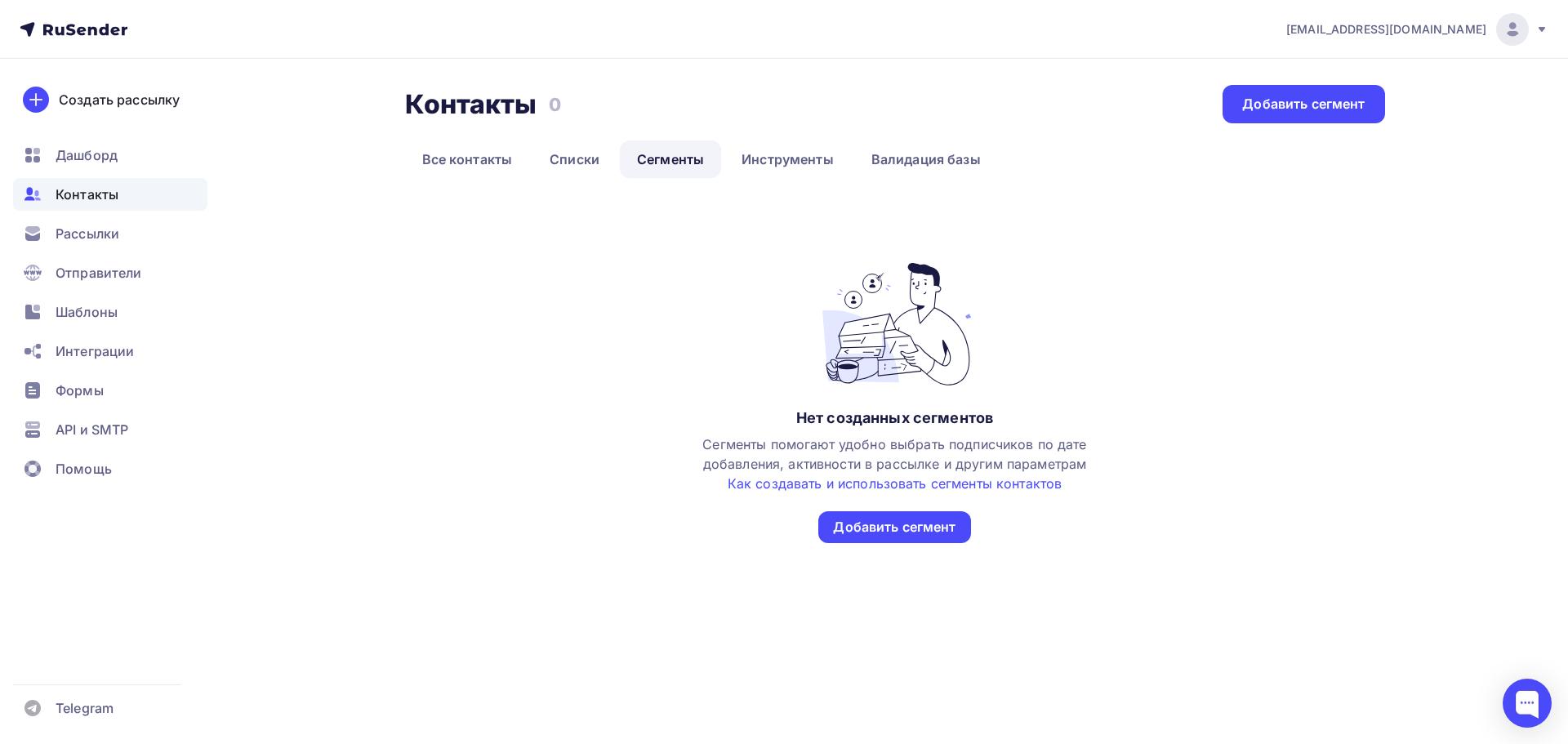
click at [108, 197] on span "Контакты" at bounding box center [86, 194] width 63 height 20
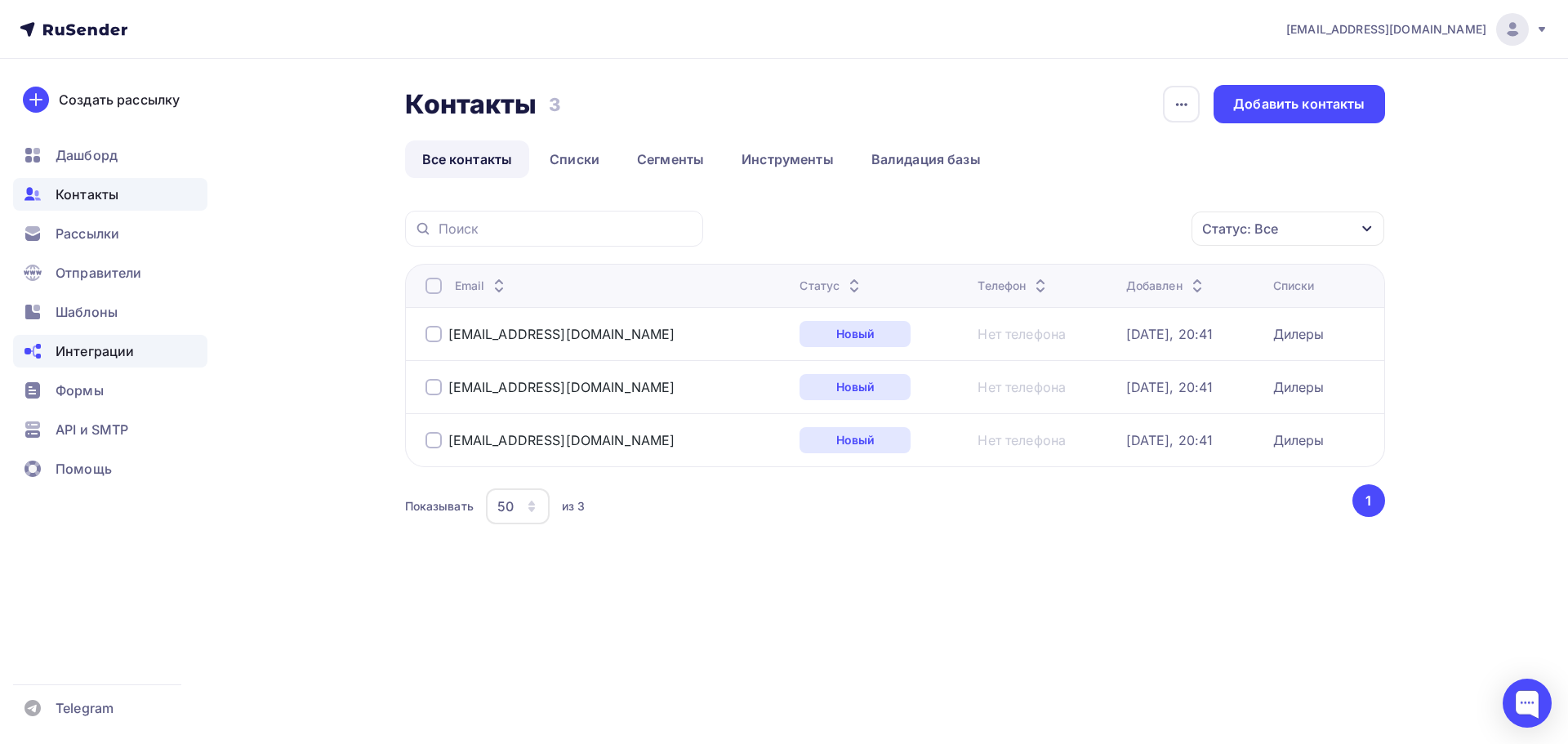
click at [104, 352] on span "Интеграции" at bounding box center [94, 351] width 78 height 20
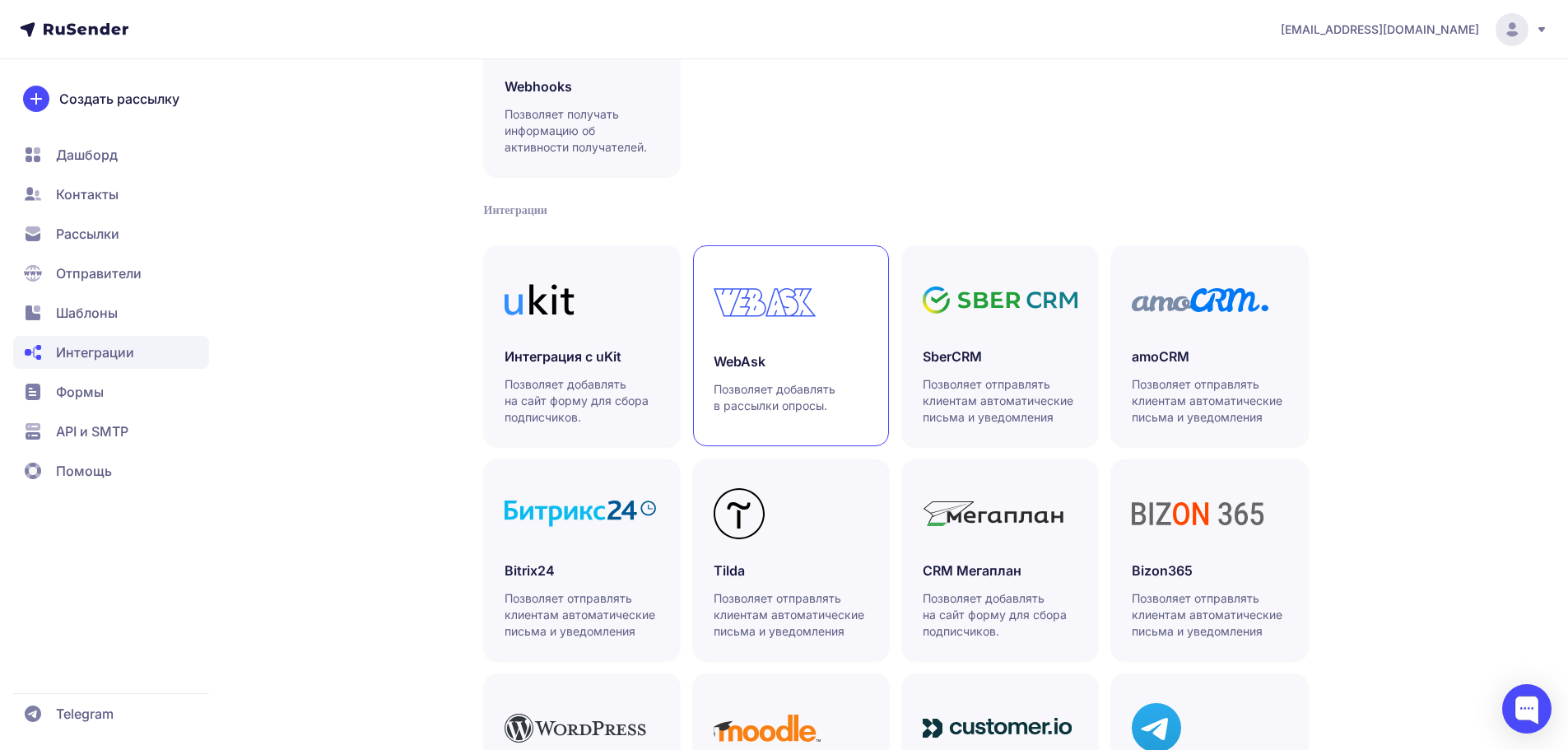
scroll to position [382, 0]
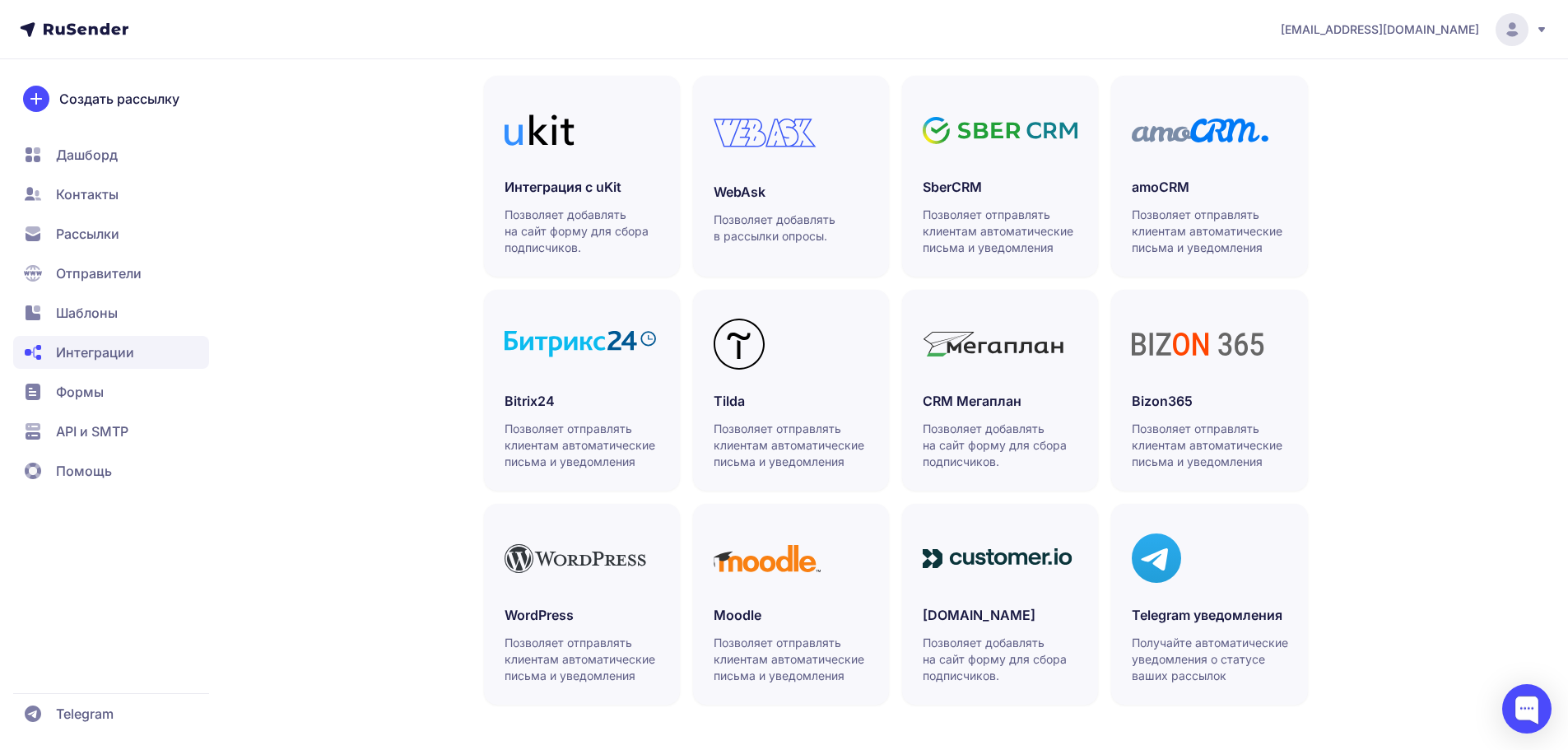
click at [46, 415] on span "Формы" at bounding box center [111, 432] width 196 height 33
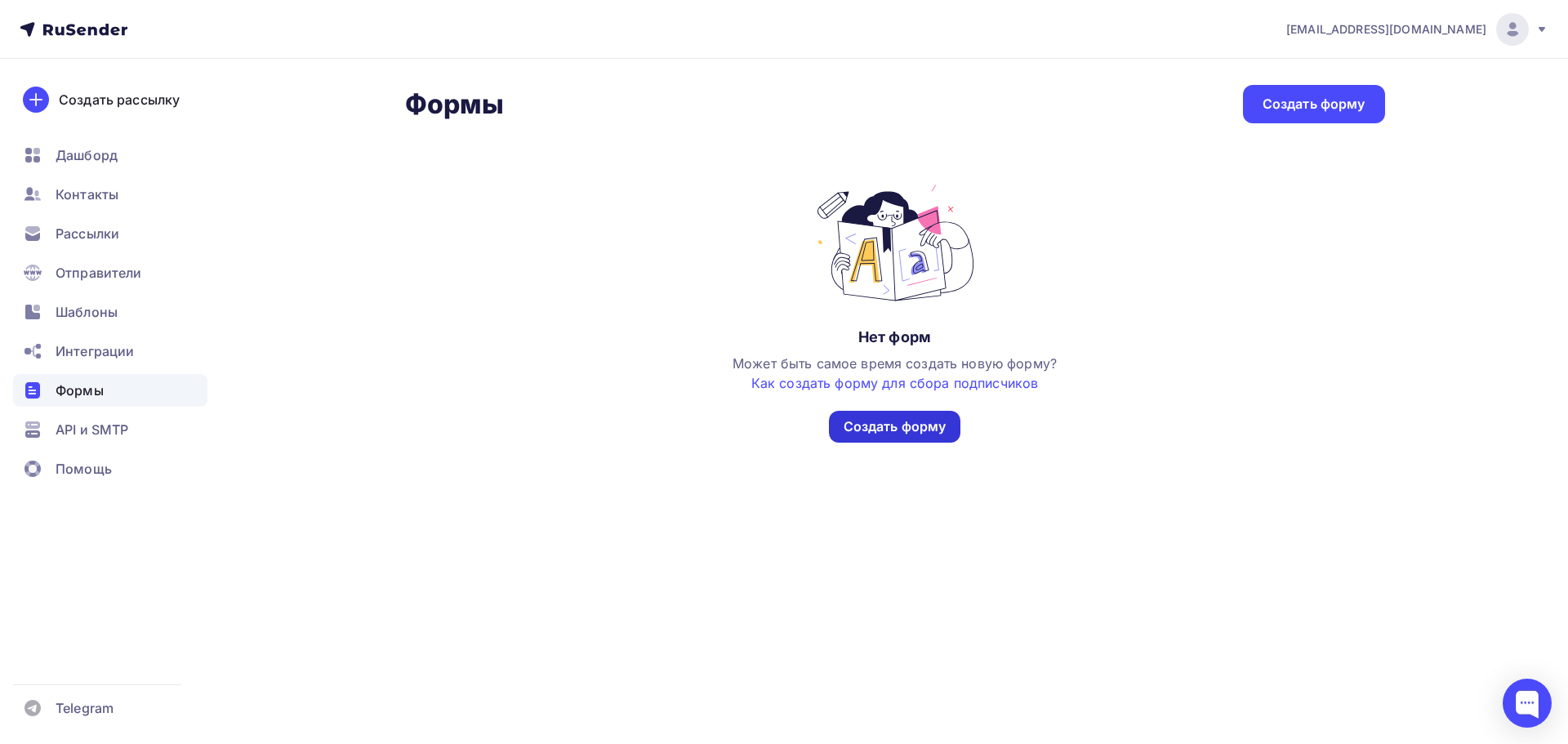
click at [888, 423] on div "Создать форму" at bounding box center [894, 427] width 103 height 19
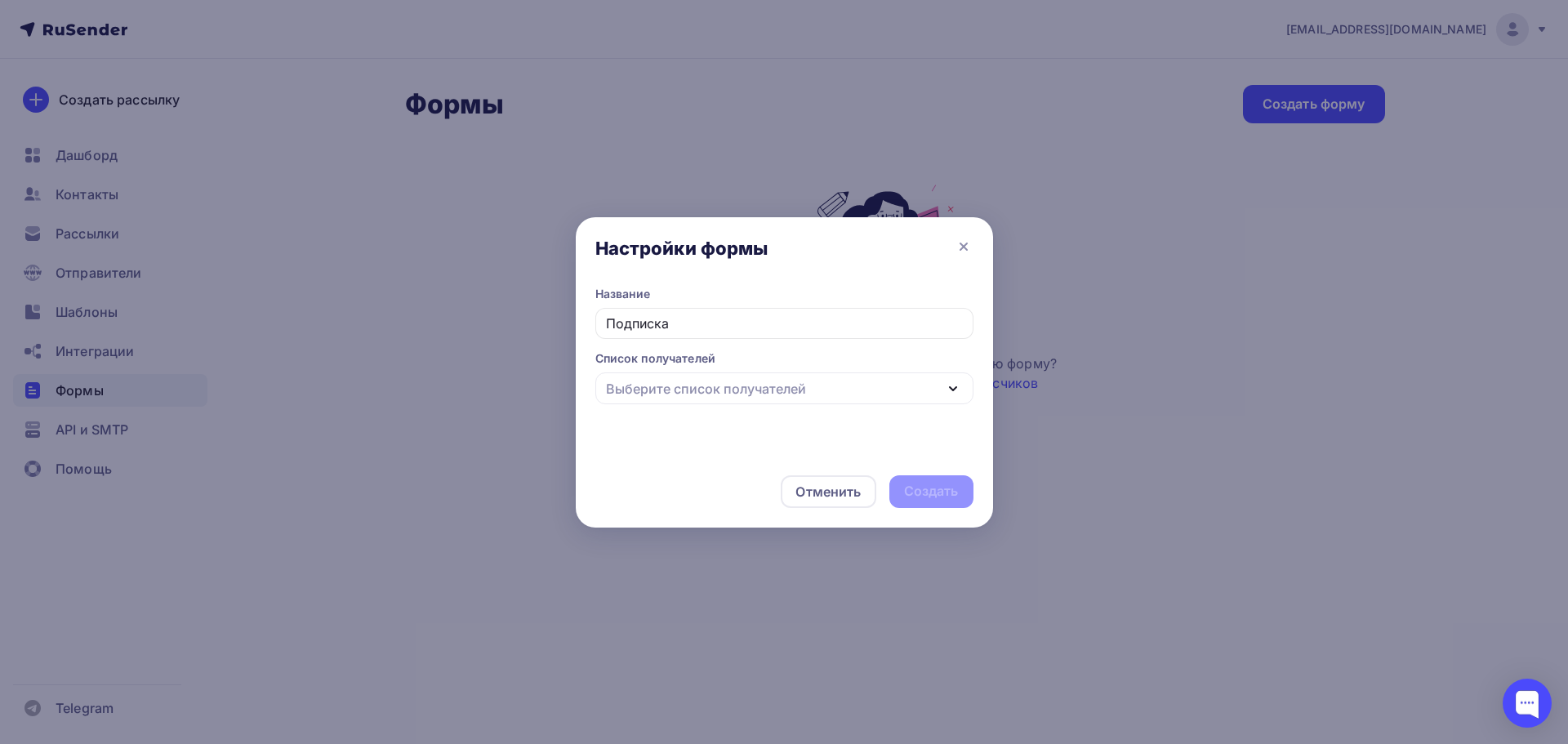
click at [951, 390] on icon "button" at bounding box center [953, 389] width 7 height 3
type input "Подписка"
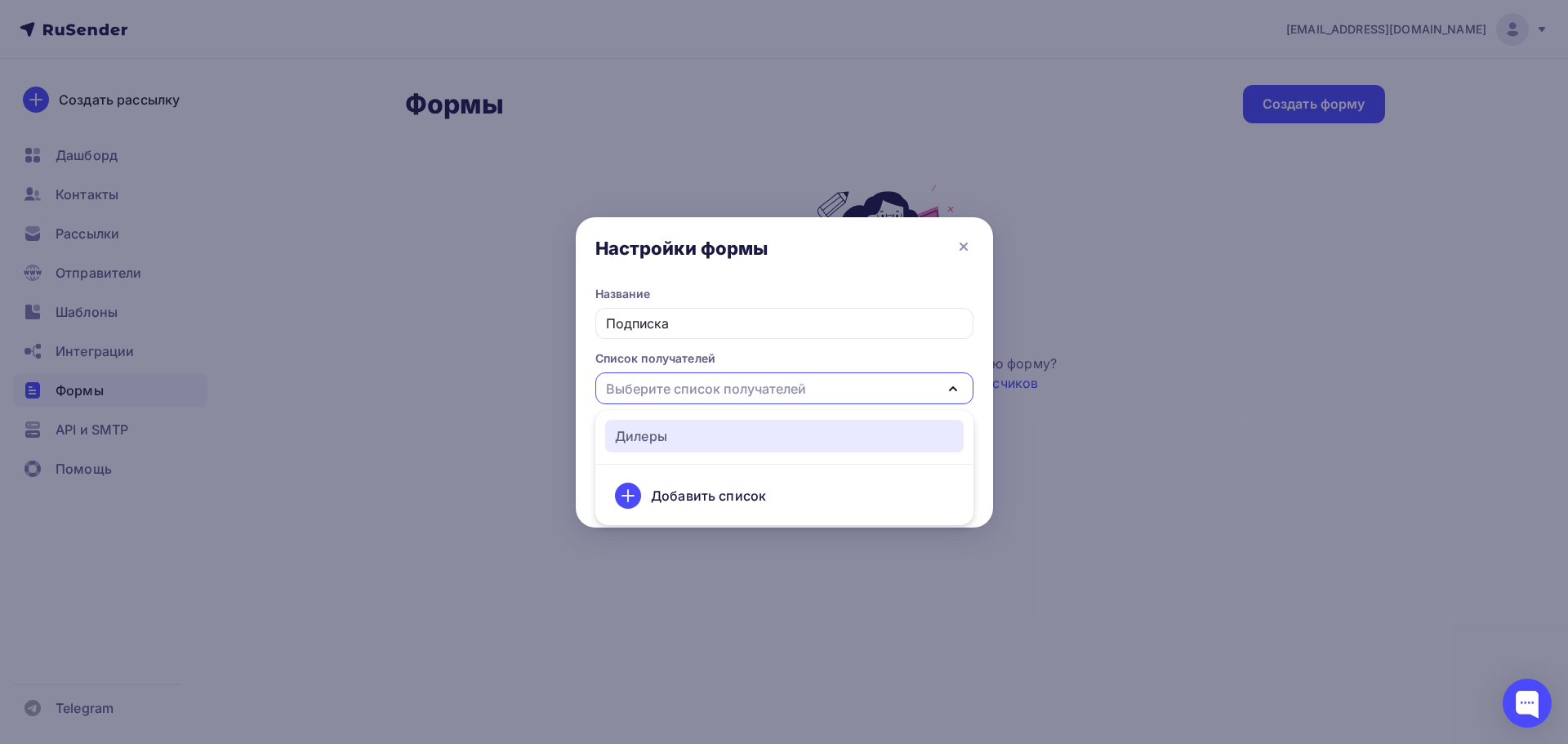
click at [650, 434] on div "Дилеры" at bounding box center [641, 436] width 53 height 20
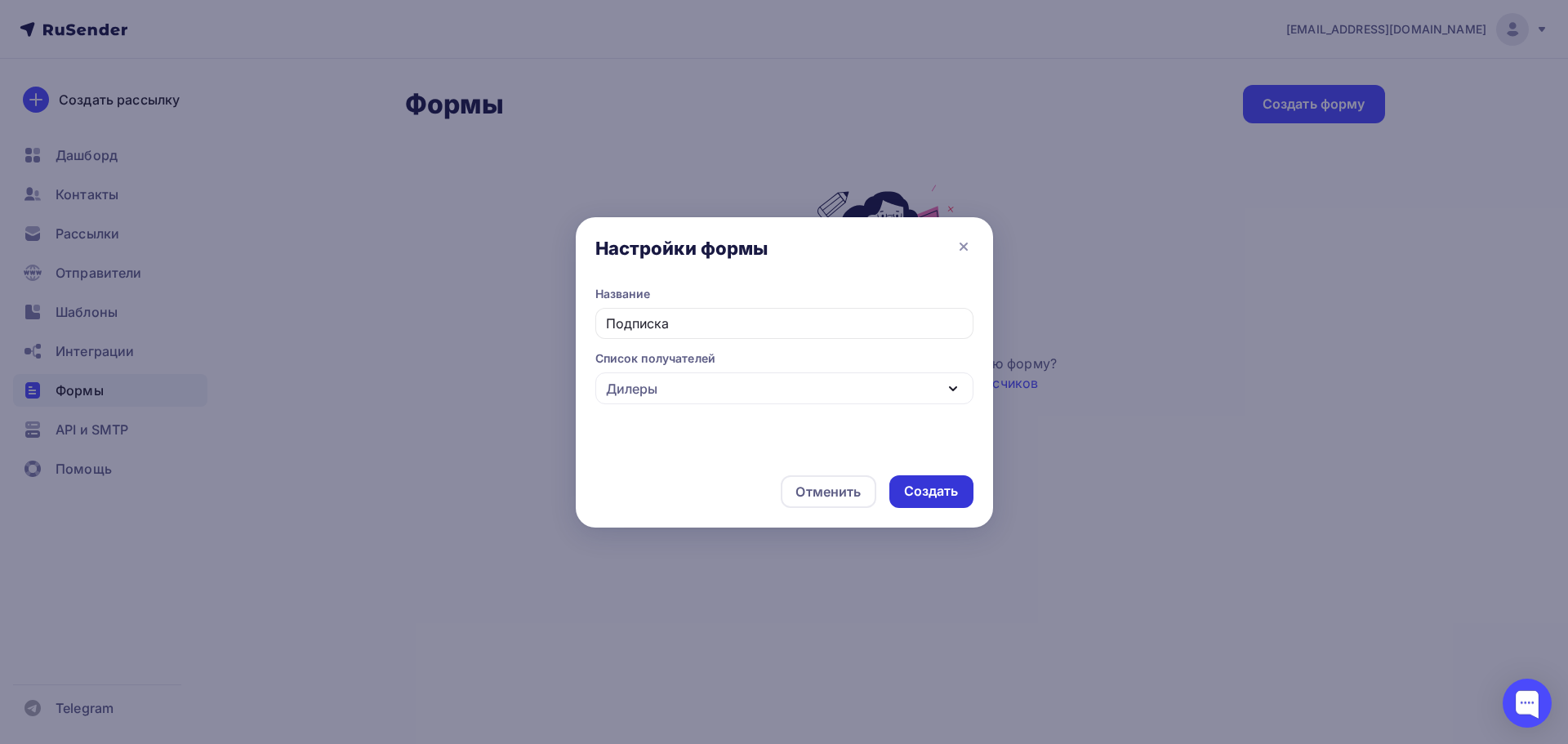
click at [931, 490] on div "Создать" at bounding box center [930, 491] width 54 height 19
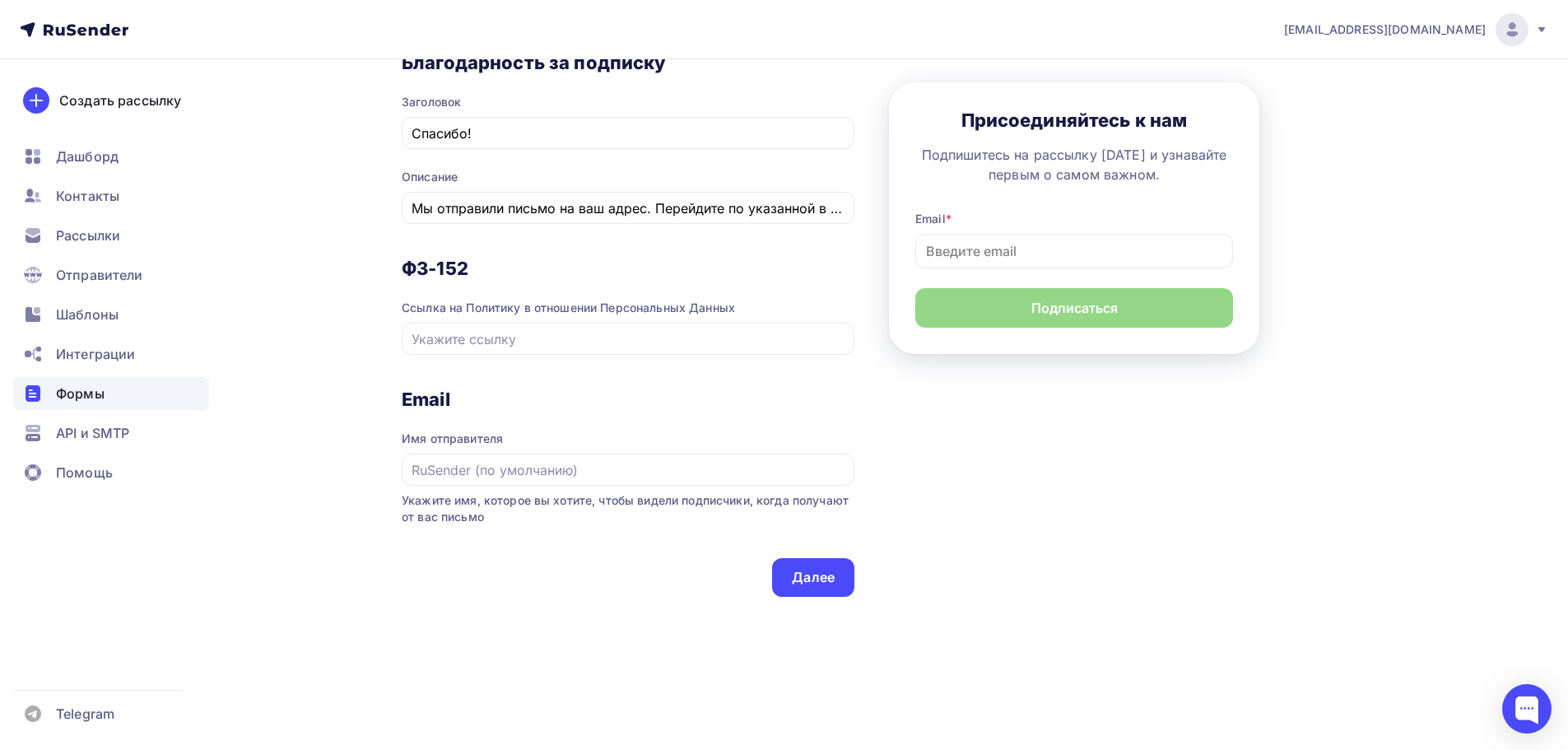
scroll to position [780, 0]
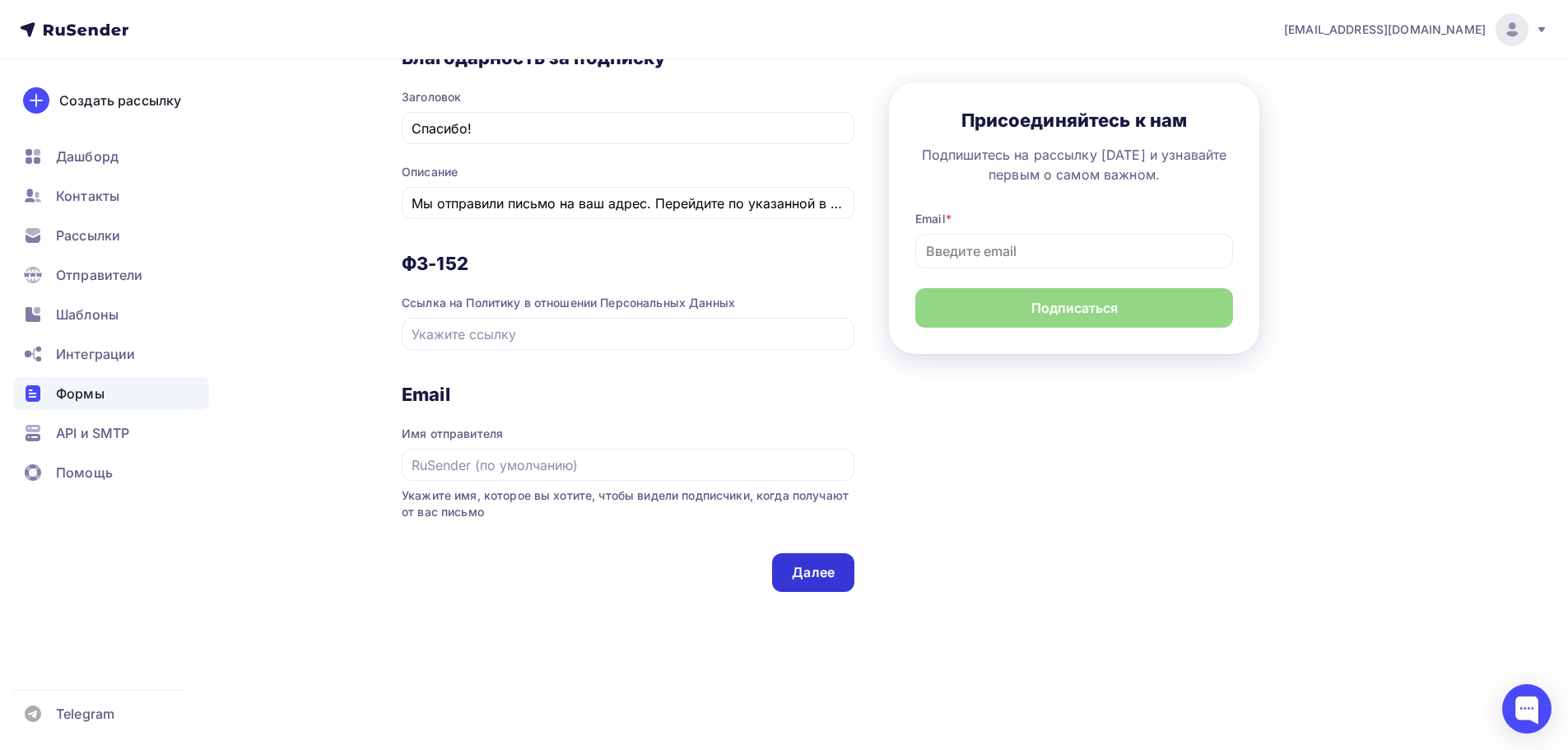
click at [812, 570] on div "Далее" at bounding box center [813, 573] width 43 height 19
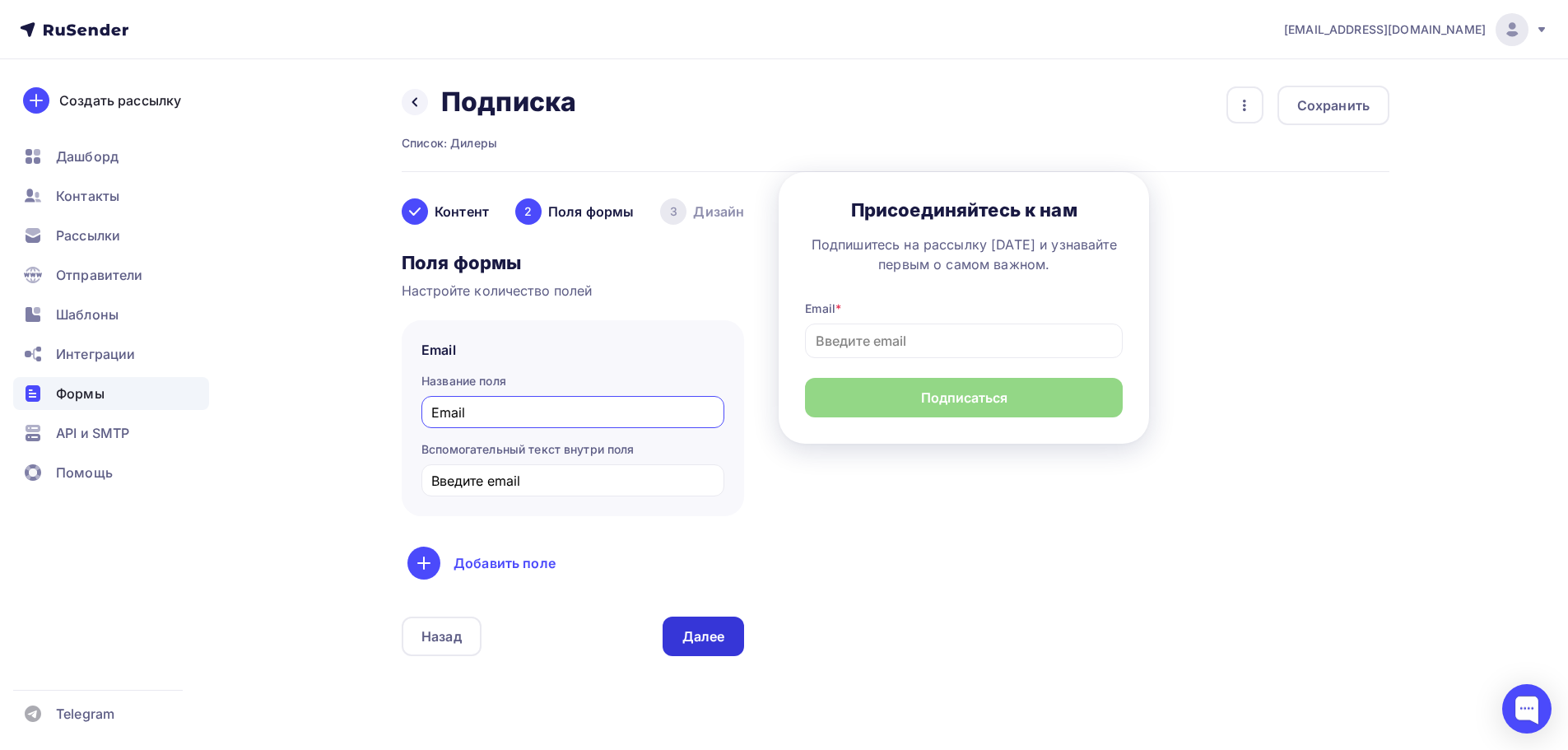
click at [705, 638] on div "Далее" at bounding box center [704, 637] width 43 height 19
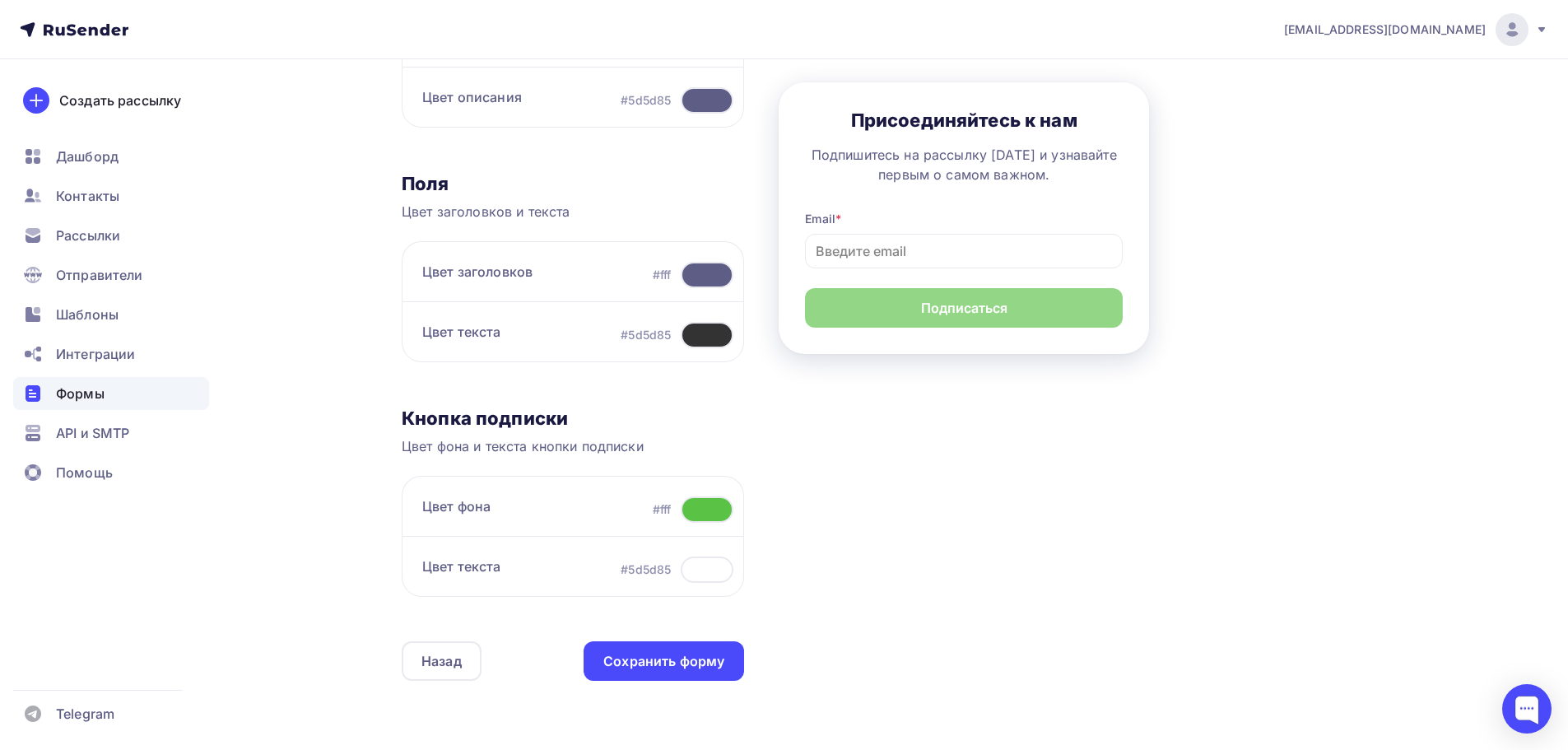
scroll to position [412, 0]
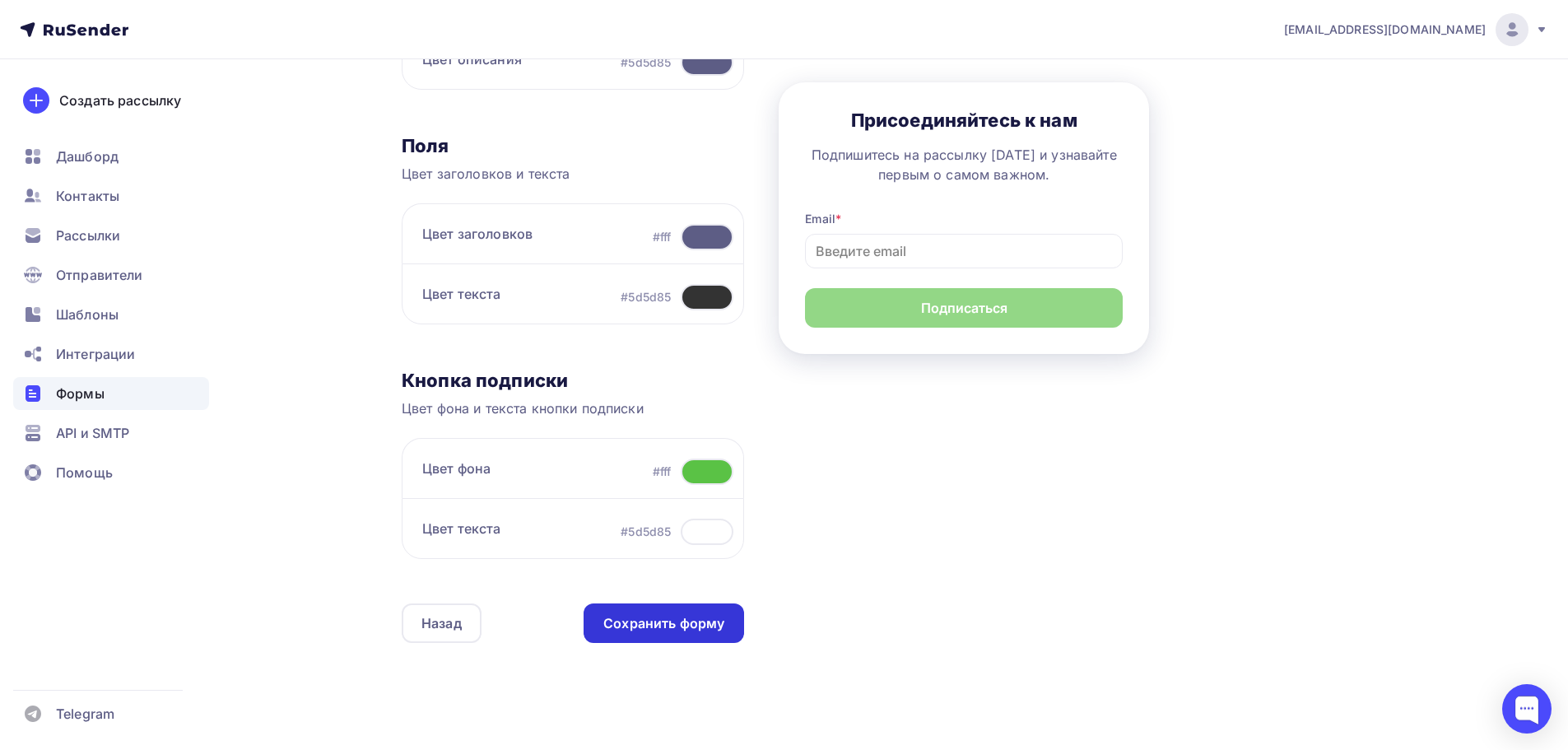
click at [655, 625] on div "Сохранить форму" at bounding box center [664, 624] width 121 height 19
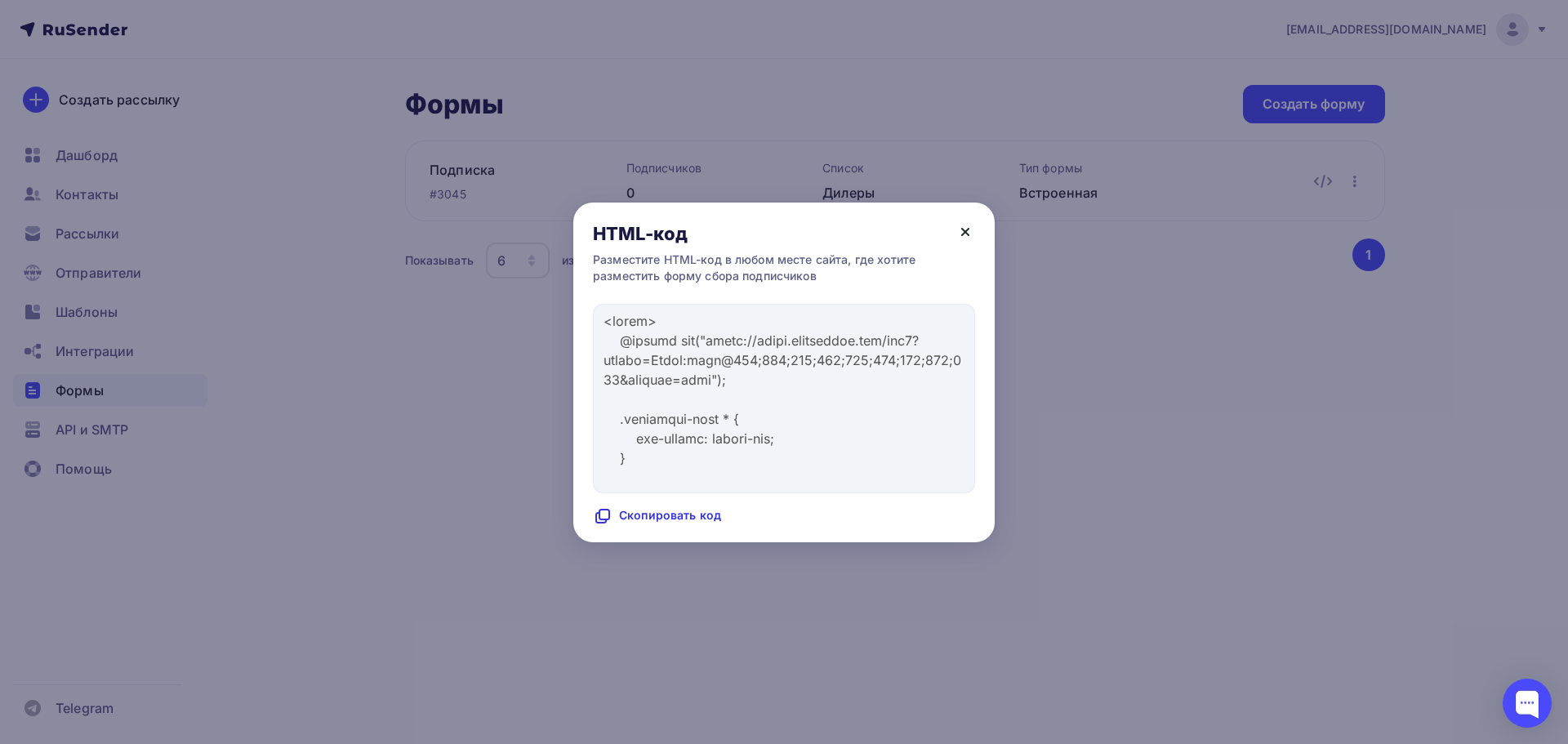
click at [962, 234] on icon at bounding box center [965, 232] width 7 height 7
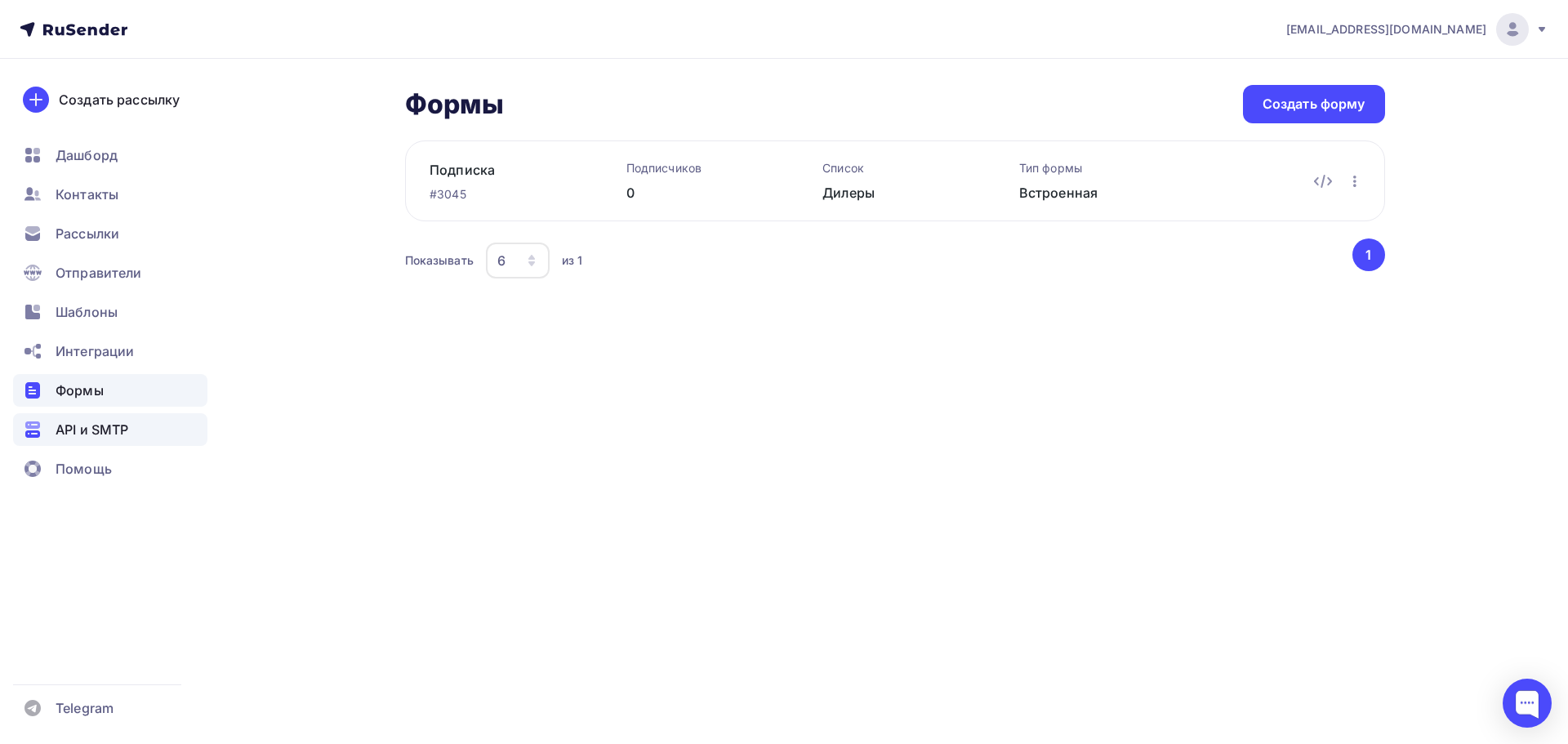
click at [109, 433] on span "API и SMTP" at bounding box center [91, 429] width 72 height 20
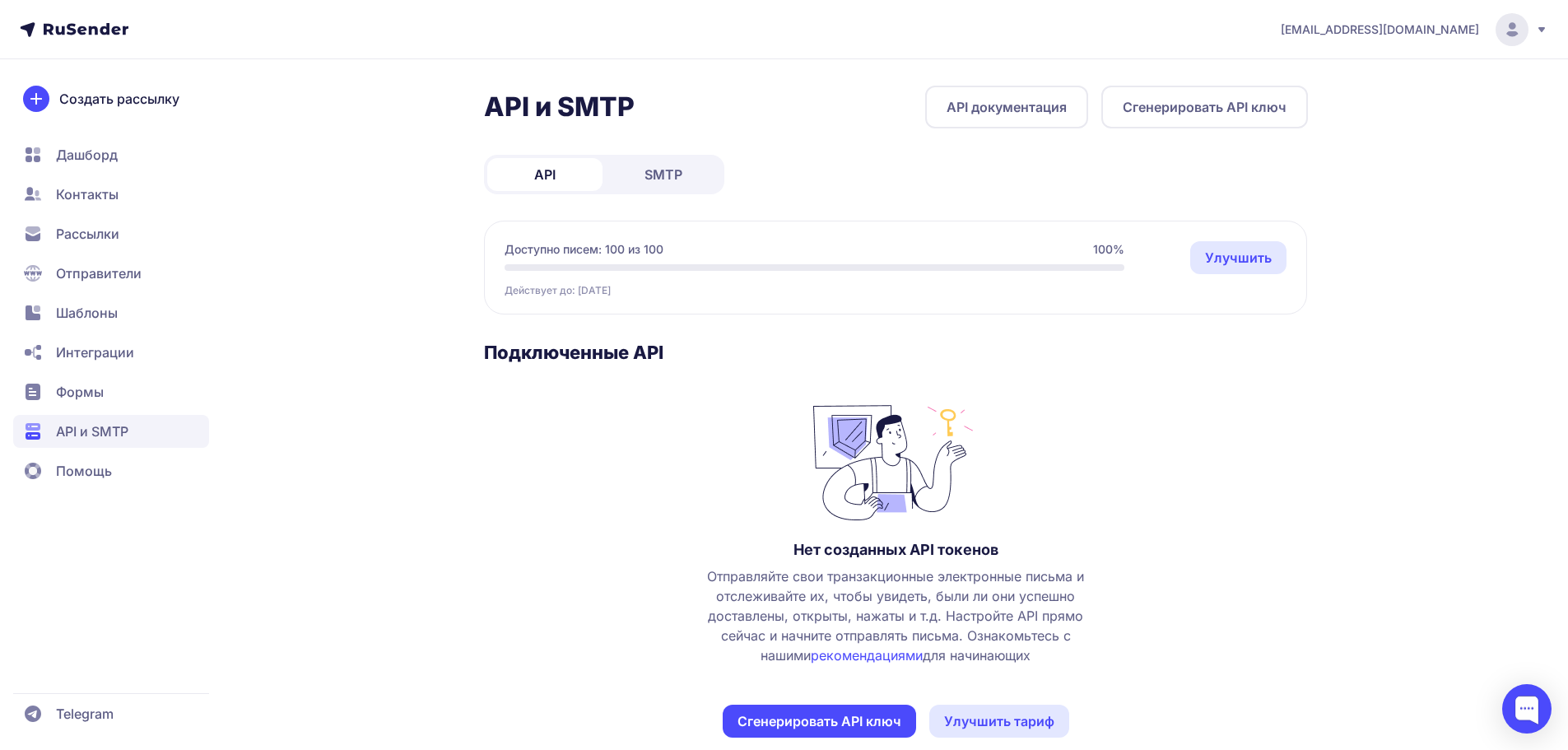
click at [670, 174] on span "SMTP" at bounding box center [664, 175] width 38 height 20
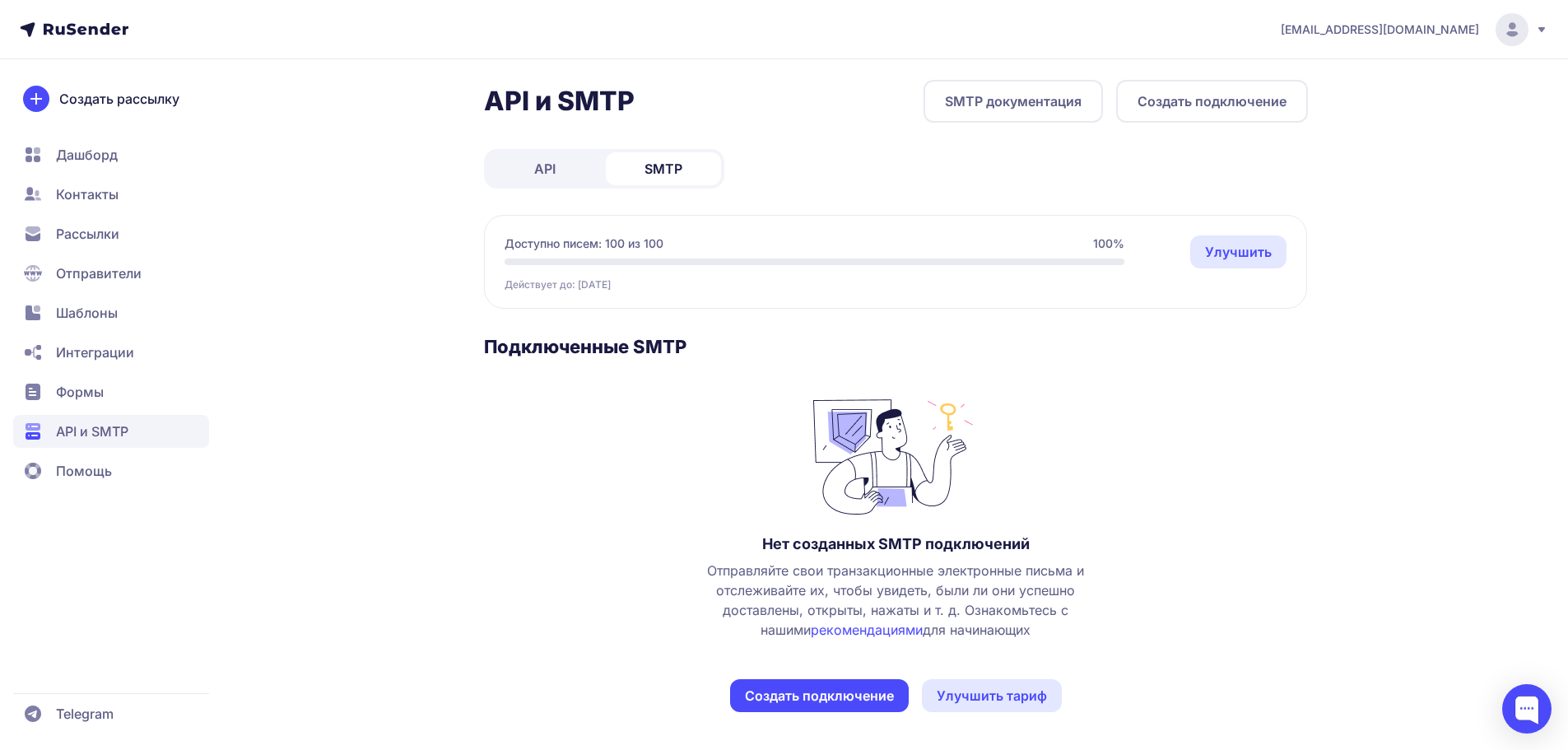
scroll to position [8, 0]
click at [783, 689] on button "Создать подключение" at bounding box center [820, 694] width 179 height 33
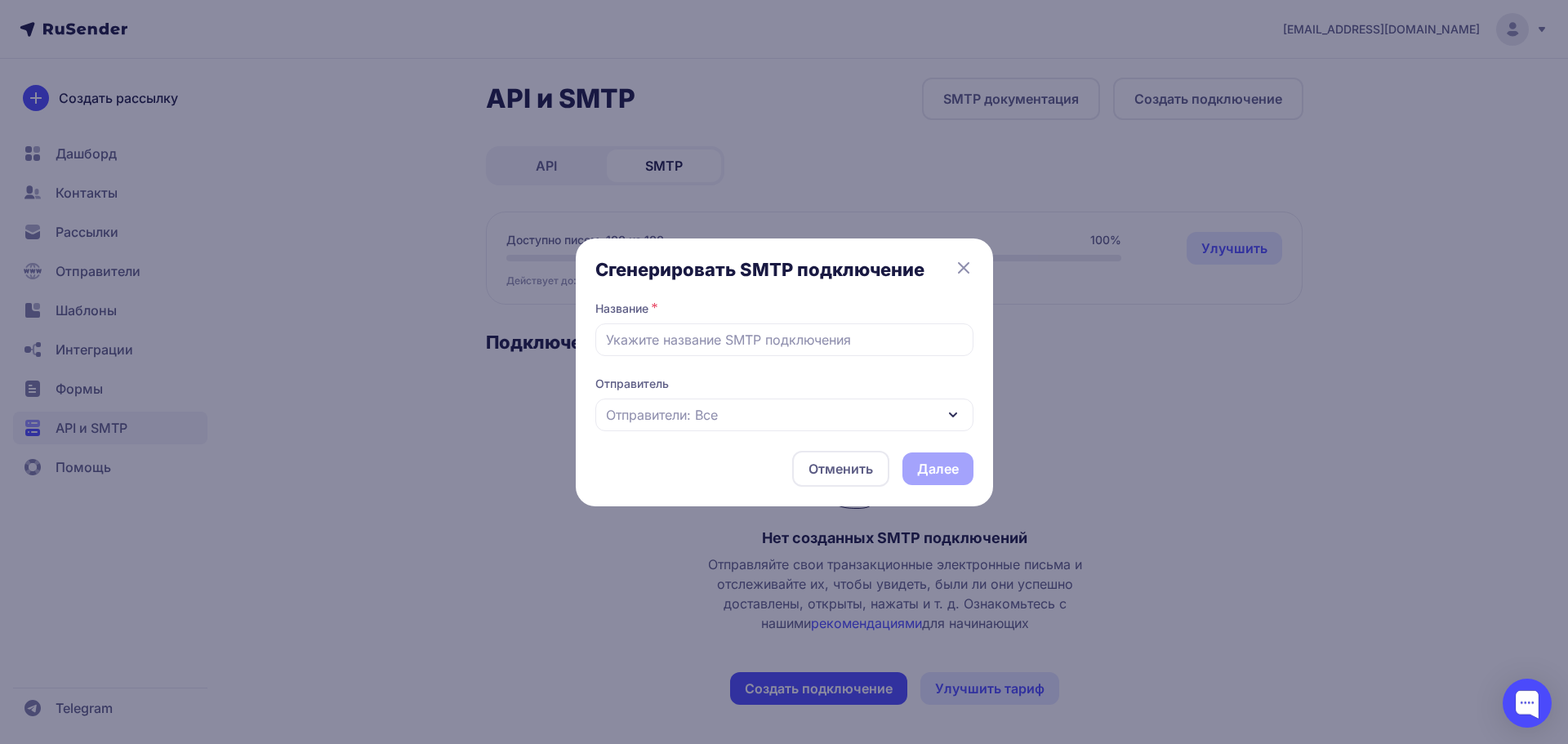
click at [960, 264] on icon at bounding box center [963, 267] width 9 height 9
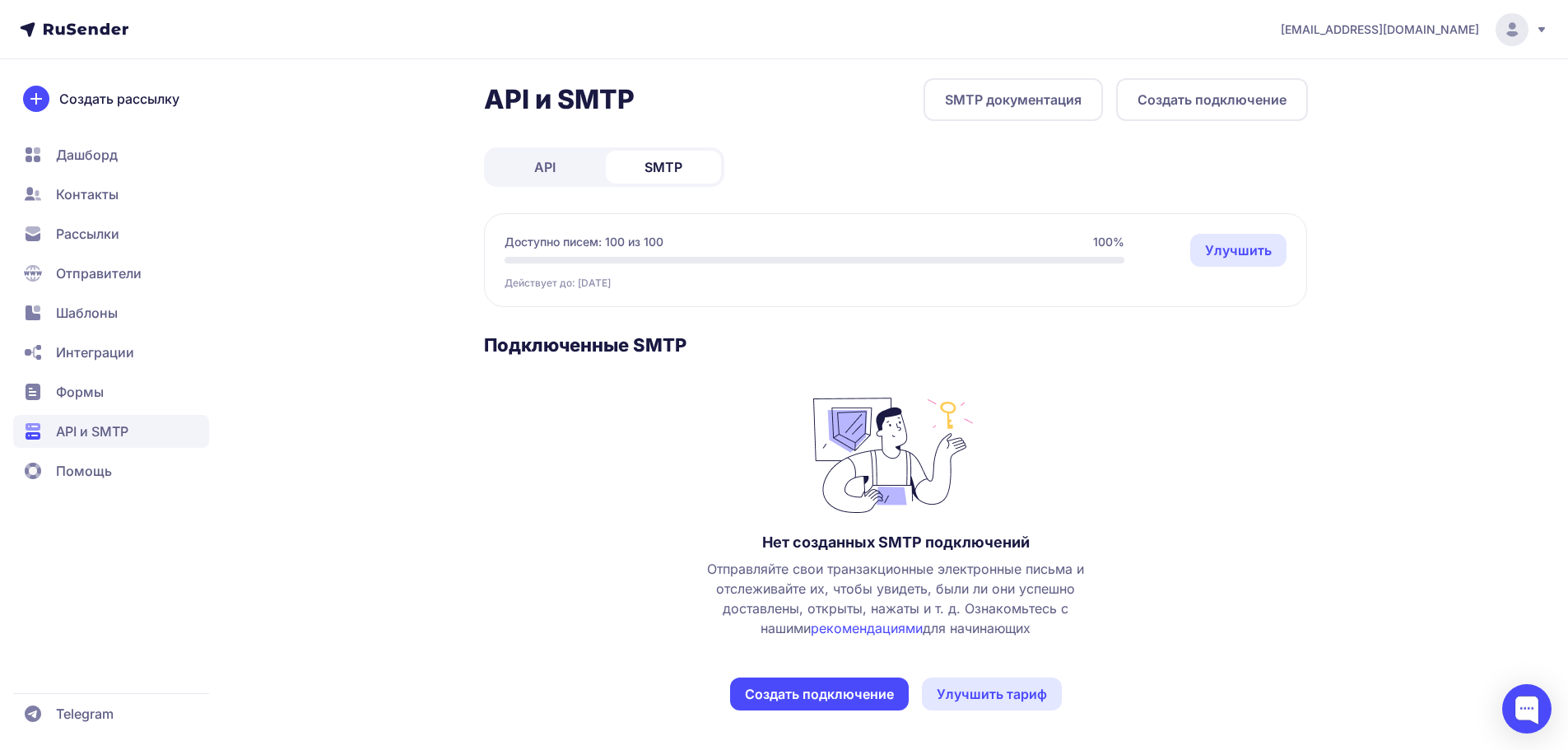
click at [104, 194] on span "Контакты" at bounding box center [87, 194] width 63 height 20
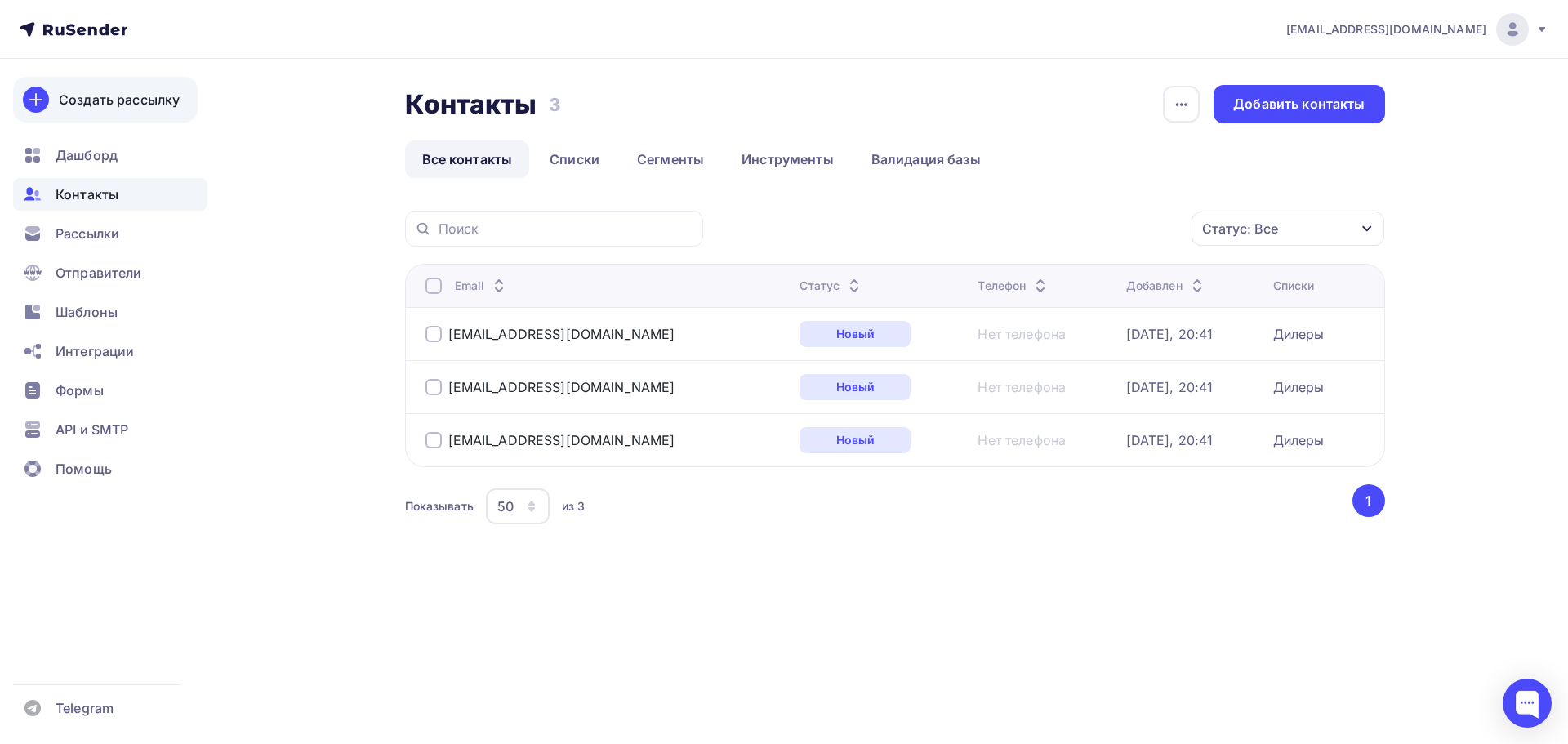
click at [146, 101] on div "Создать рассылку" at bounding box center [119, 99] width 121 height 20
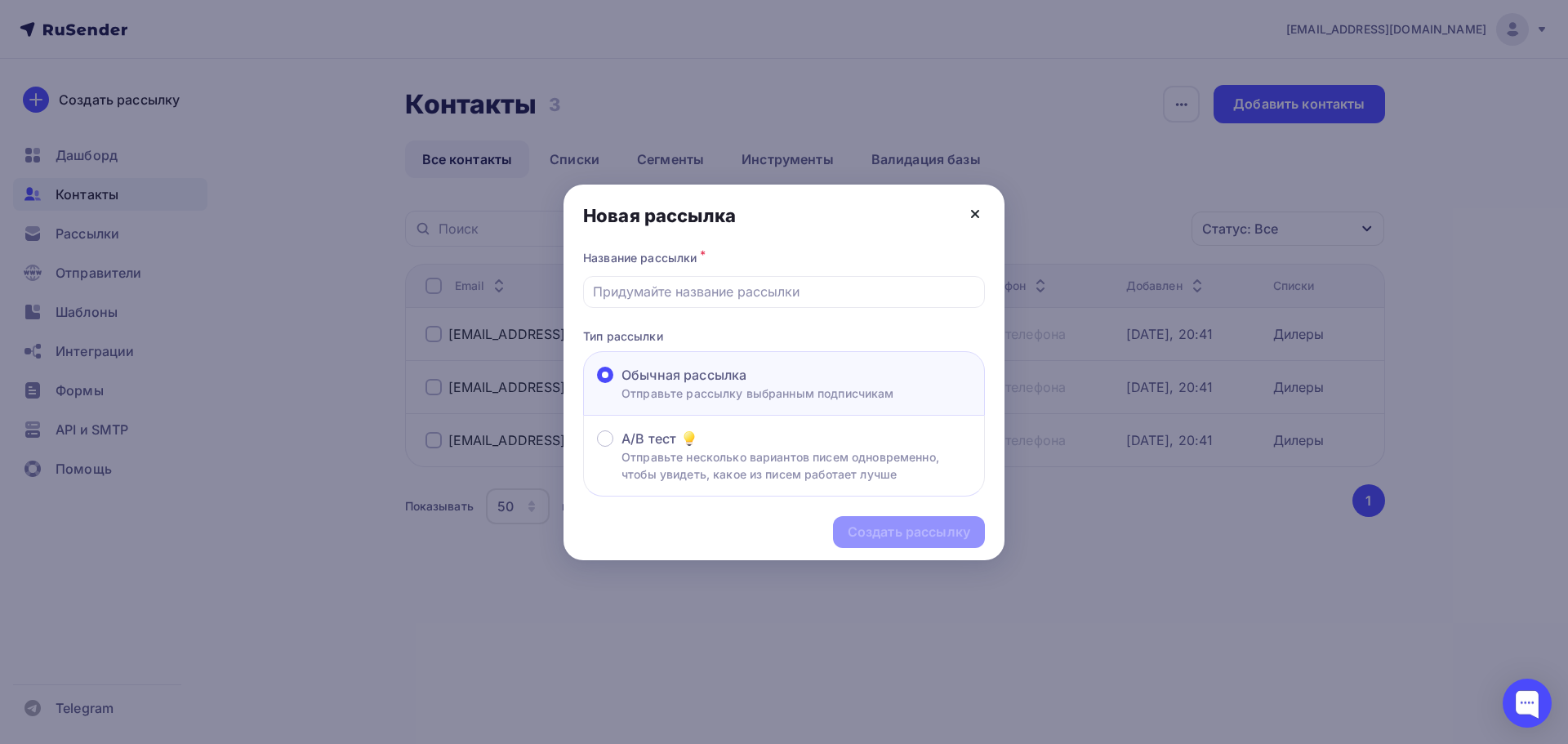
click at [976, 211] on icon at bounding box center [974, 214] width 20 height 20
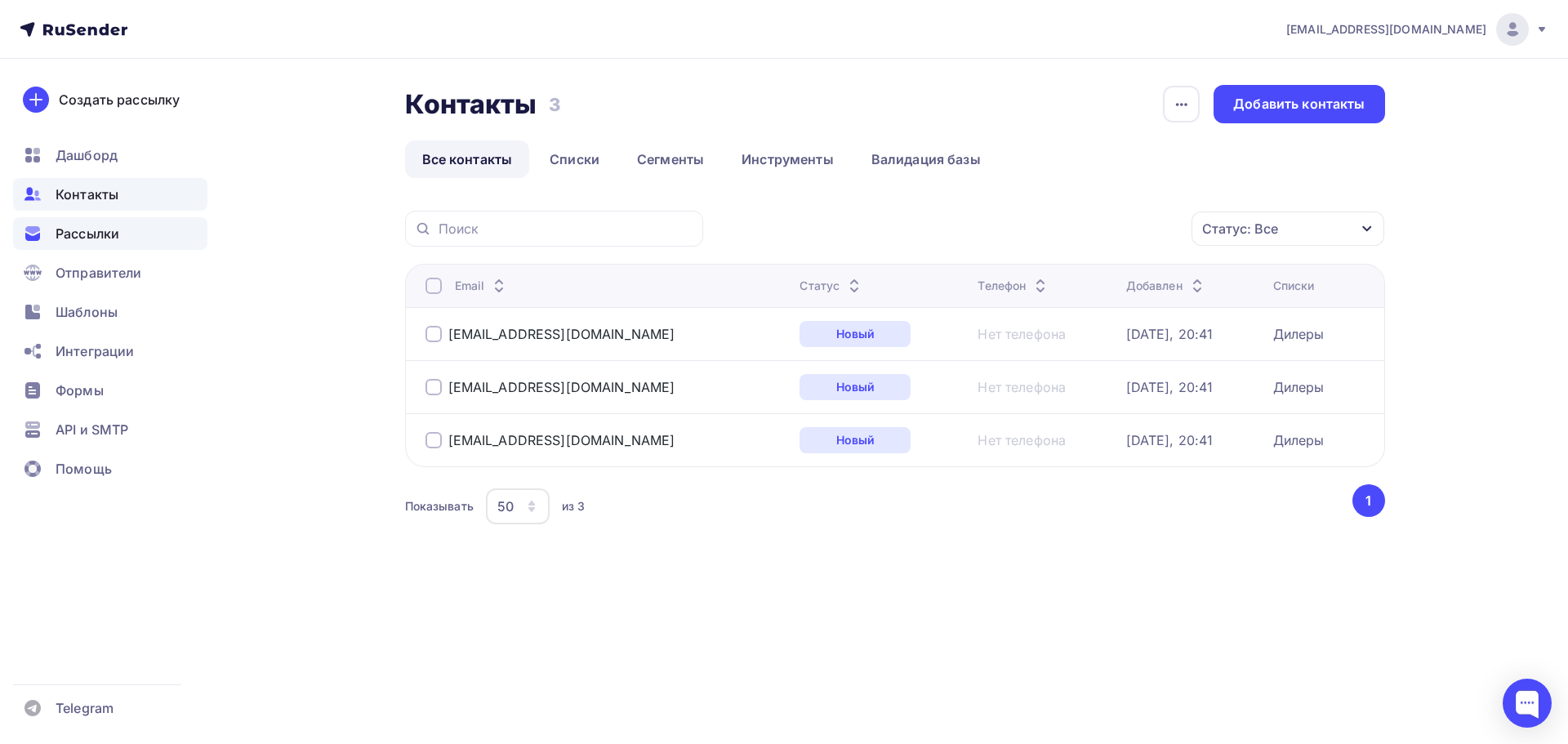
click at [103, 229] on span "Рассылки" at bounding box center [87, 234] width 64 height 20
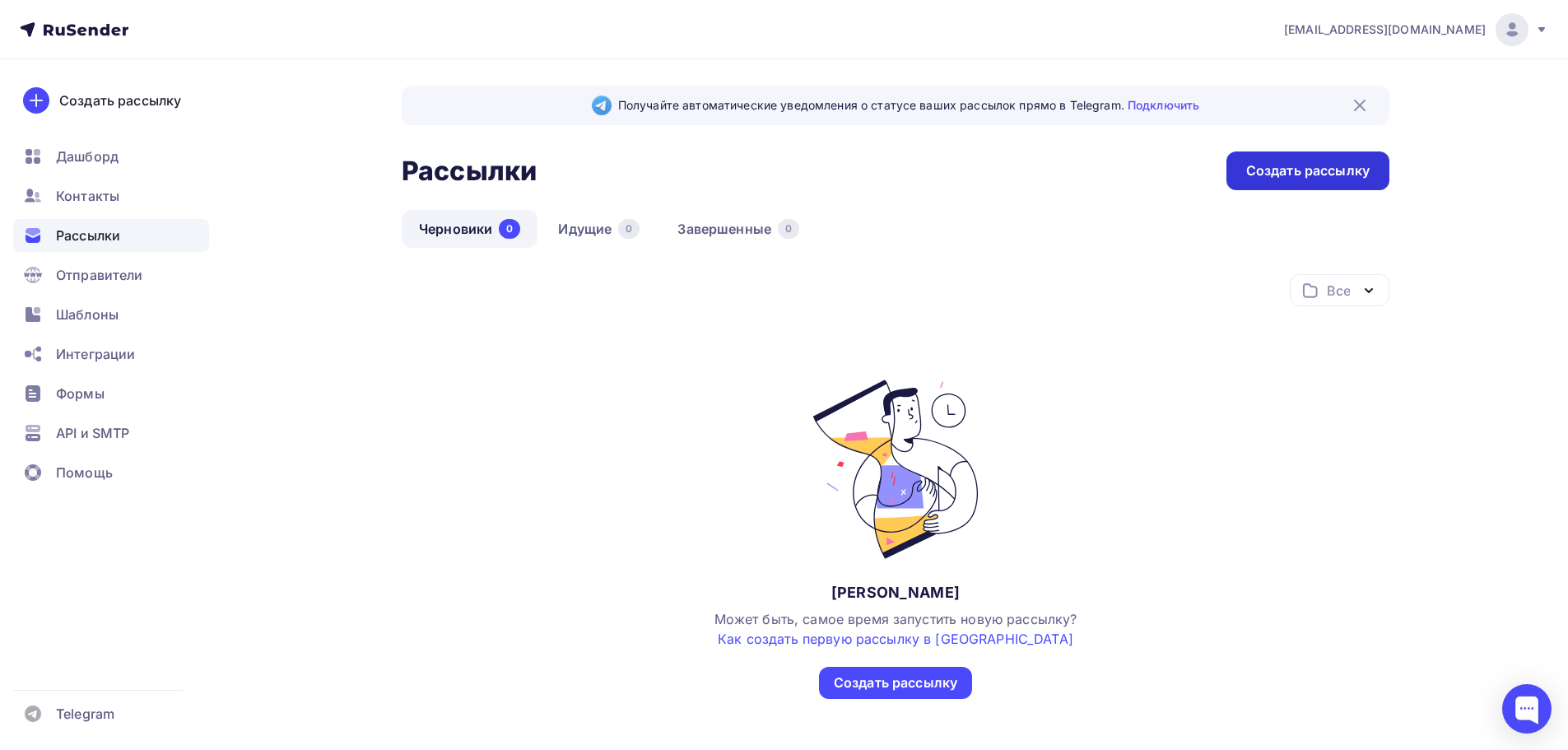
click at [1290, 172] on div "Создать рассылку" at bounding box center [1308, 171] width 123 height 19
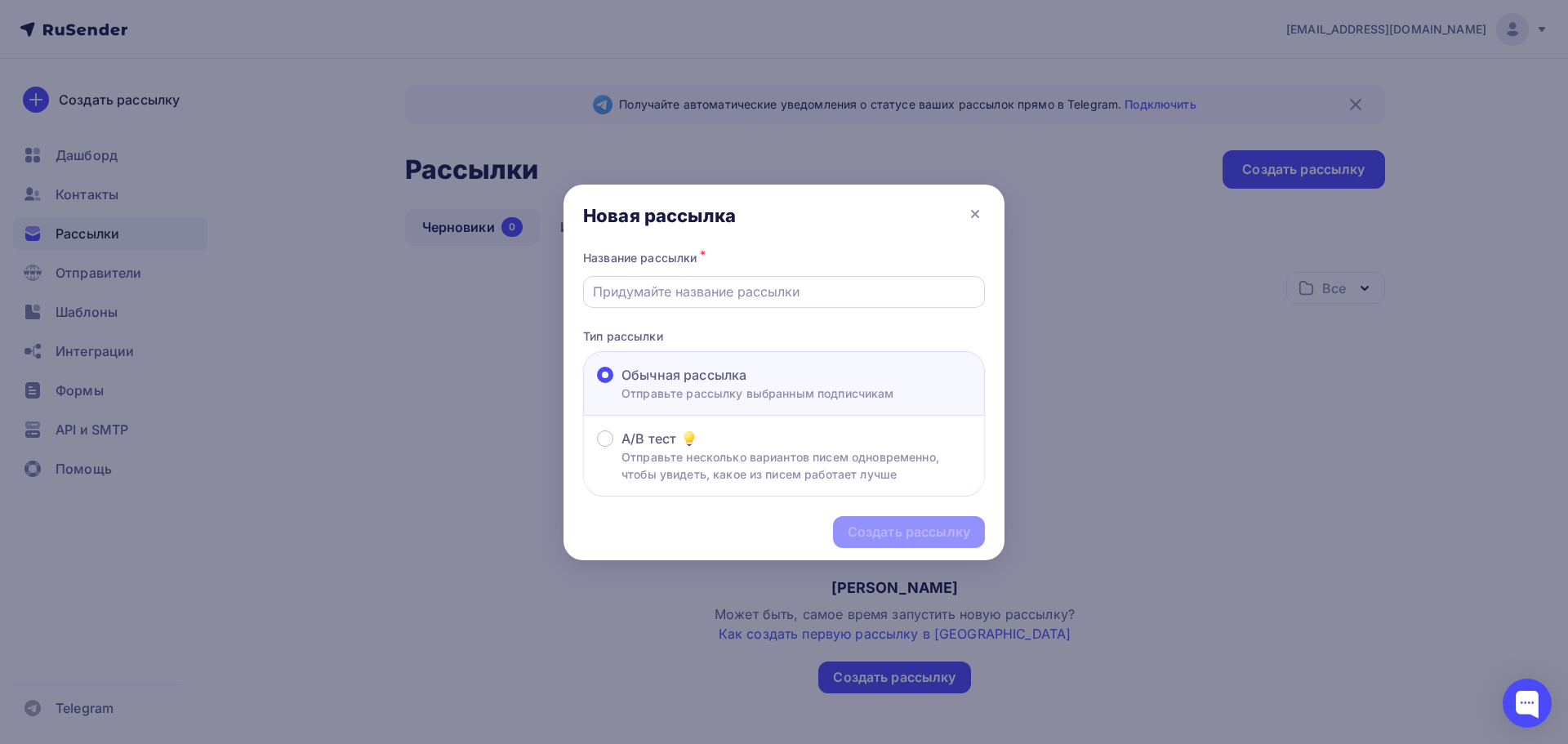
drag, startPoint x: 684, startPoint y: 291, endPoint x: 693, endPoint y: 280, distance: 14.2
click at [684, 292] on input "text" at bounding box center [784, 291] width 383 height 20
type input "Рассылка прайса"
drag, startPoint x: 924, startPoint y: 529, endPoint x: 923, endPoint y: 538, distance: 9.1
click at [923, 535] on div "Создать рассылку" at bounding box center [909, 533] width 122 height 19
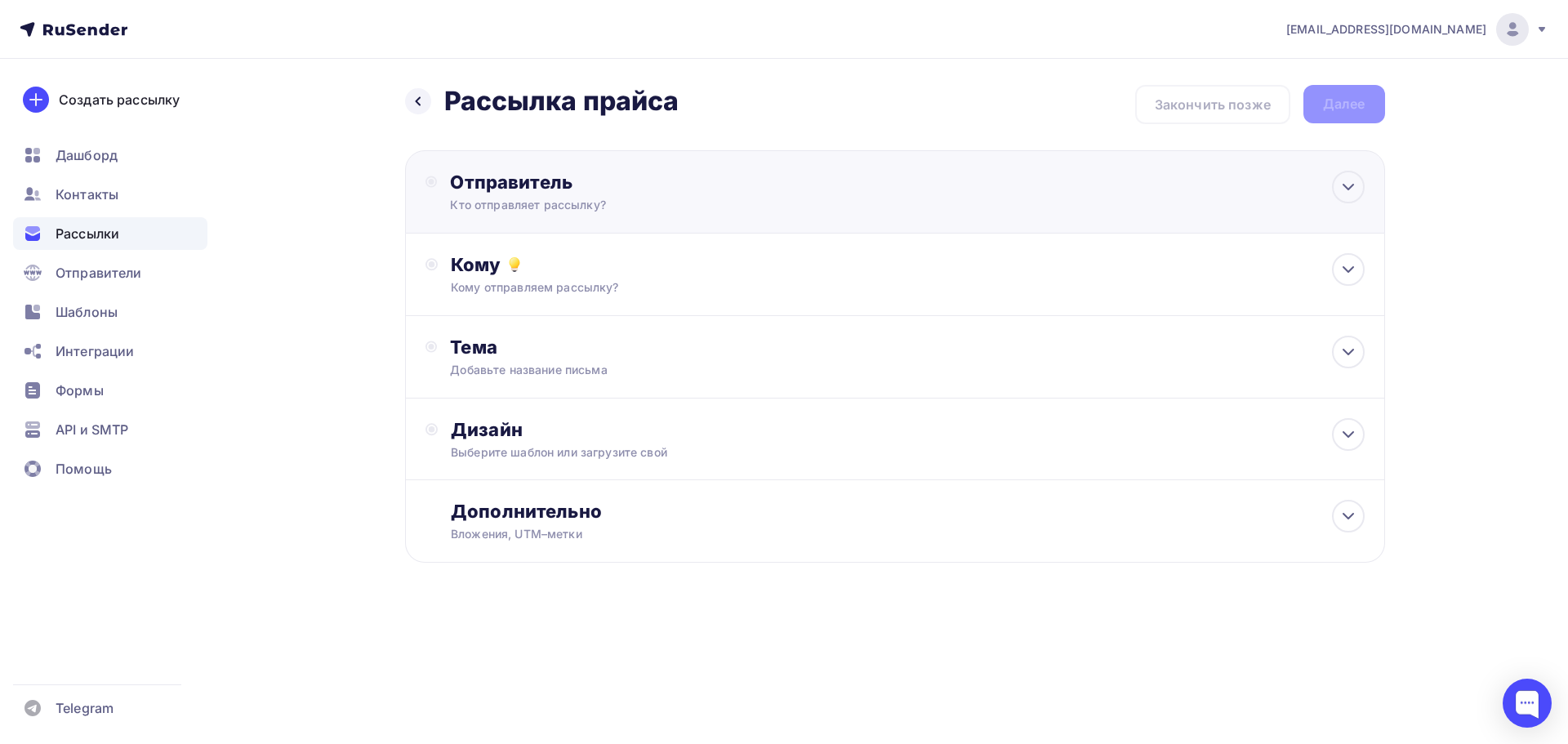
click at [724, 198] on div "Кто отправляет рассылку?" at bounding box center [609, 204] width 319 height 16
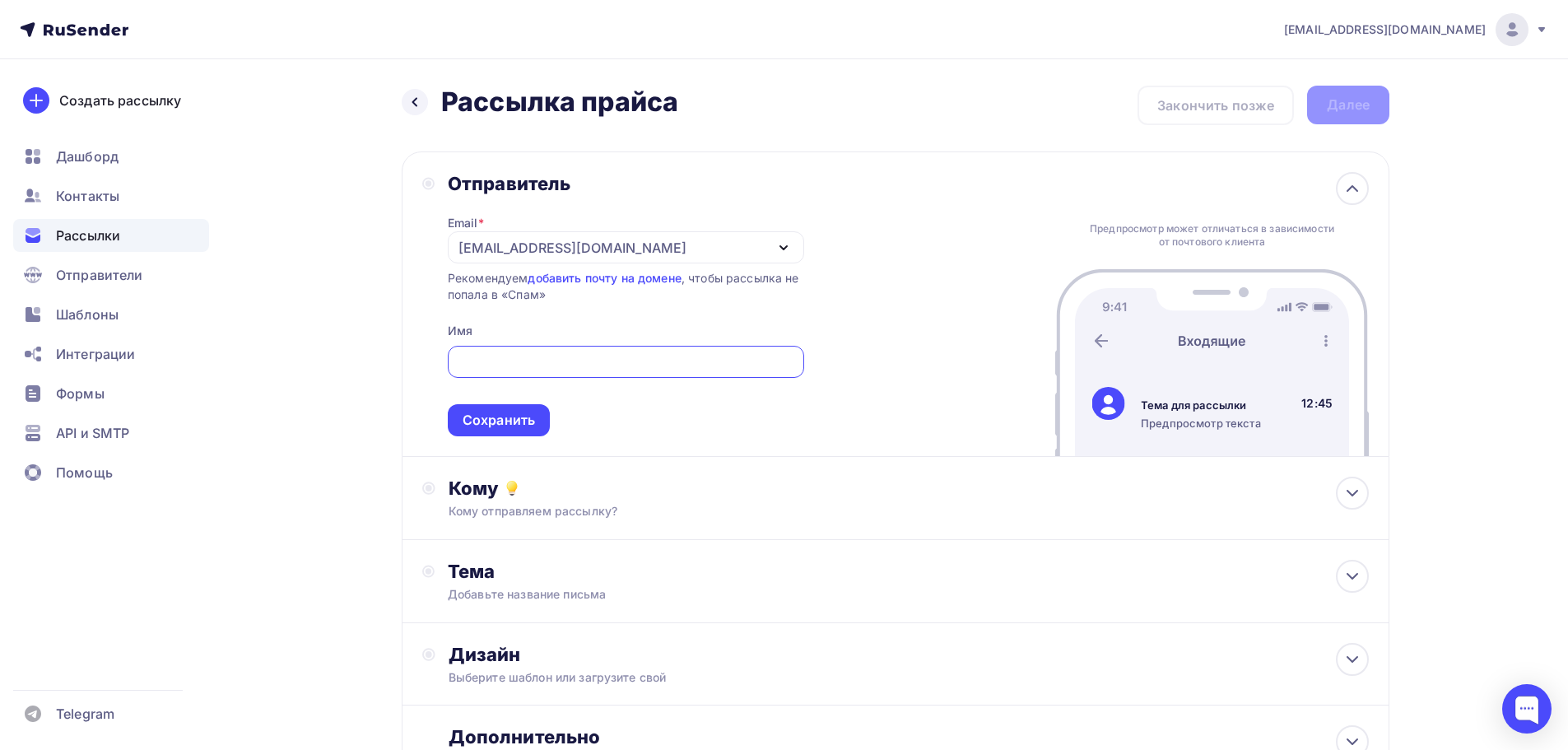
click at [784, 249] on icon "button" at bounding box center [784, 248] width 20 height 20
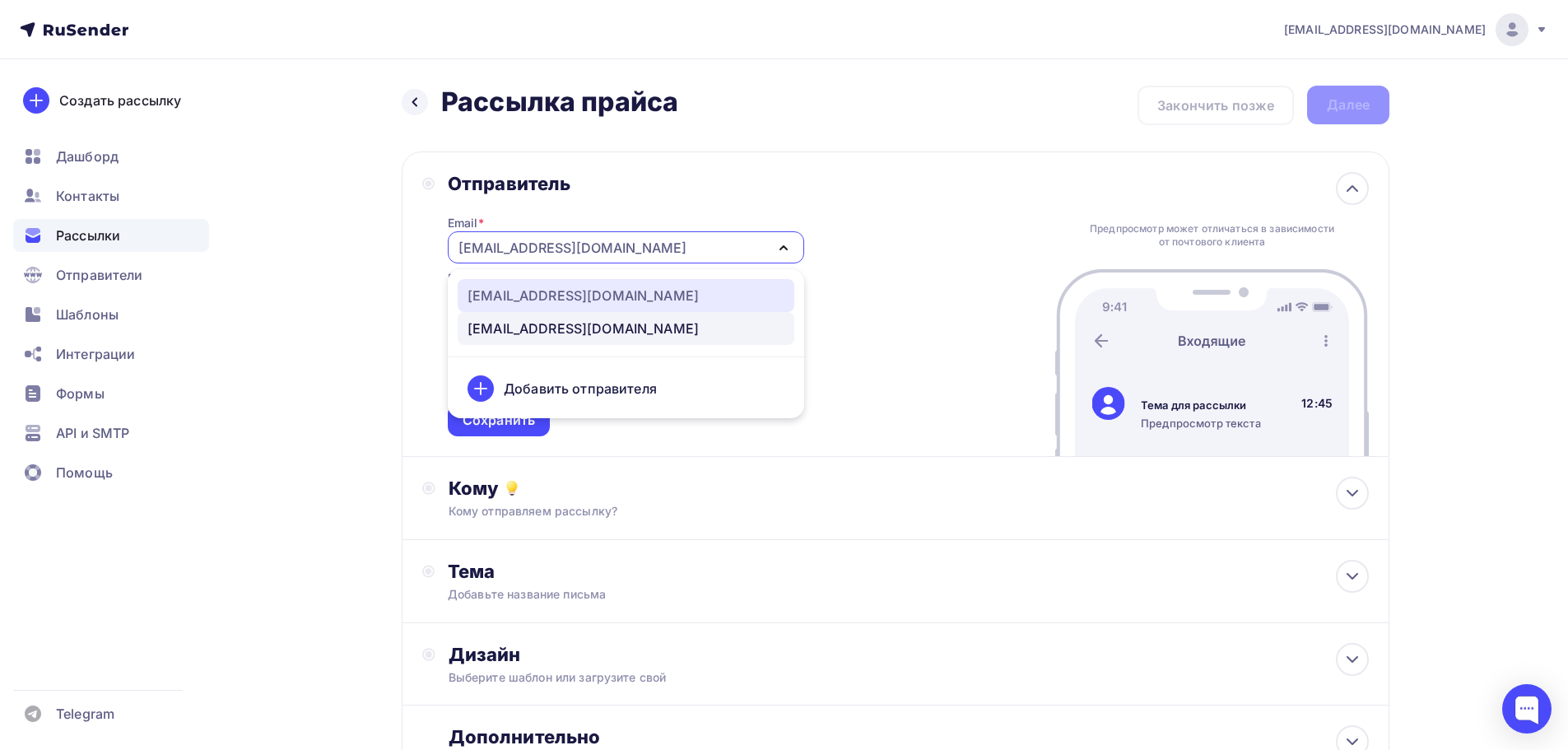
drag, startPoint x: 527, startPoint y: 298, endPoint x: 605, endPoint y: 294, distance: 78.1
click at [527, 298] on div "manager@everon-pro.ru" at bounding box center [583, 295] width 231 height 20
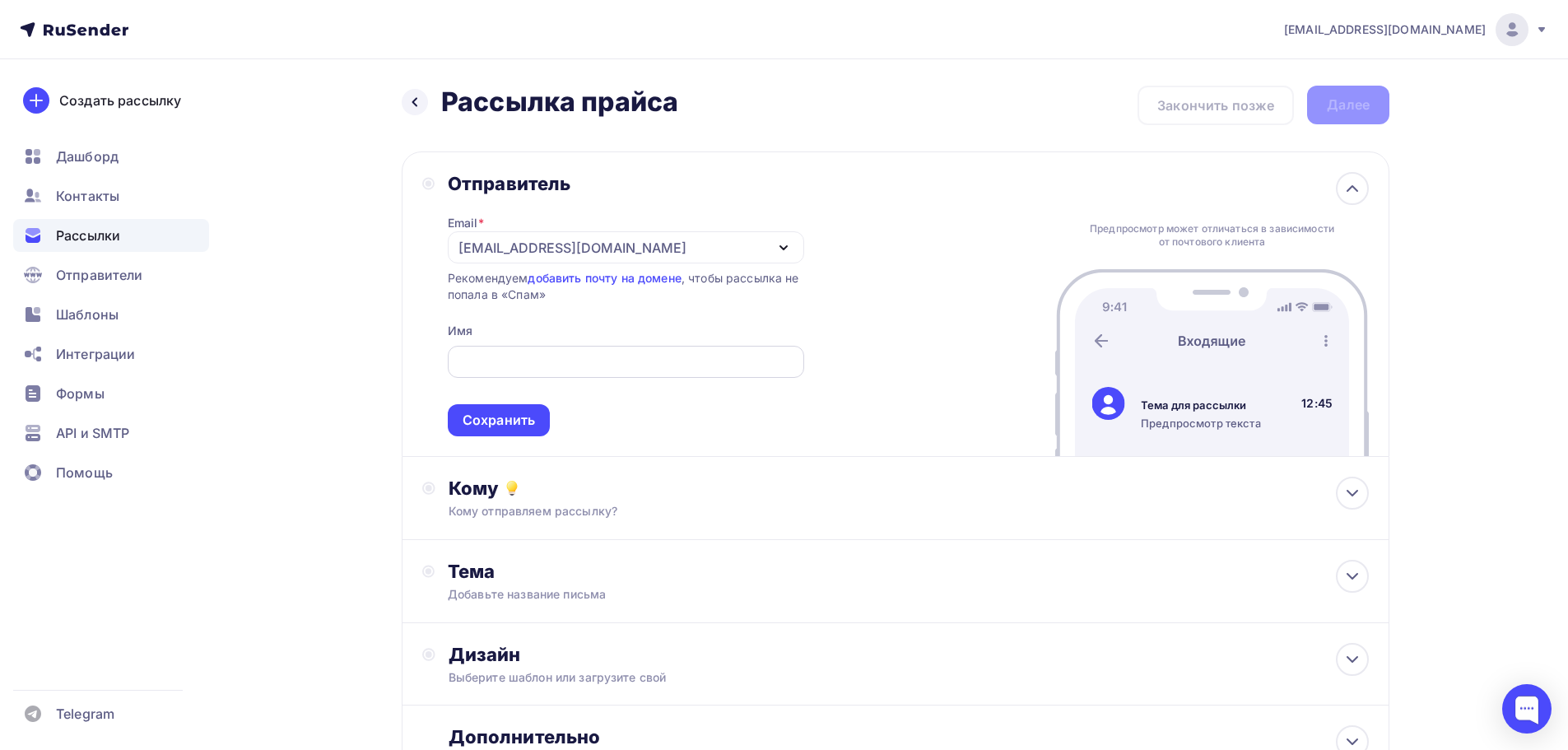
click at [552, 365] on input "text" at bounding box center [625, 362] width 338 height 20
type input "Анастасия Боженок - Эверон"
drag, startPoint x: 506, startPoint y: 421, endPoint x: 543, endPoint y: 431, distance: 38.3
click at [504, 423] on div "Сохранить" at bounding box center [499, 421] width 72 height 19
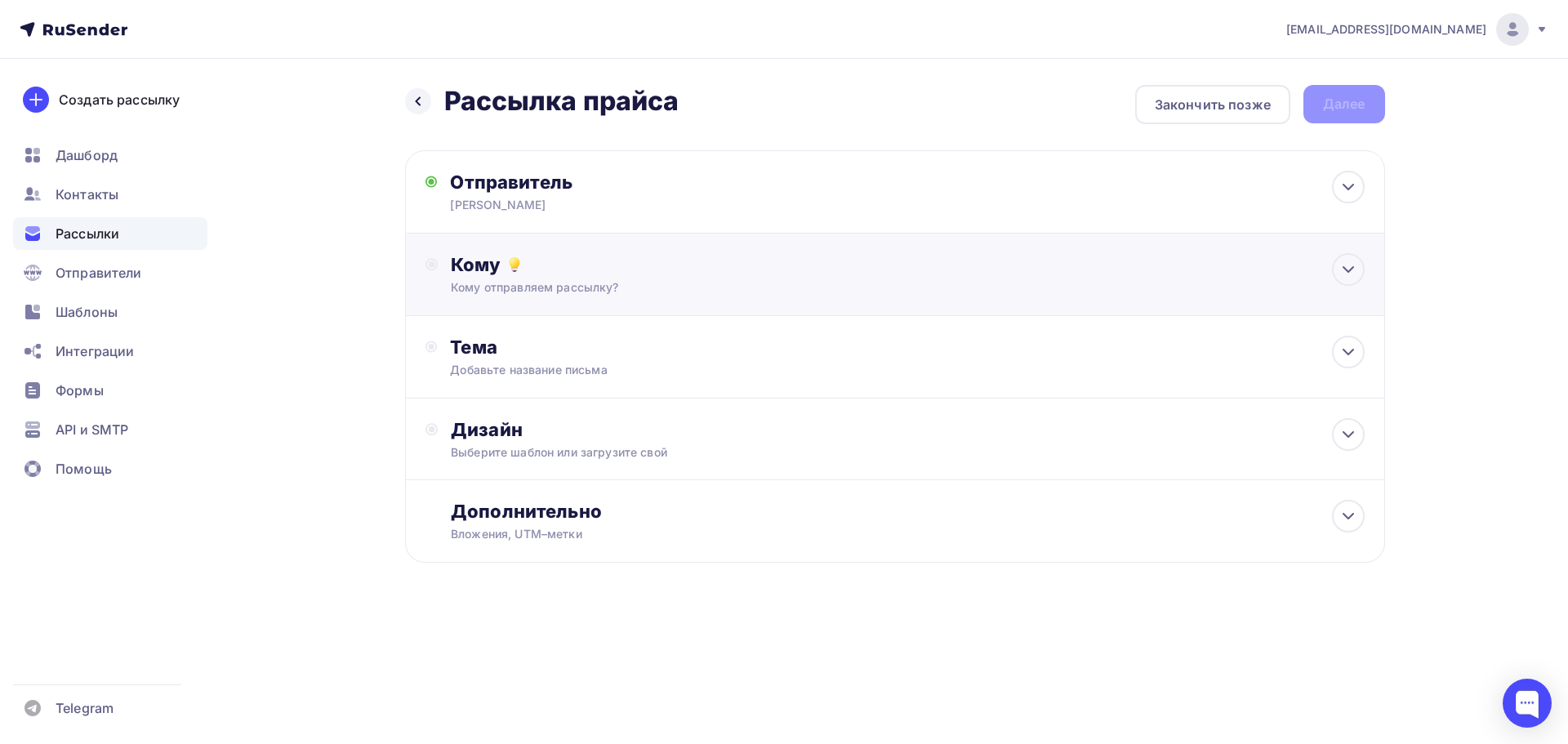
click at [543, 264] on div "Кому" at bounding box center [907, 265] width 913 height 23
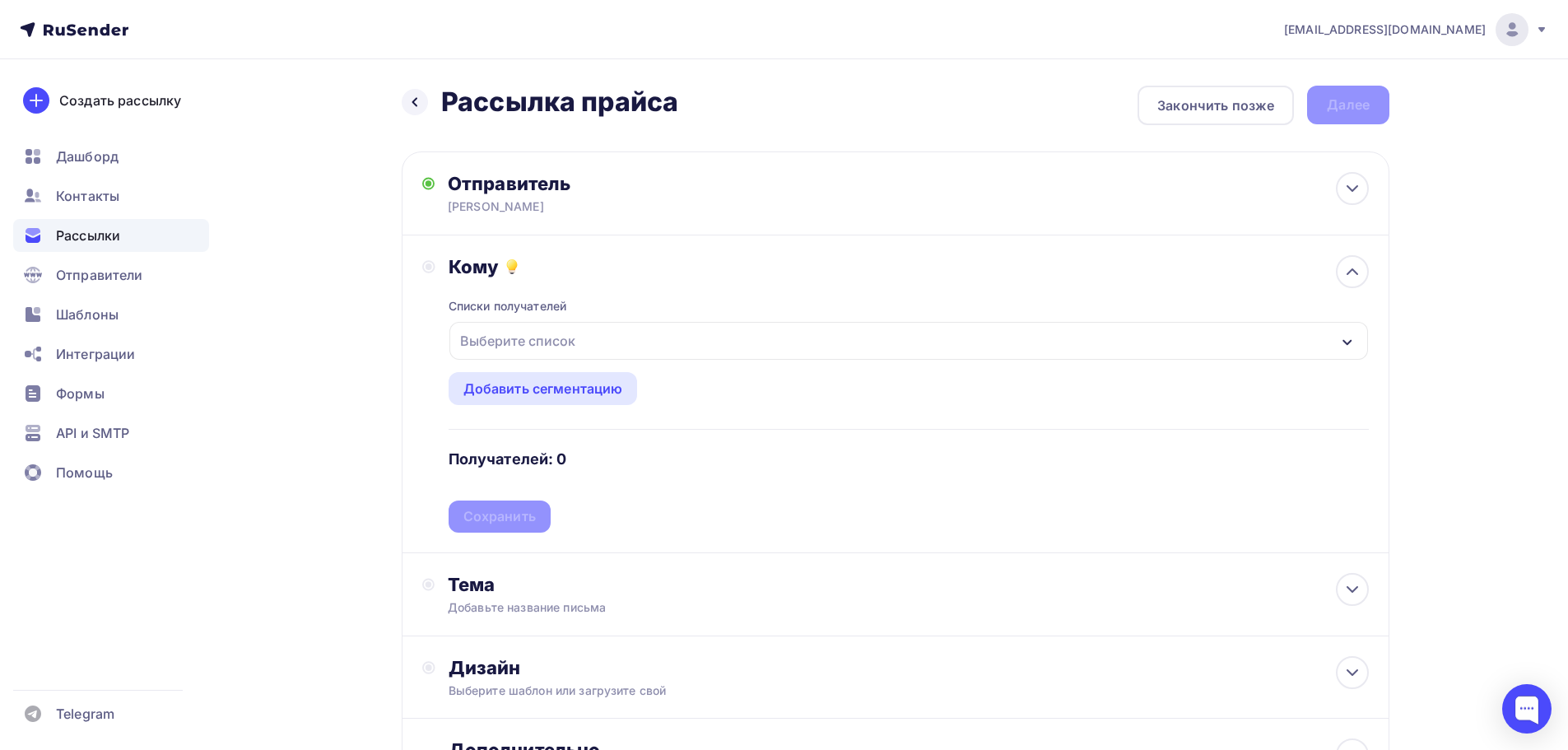
click at [1344, 340] on icon "button" at bounding box center [1347, 342] width 9 height 6
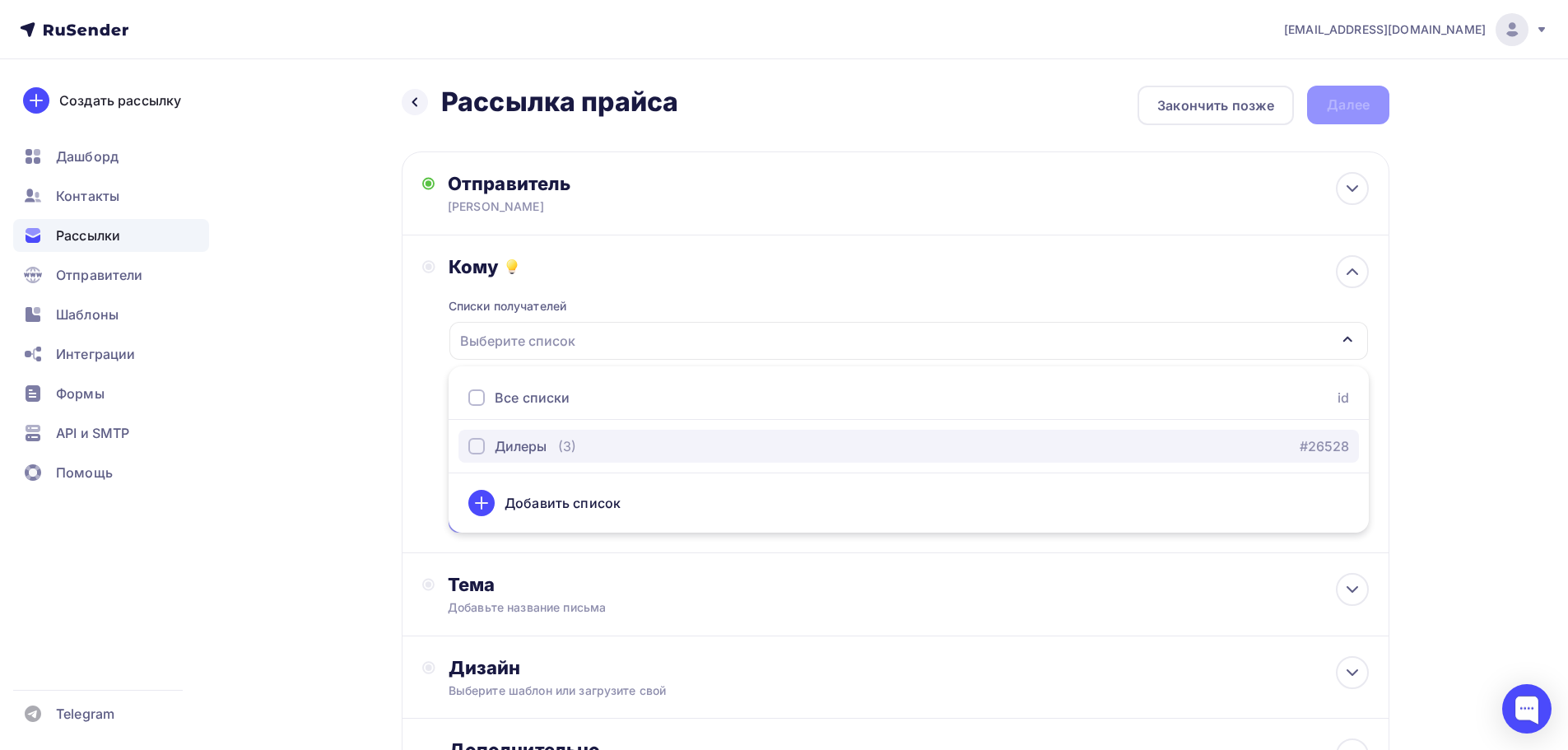
click at [476, 448] on div "button" at bounding box center [476, 446] width 17 height 17
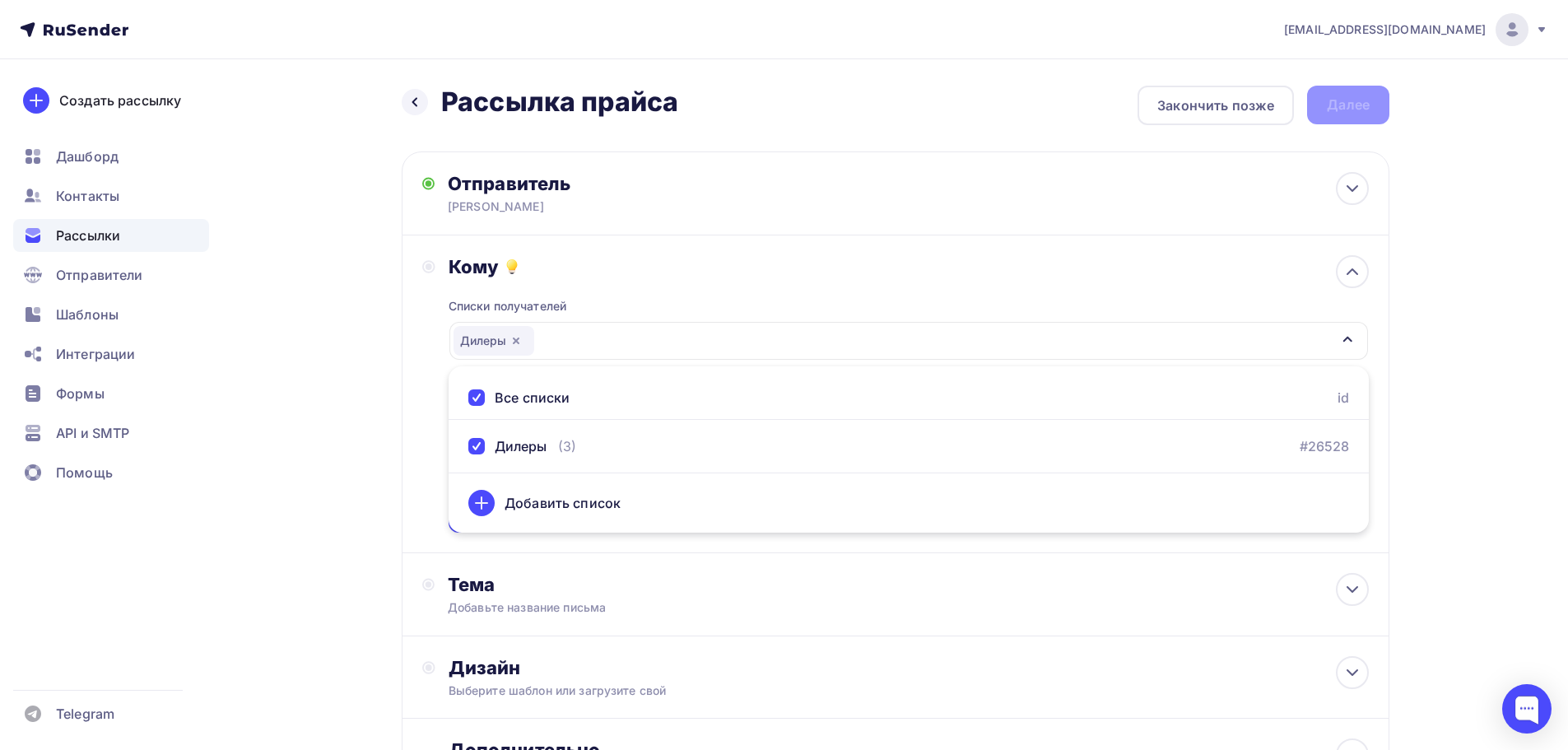
drag, startPoint x: 1449, startPoint y: 368, endPoint x: 1505, endPoint y: 363, distance: 56.2
click at [1449, 370] on div "Назад Рассылка прайса Рассылка прайса Закончить позже Далее Отправитель Анастас…" at bounding box center [784, 483] width 1349 height 849
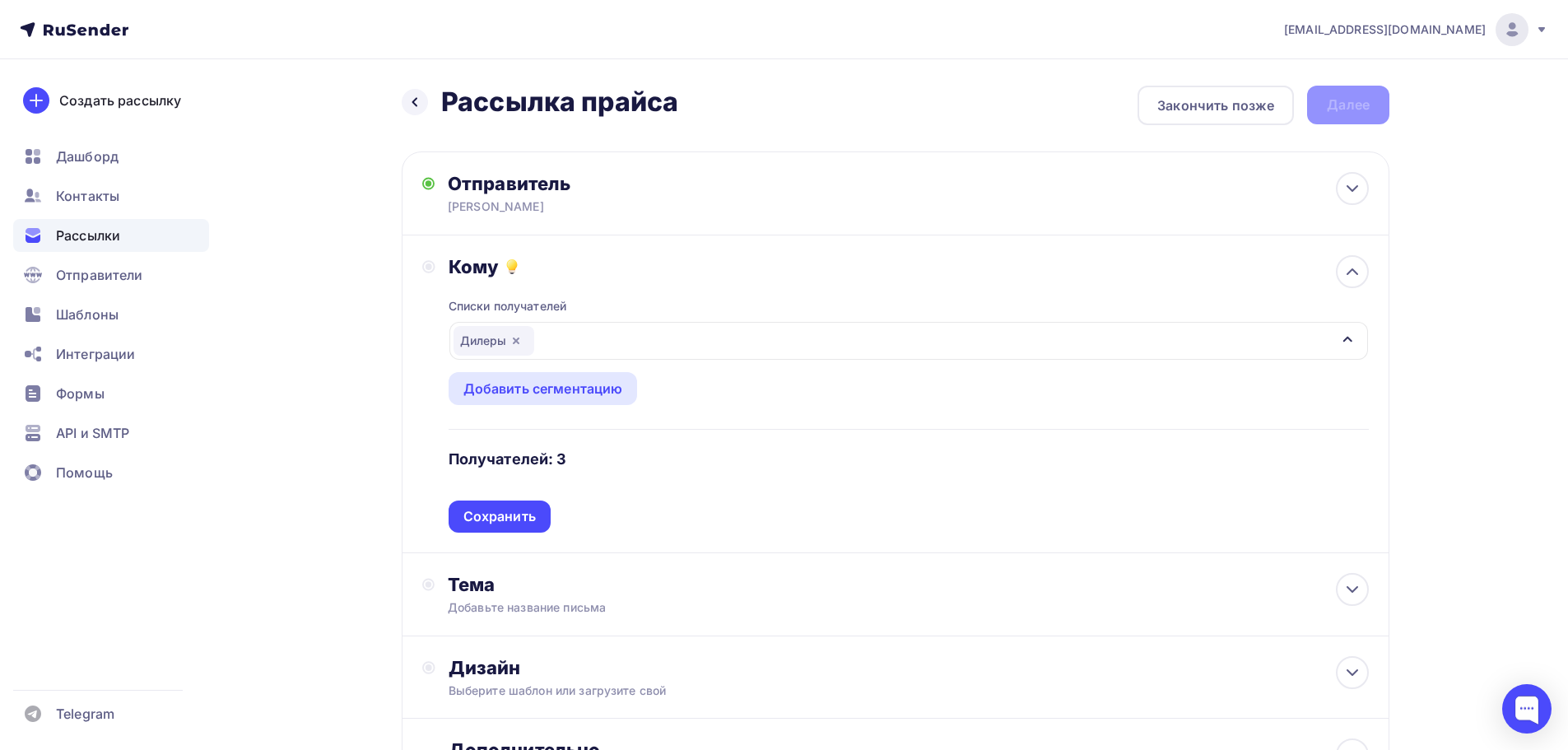
click at [488, 514] on div "Сохранить" at bounding box center [500, 517] width 72 height 19
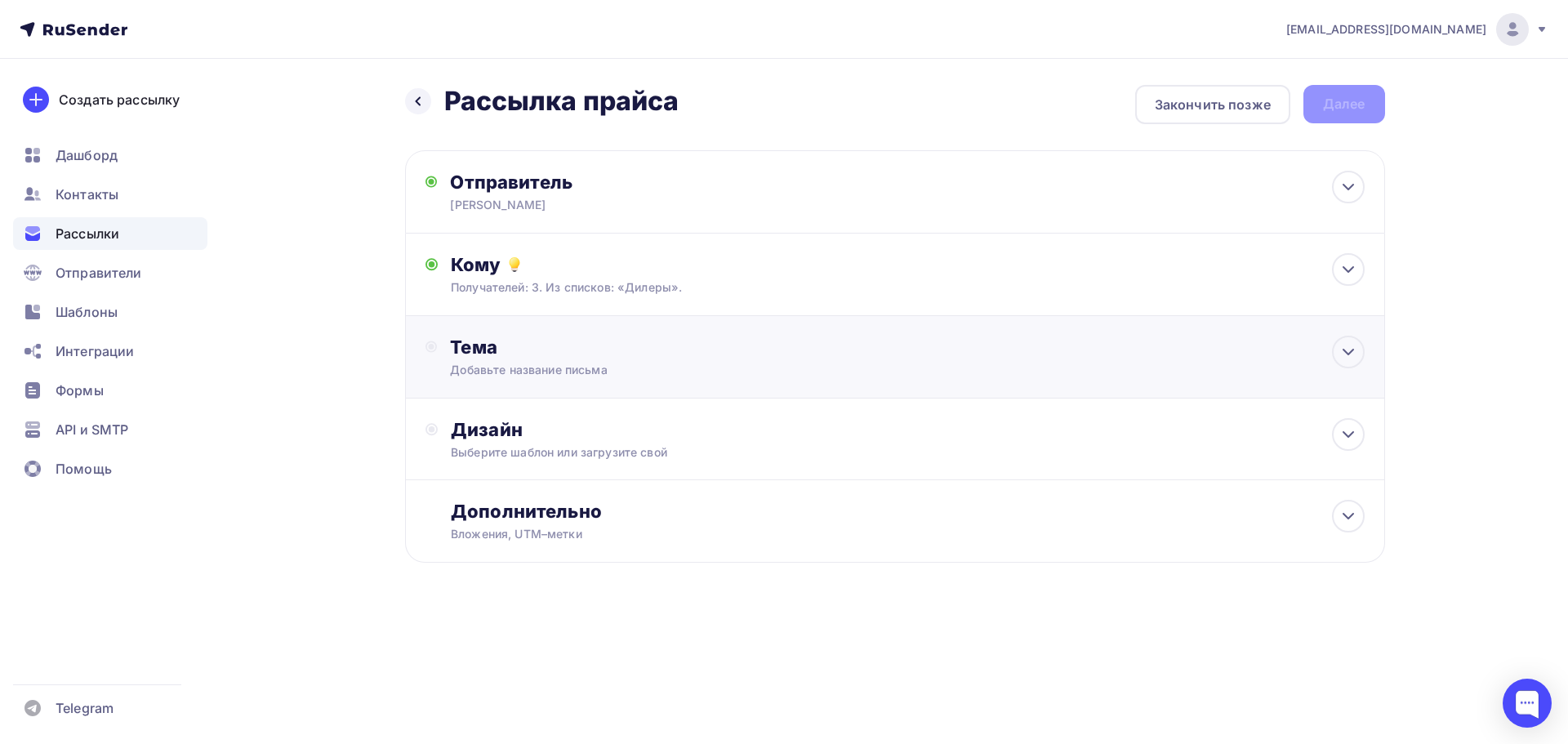
click at [632, 358] on div "Тема" at bounding box center [611, 347] width 322 height 23
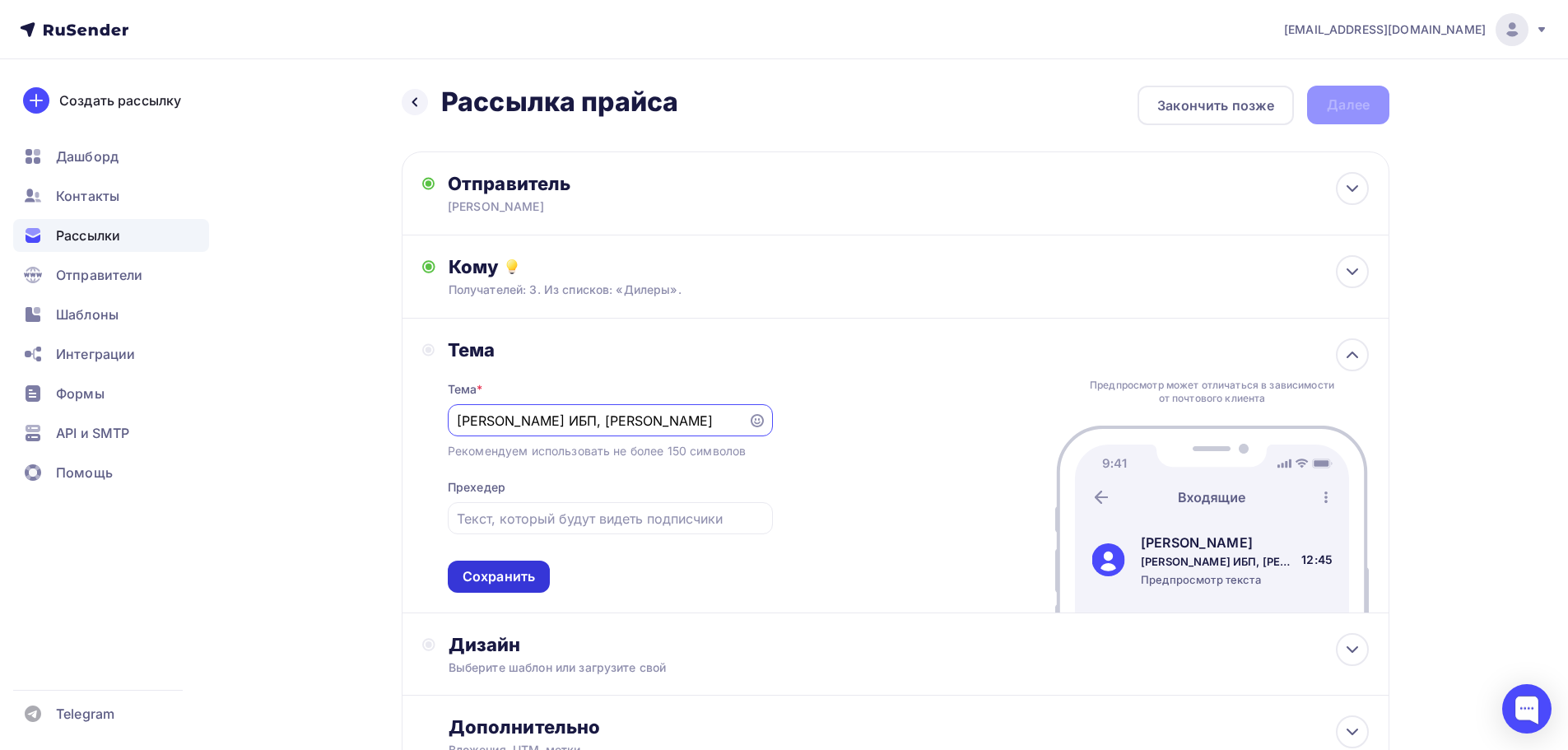
type input "Прайс ИБП, АКБ Эверон"
click at [505, 574] on div "Сохранить" at bounding box center [499, 577] width 72 height 19
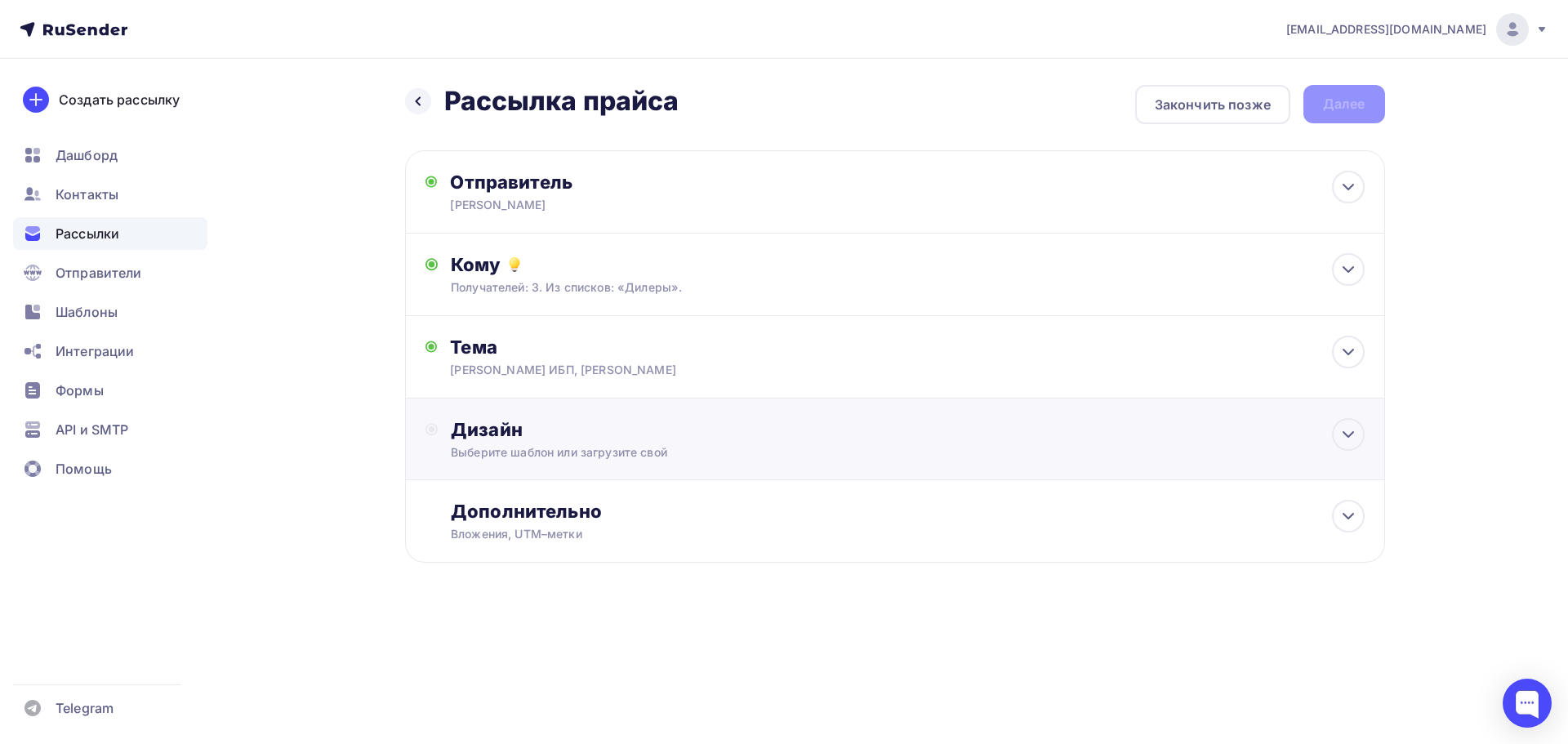
click at [532, 439] on div "Дизайн" at bounding box center [907, 429] width 913 height 23
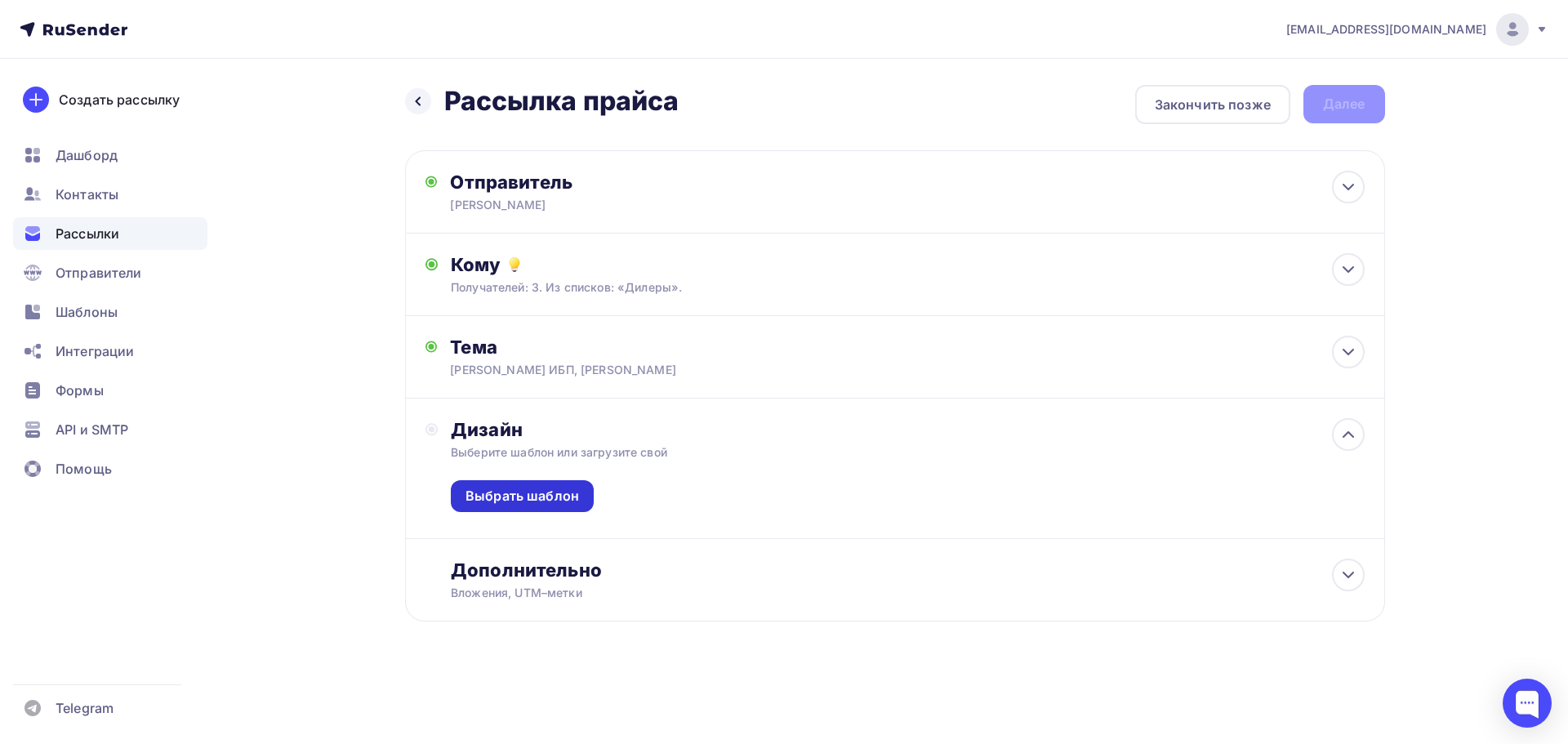
click at [544, 492] on div "Выбрать шаблон" at bounding box center [522, 497] width 114 height 19
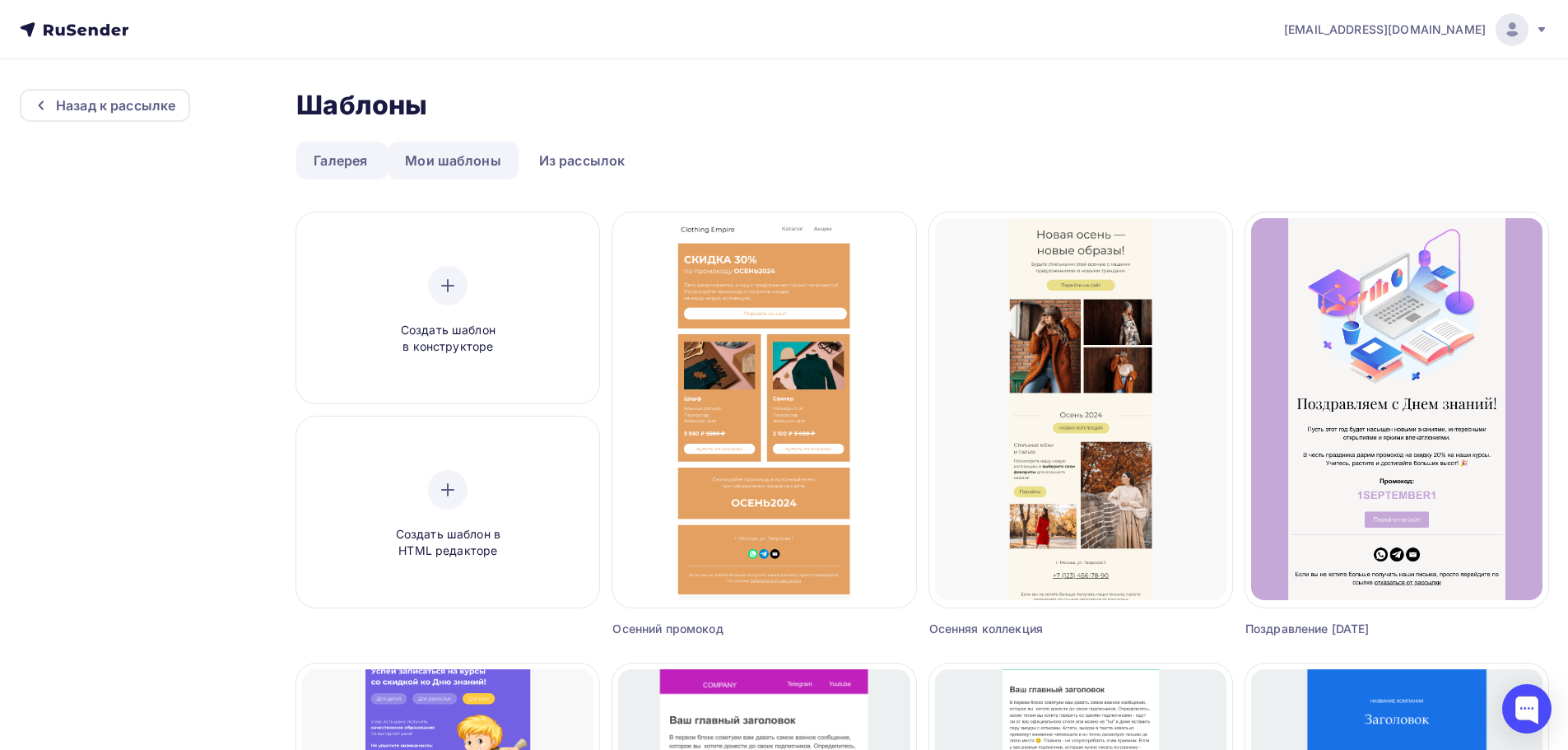
click at [473, 162] on link "Мои шаблоны" at bounding box center [453, 161] width 131 height 38
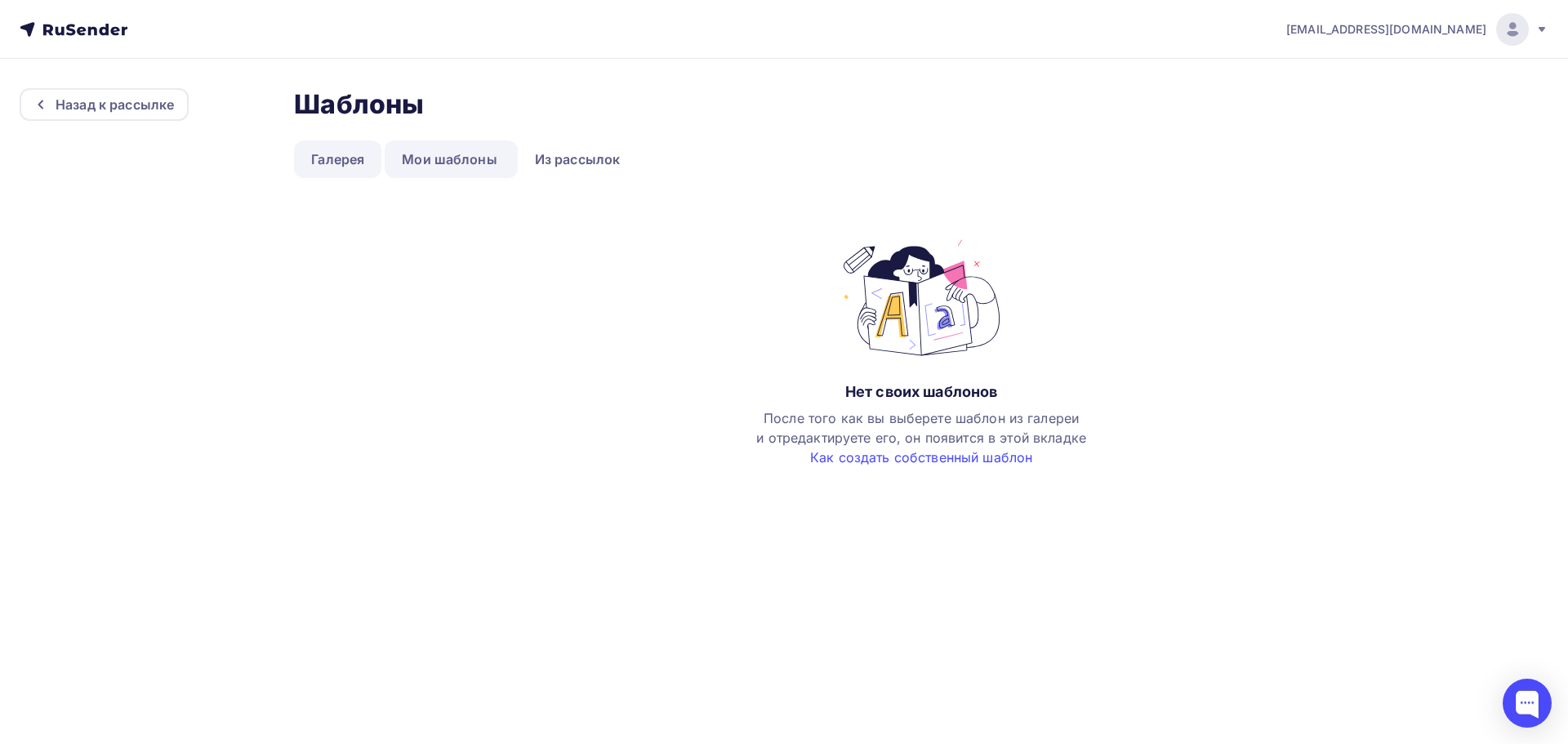
click at [336, 160] on link "Галерея" at bounding box center [337, 159] width 87 height 38
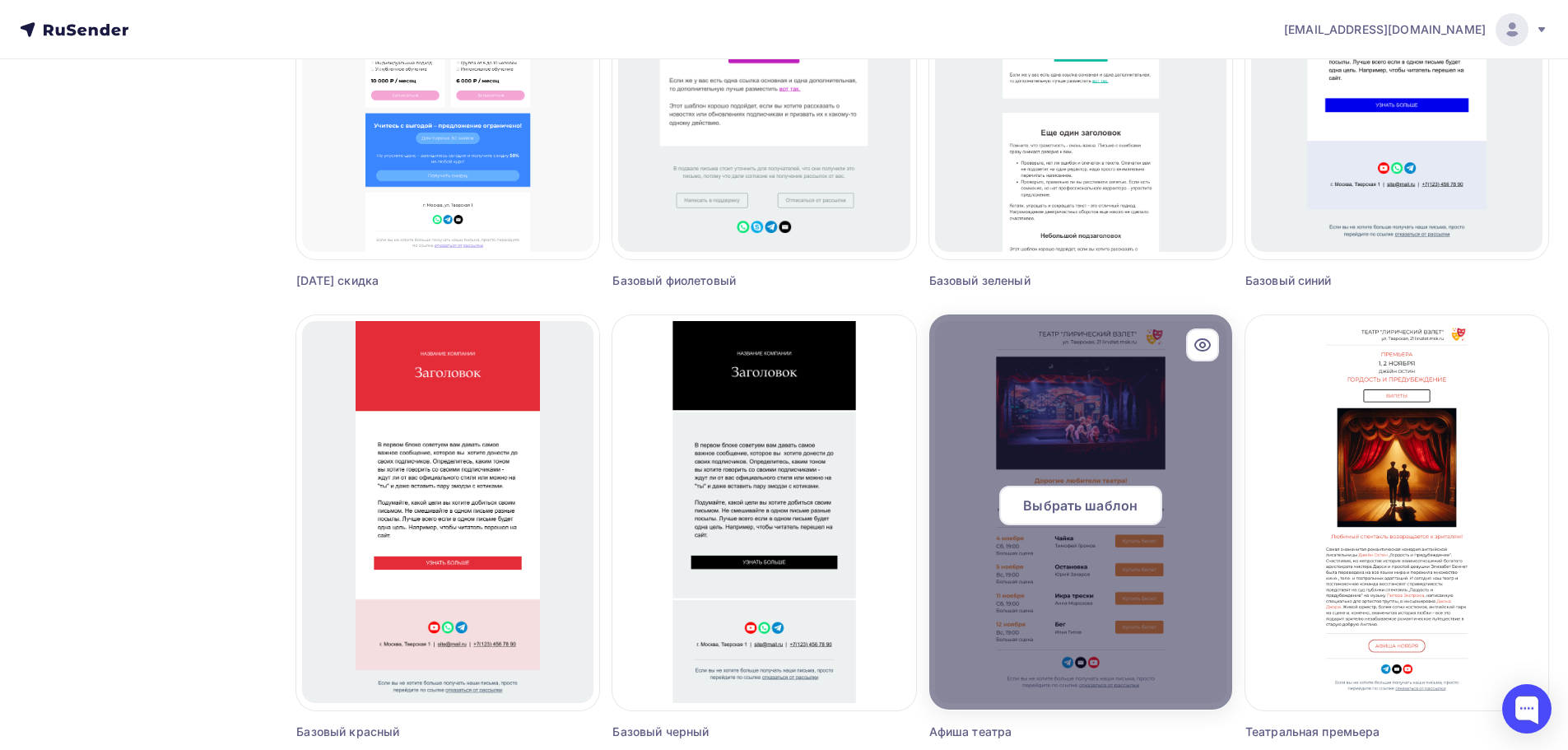
scroll to position [939, 0]
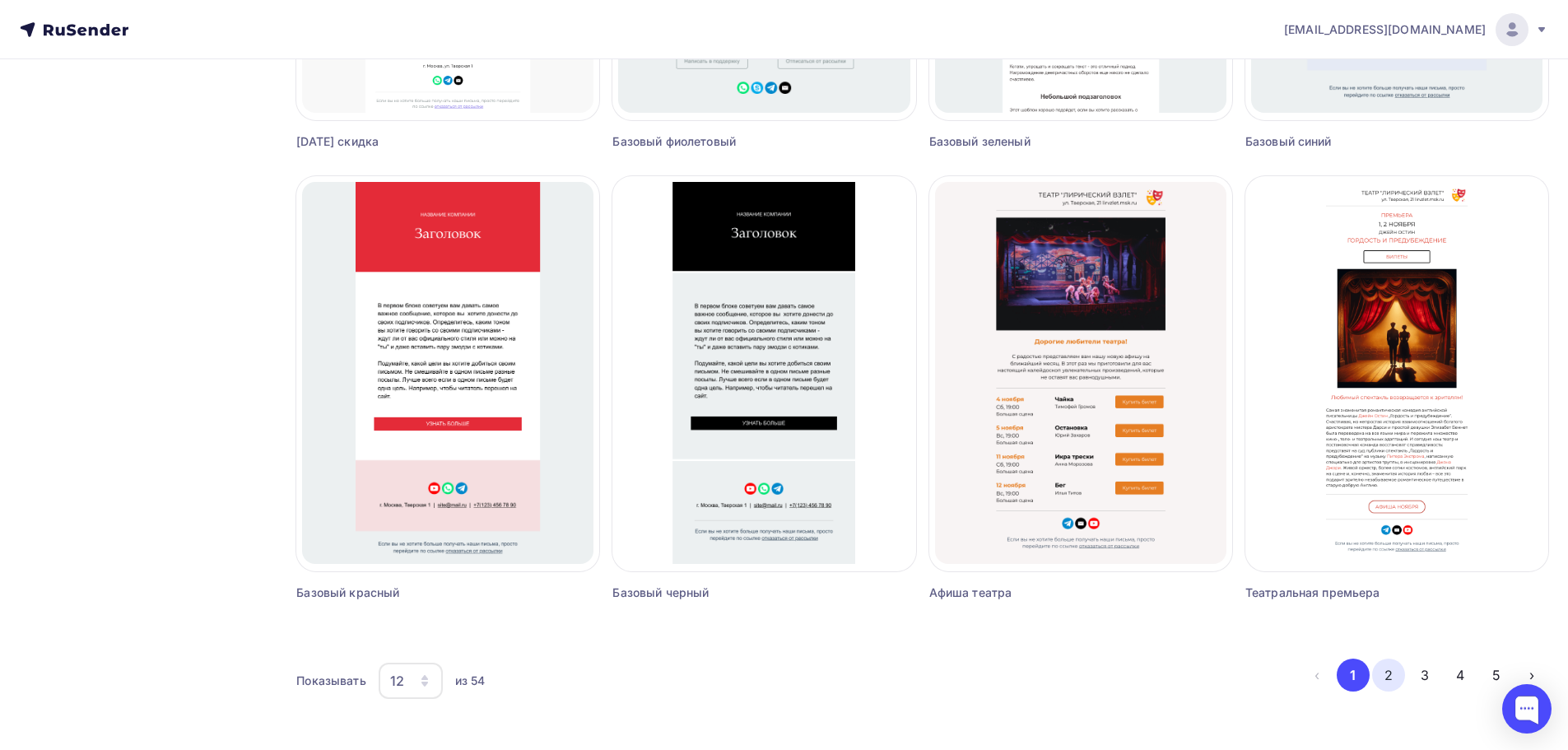
click at [1388, 676] on button "2" at bounding box center [1389, 675] width 33 height 33
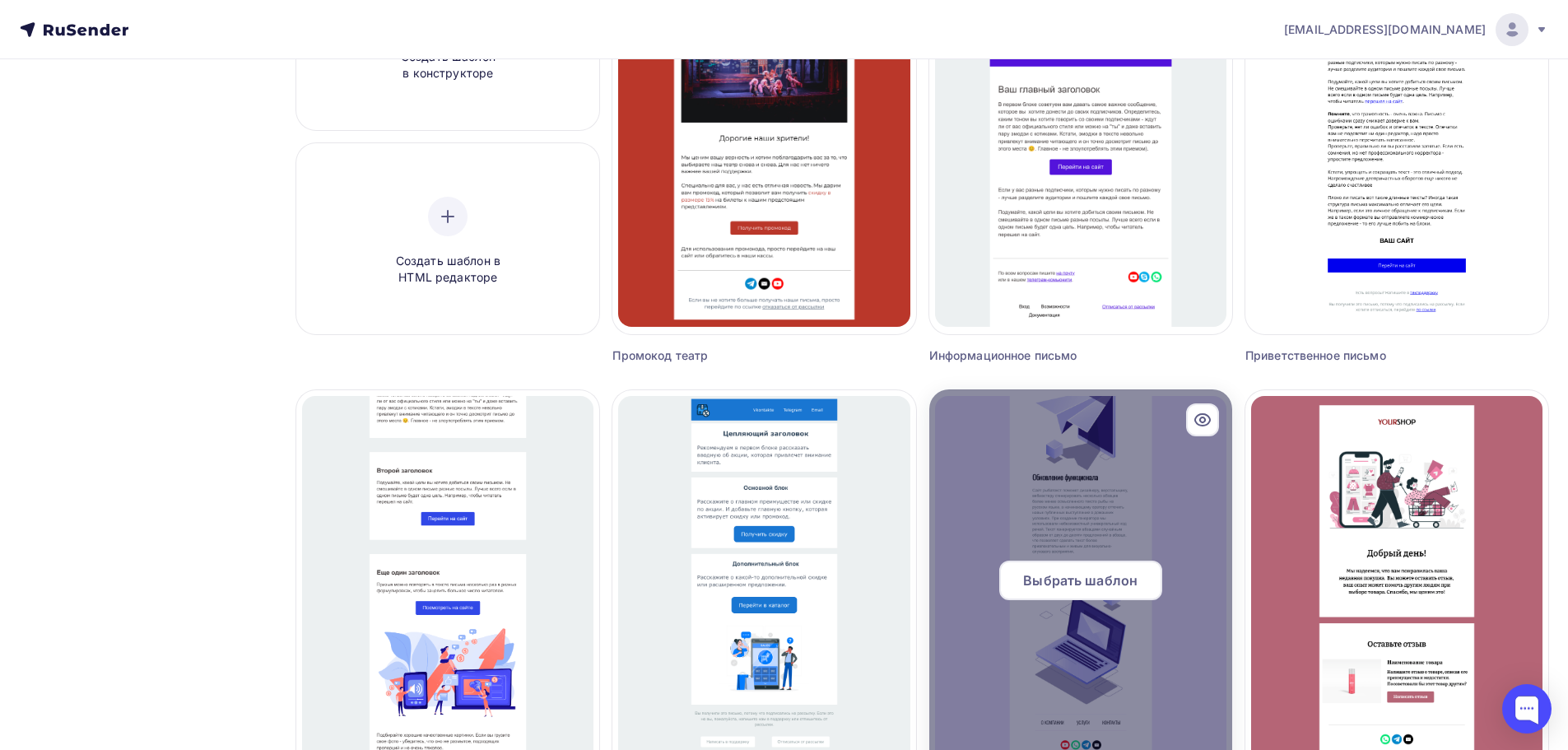
scroll to position [116, 0]
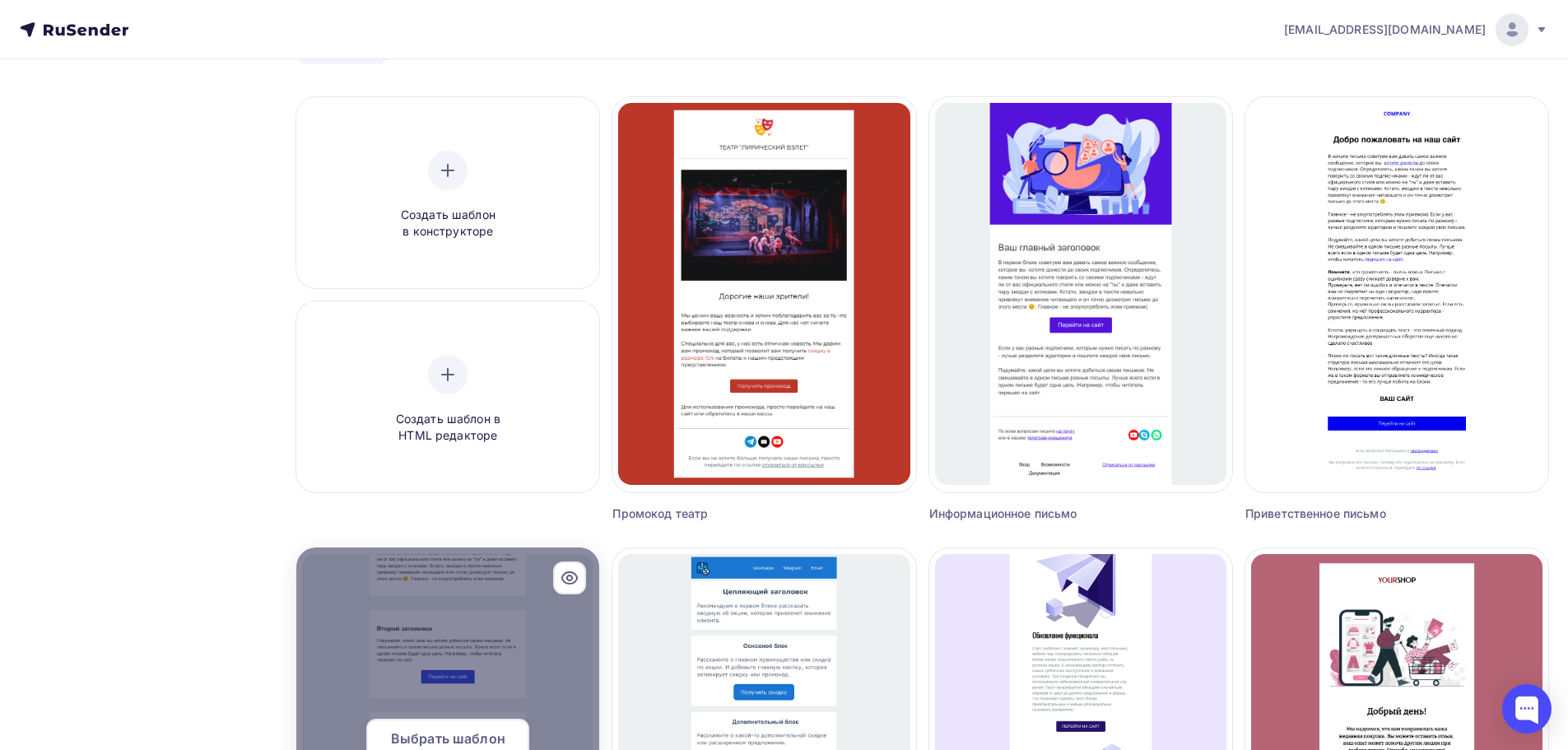
click at [469, 621] on div at bounding box center [447, 745] width 303 height 395
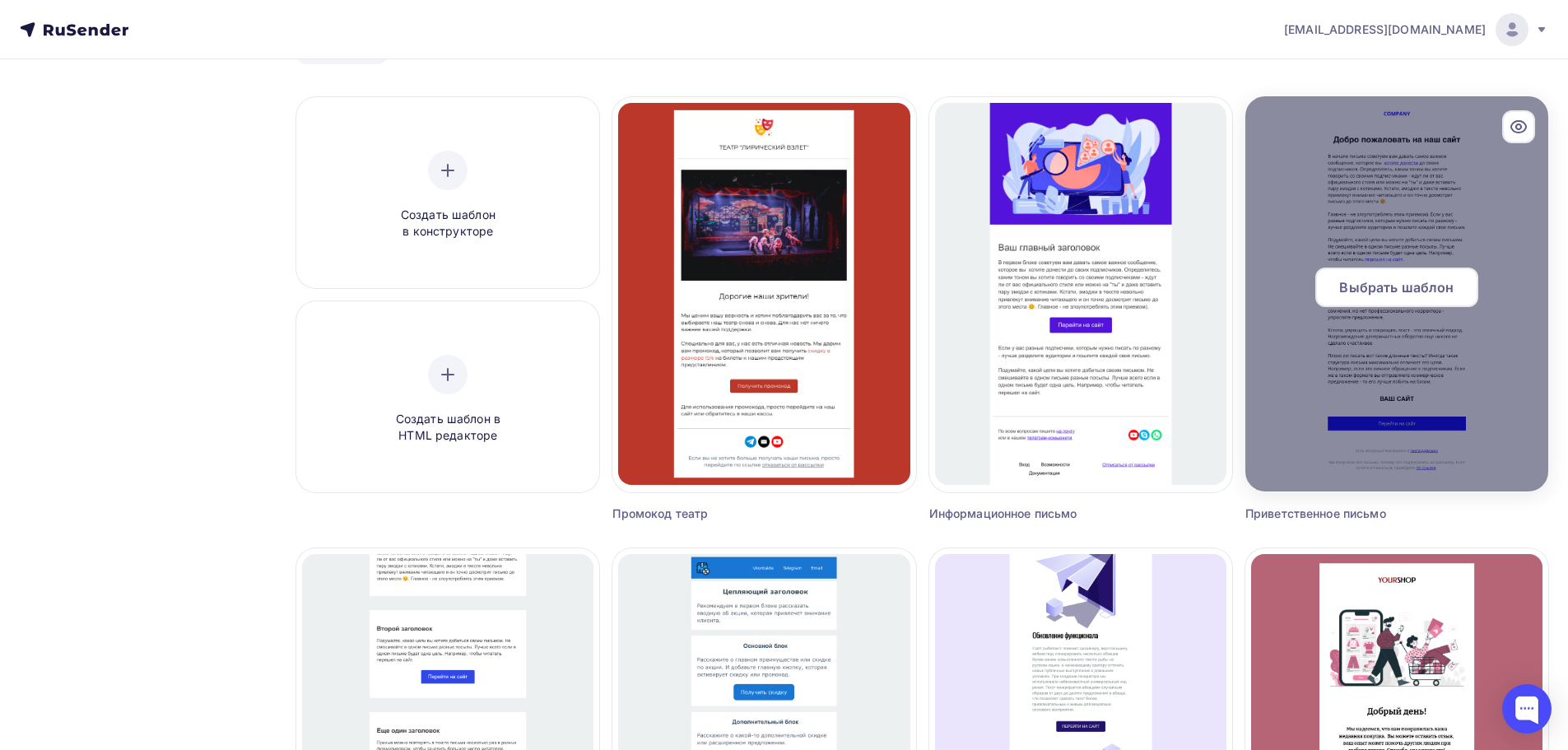
click at [1361, 338] on div at bounding box center [1397, 294] width 303 height 395
click at [1366, 289] on span "Выбрать шаблон" at bounding box center [1397, 287] width 115 height 20
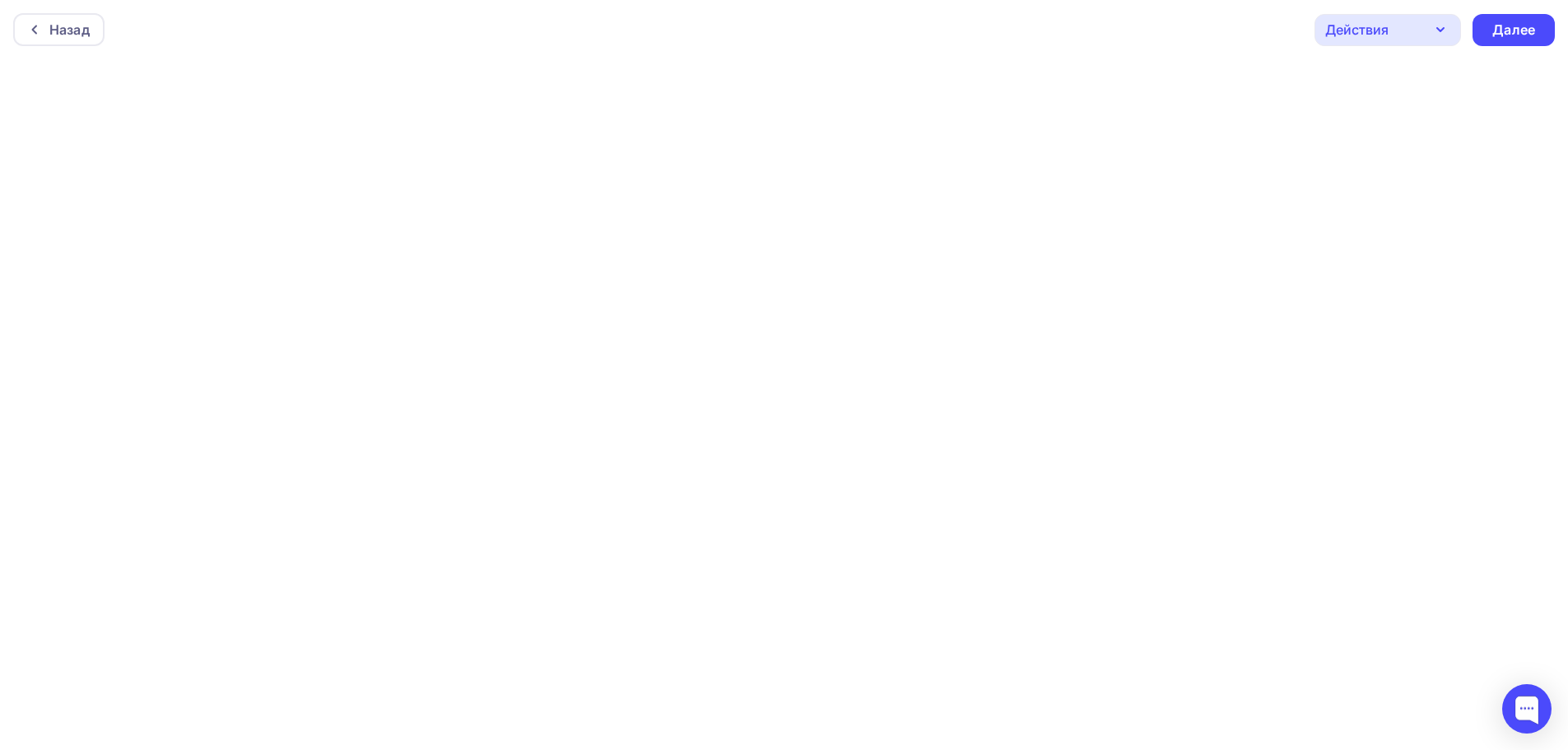
scroll to position [4, 0]
click at [1433, 20] on icon "button" at bounding box center [1440, 25] width 20 height 20
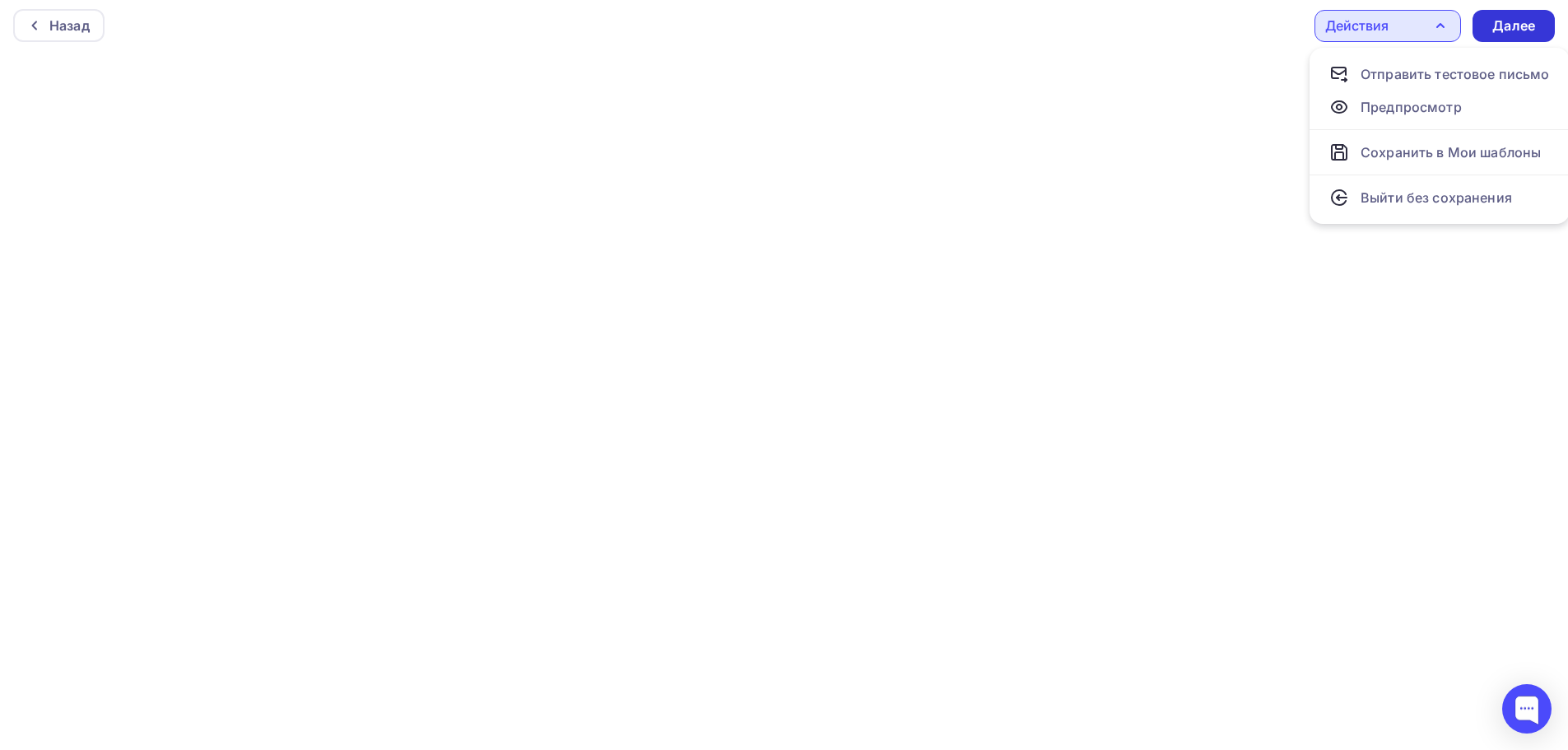
click at [1530, 26] on div "Далее" at bounding box center [1513, 26] width 43 height 19
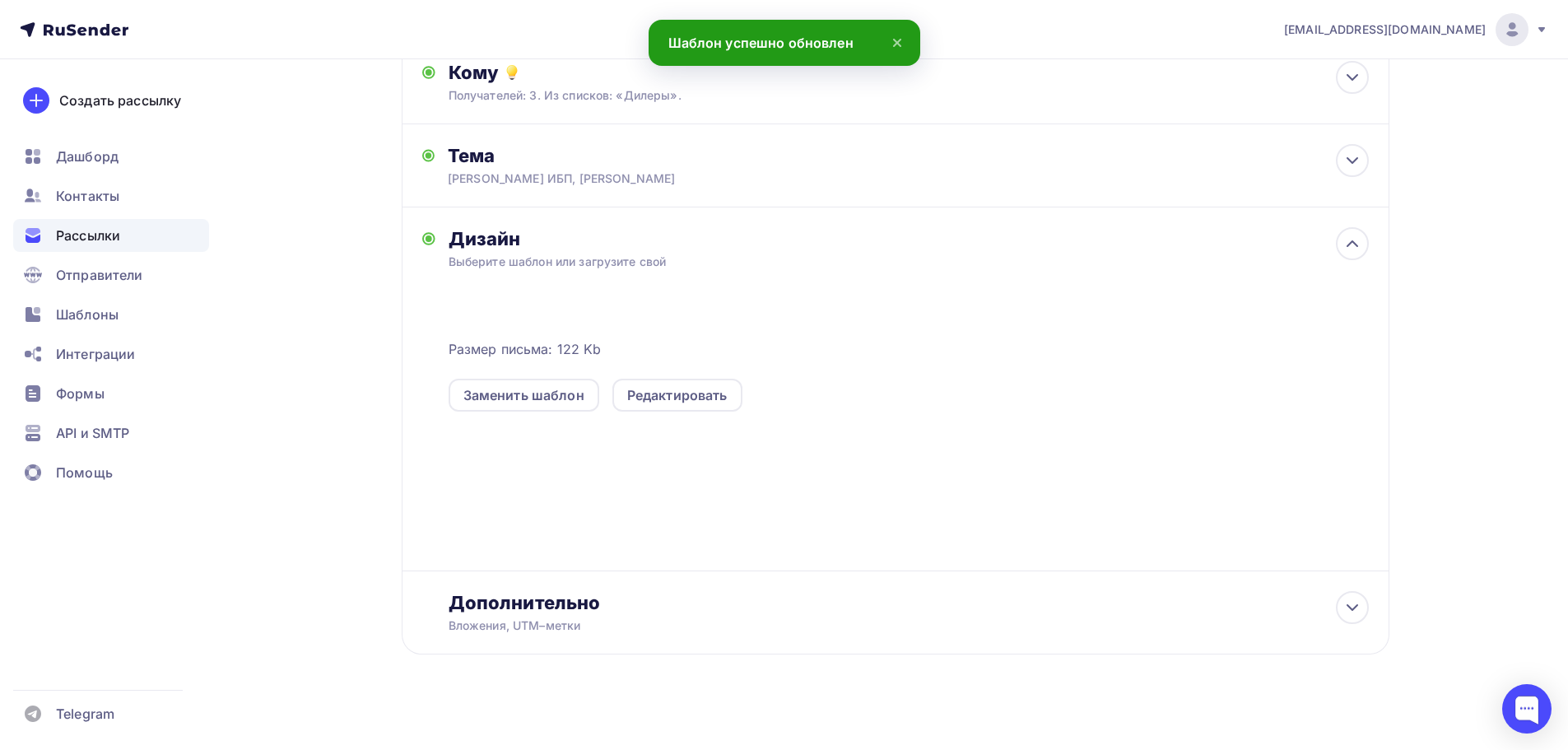
scroll to position [205, 0]
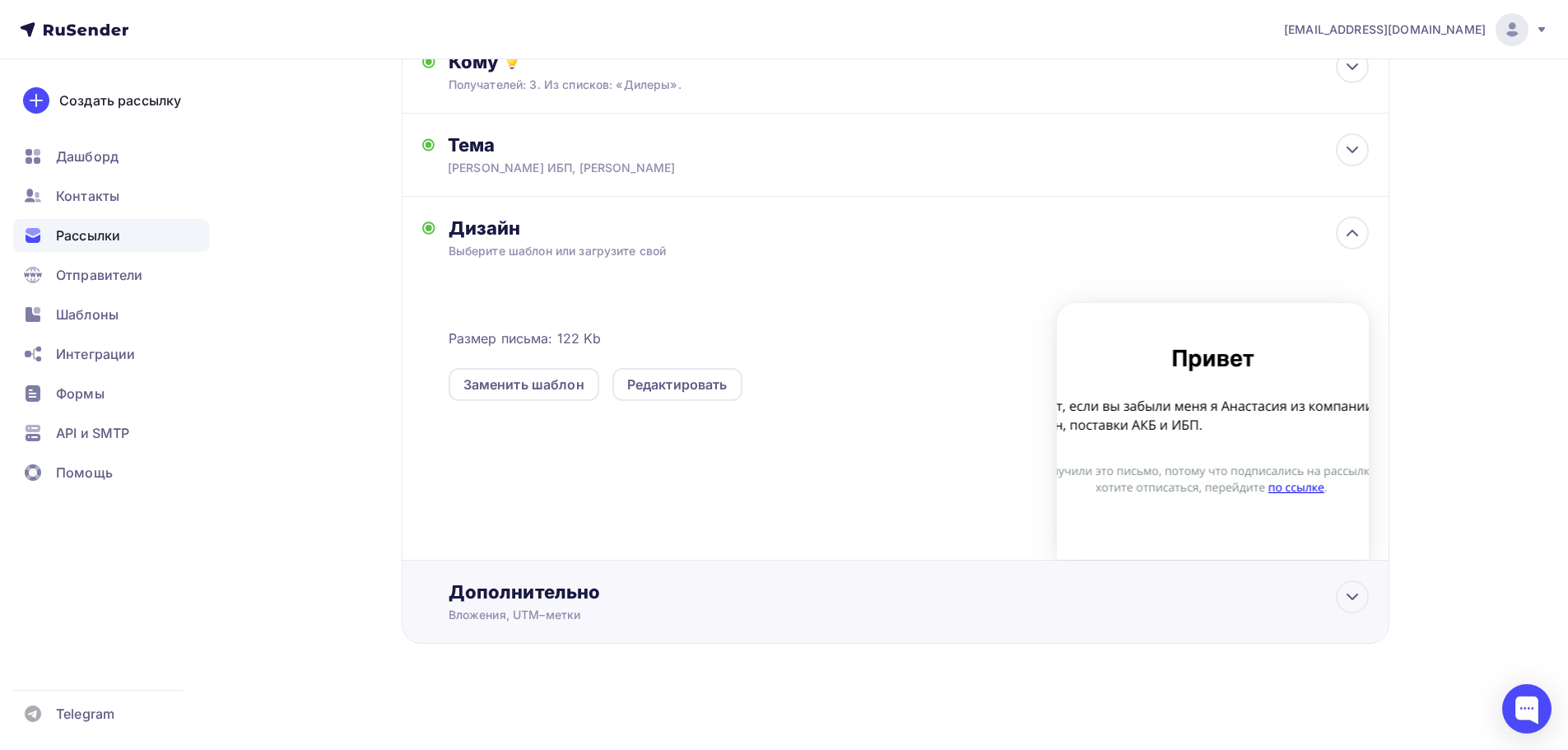
click at [577, 608] on div "Вложения, UTM–метки" at bounding box center [863, 614] width 829 height 17
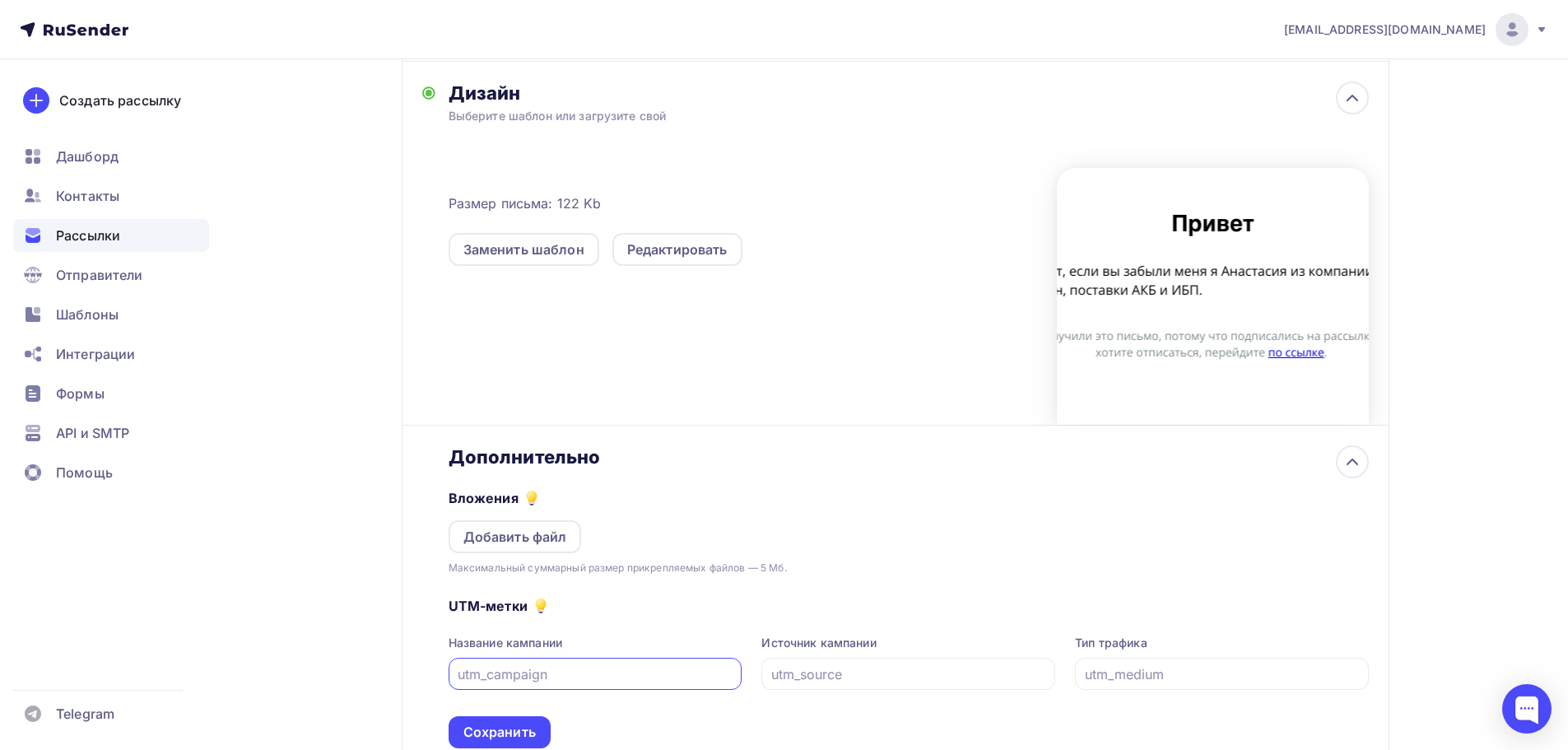
scroll to position [465, 0]
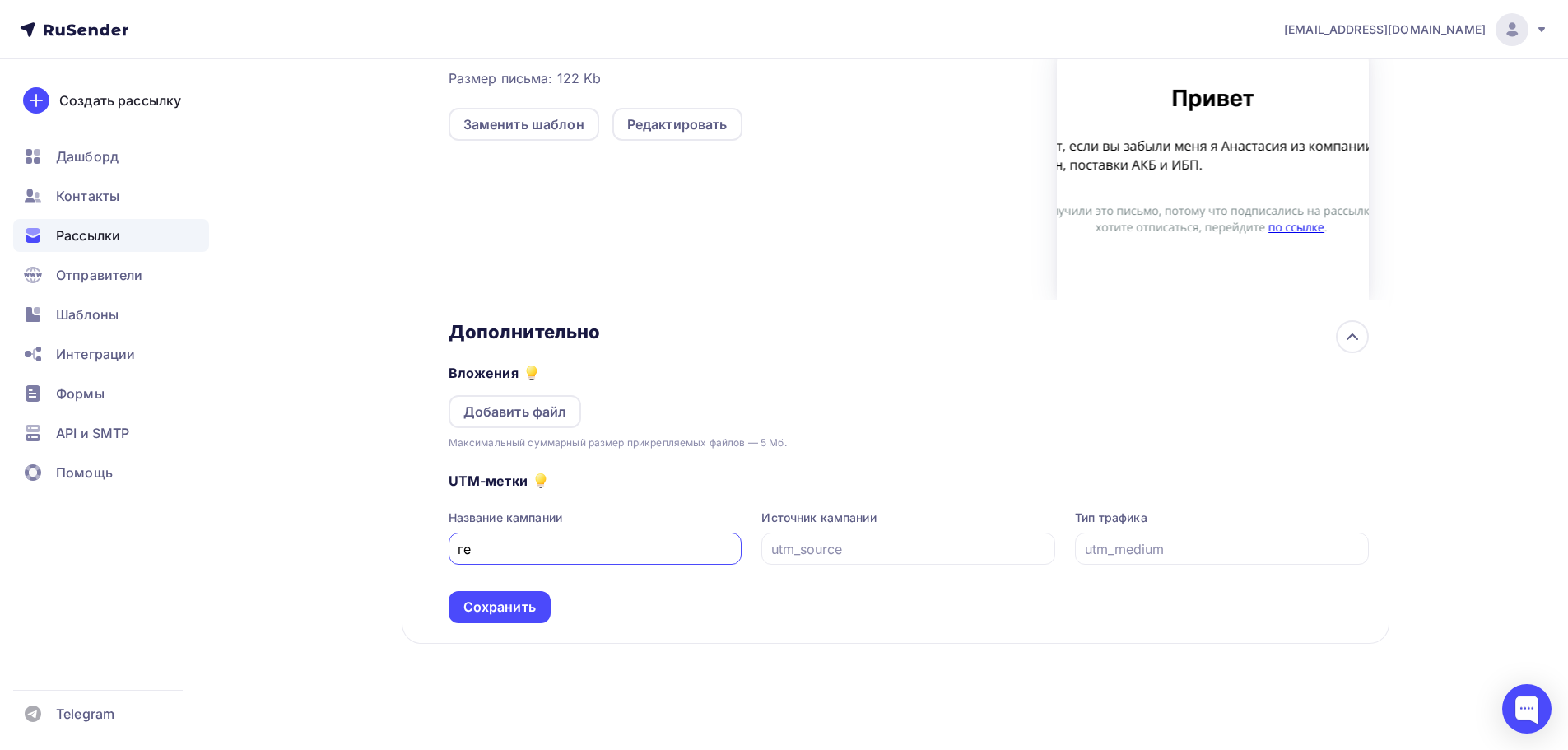
type input "г"
type input "utm_price"
click at [524, 600] on div "Сохранить" at bounding box center [500, 607] width 72 height 19
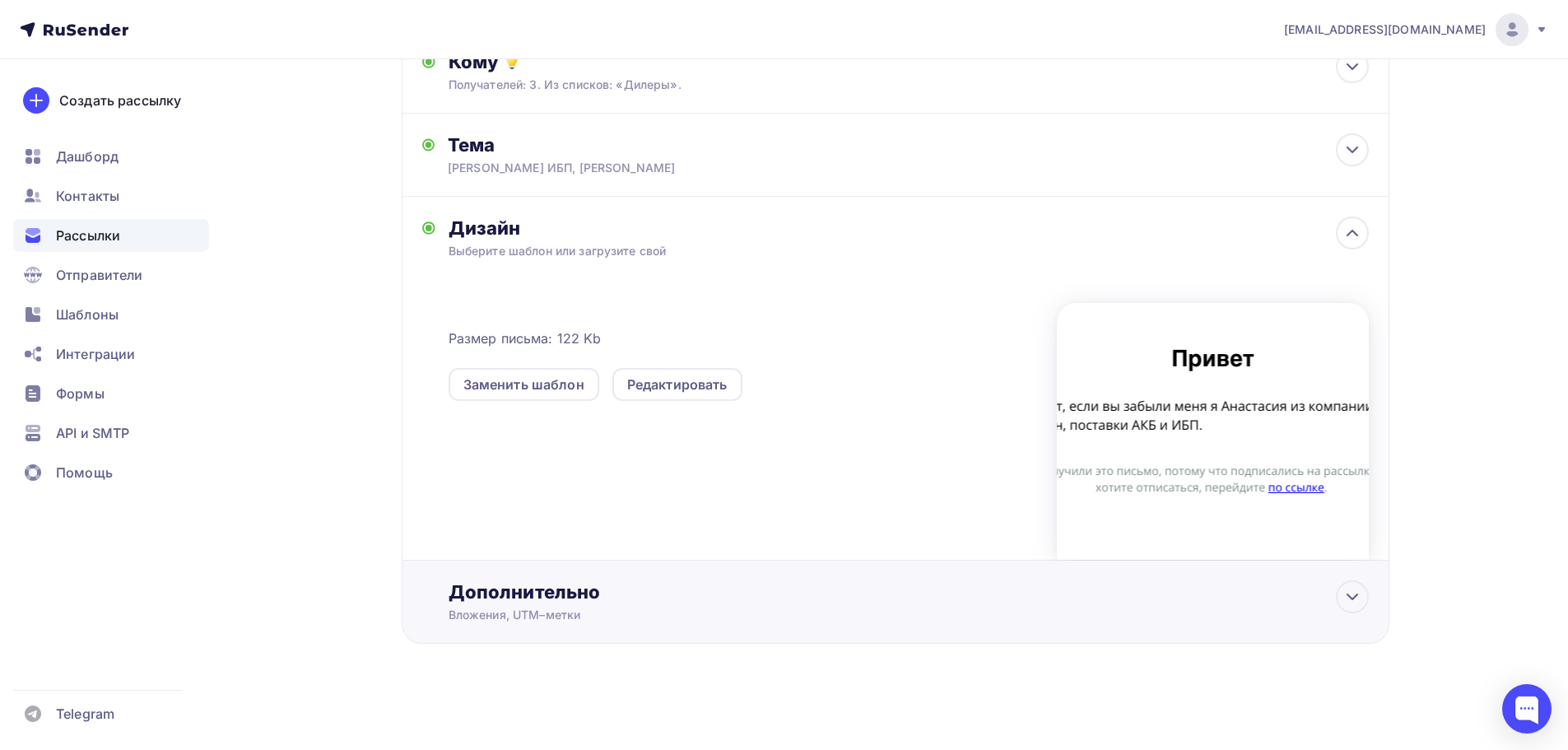
scroll to position [205, 0]
click at [103, 269] on span "Отправители" at bounding box center [99, 275] width 87 height 20
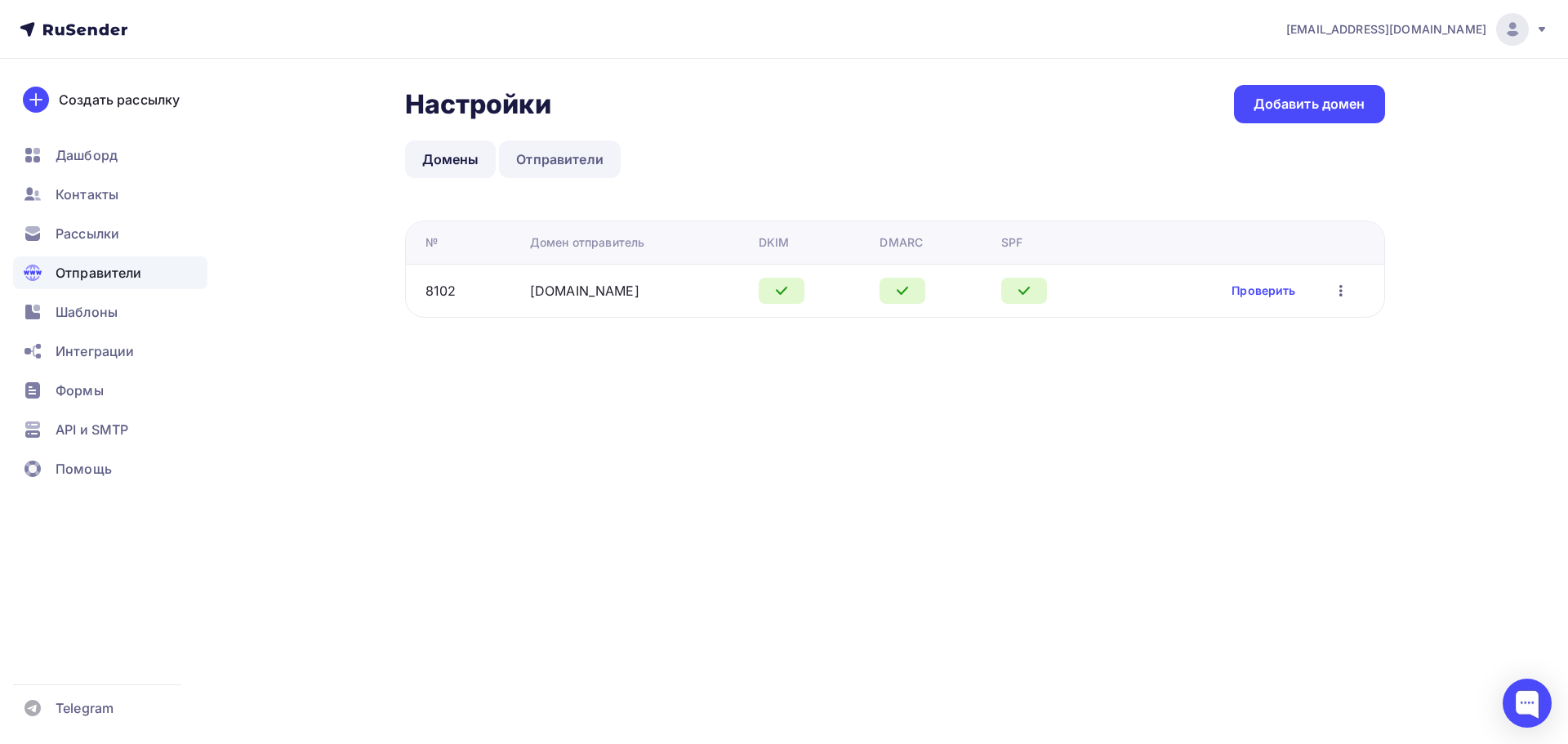
click at [594, 165] on link "Отправители" at bounding box center [559, 159] width 121 height 38
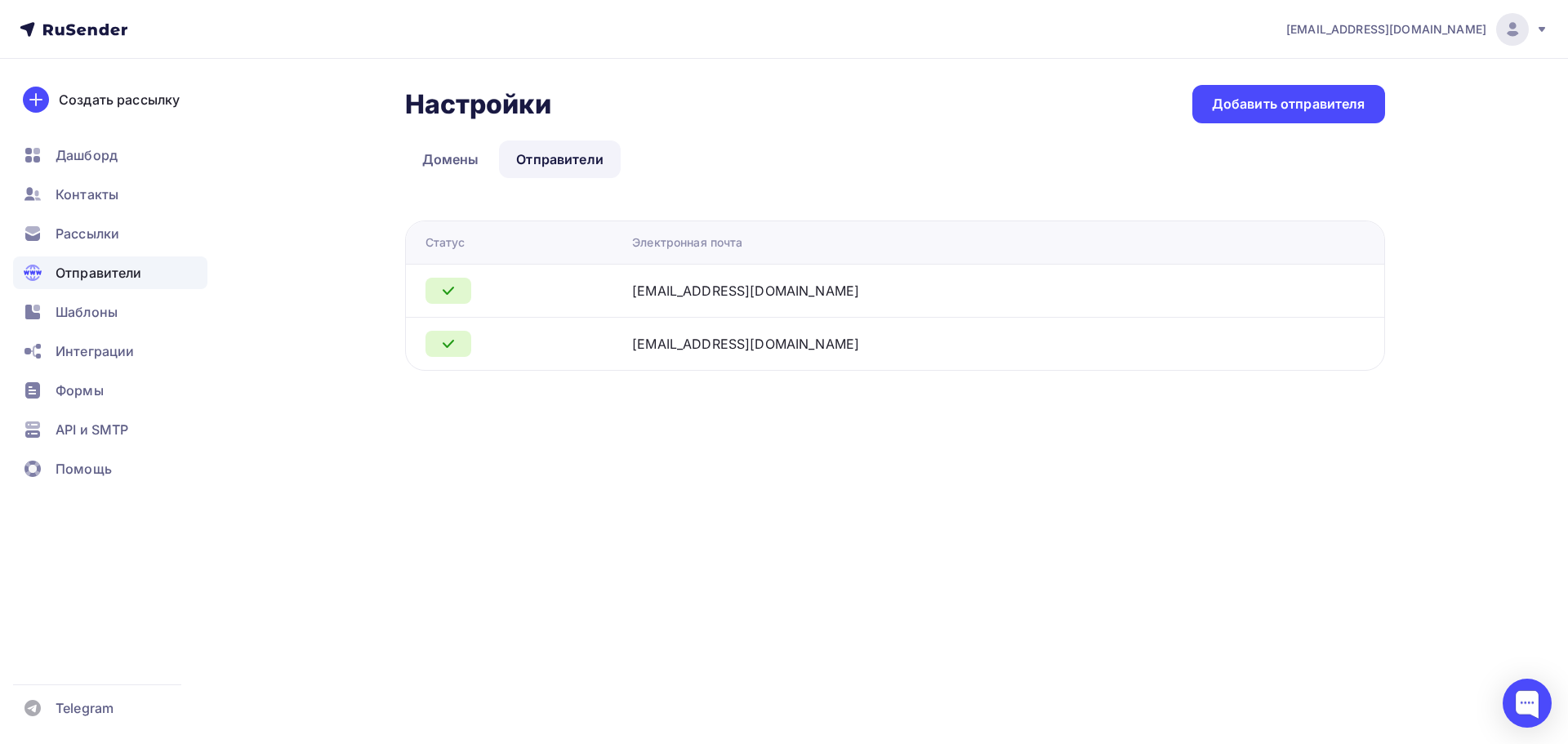
click at [436, 347] on div at bounding box center [448, 344] width 46 height 26
click at [116, 350] on span "Интеграции" at bounding box center [94, 351] width 78 height 20
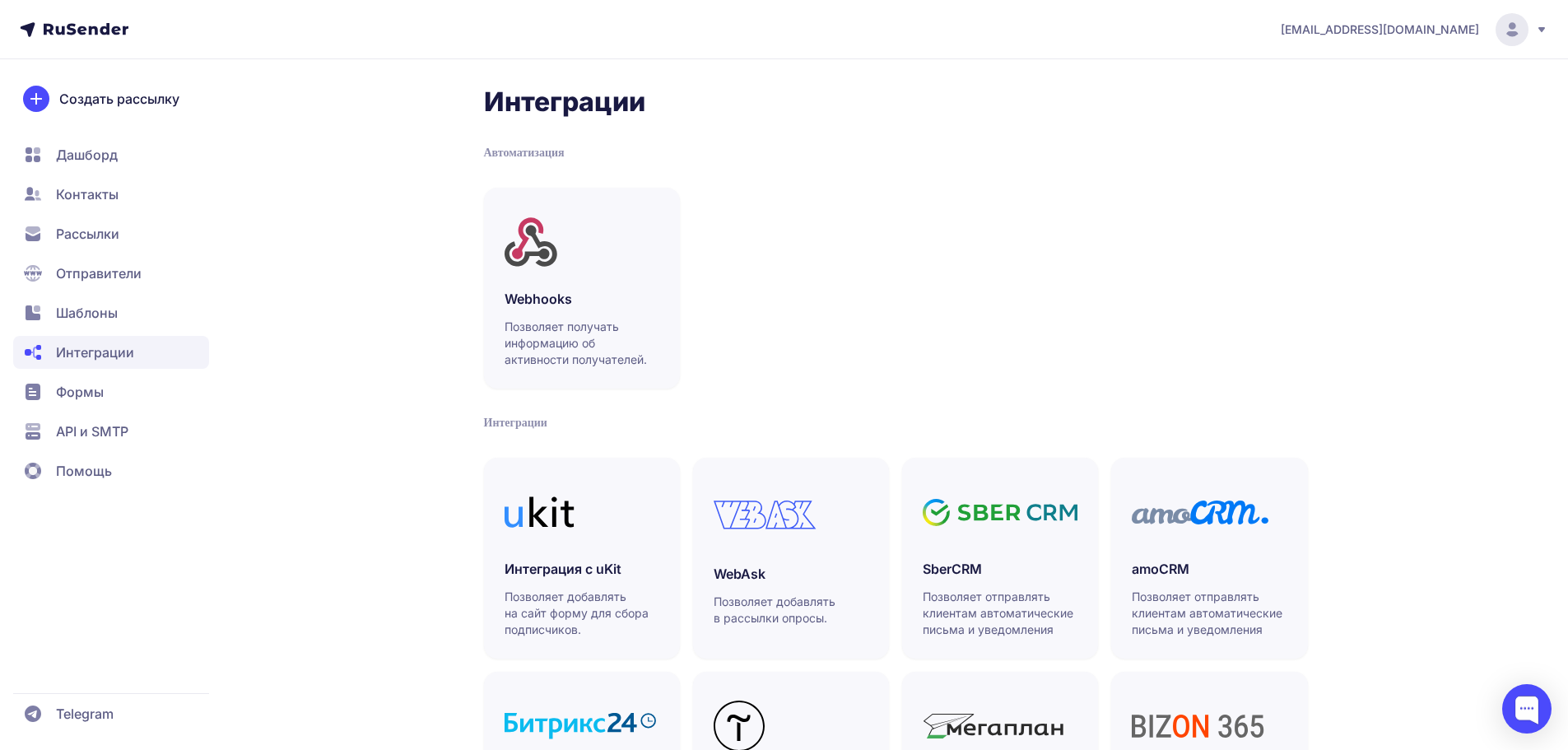
click at [86, 23] on icon at bounding box center [86, 30] width 85 height 12
